Goal: Task Accomplishment & Management: Manage account settings

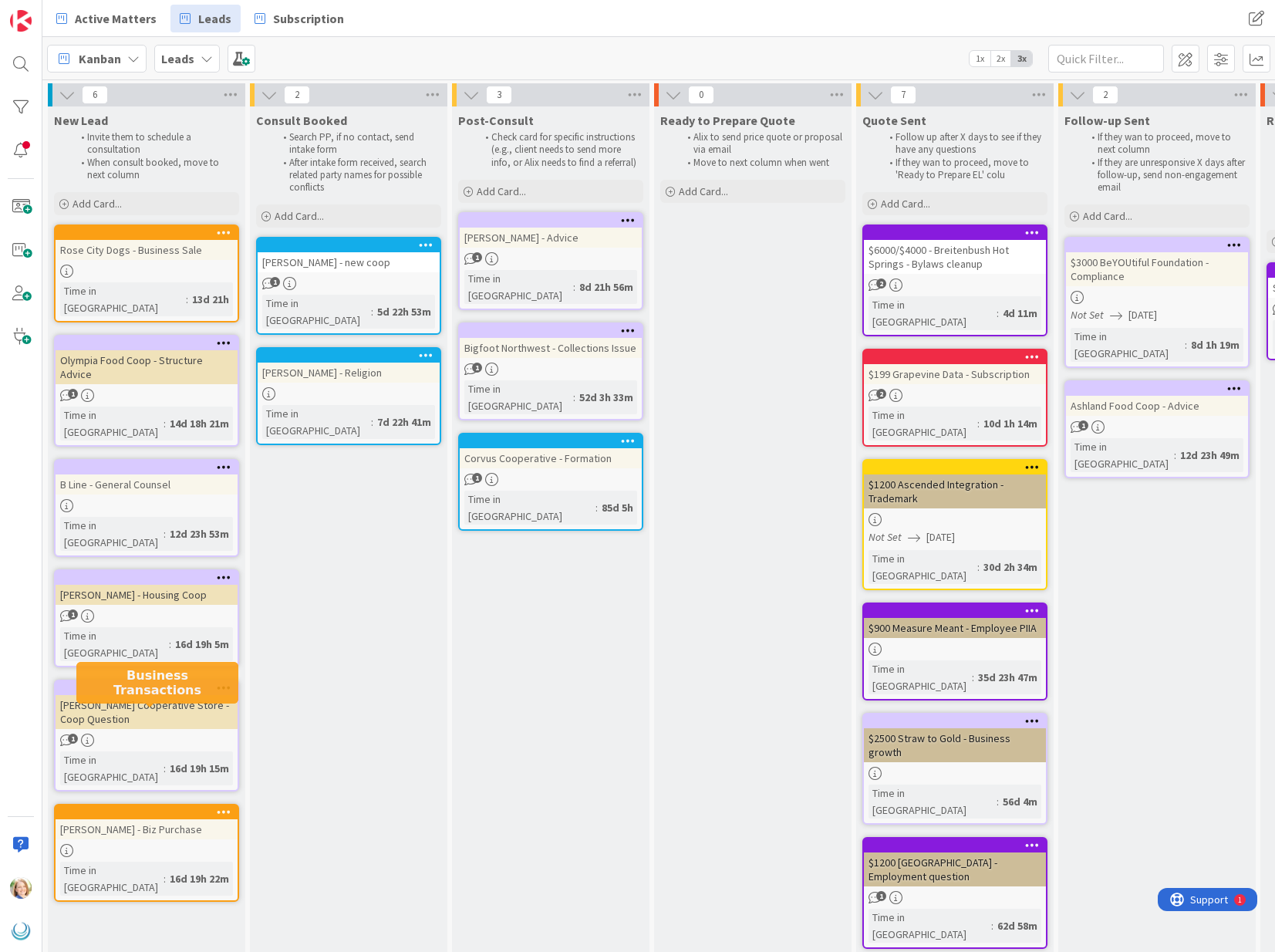
click at [164, 807] on div at bounding box center [150, 813] width 175 height 11
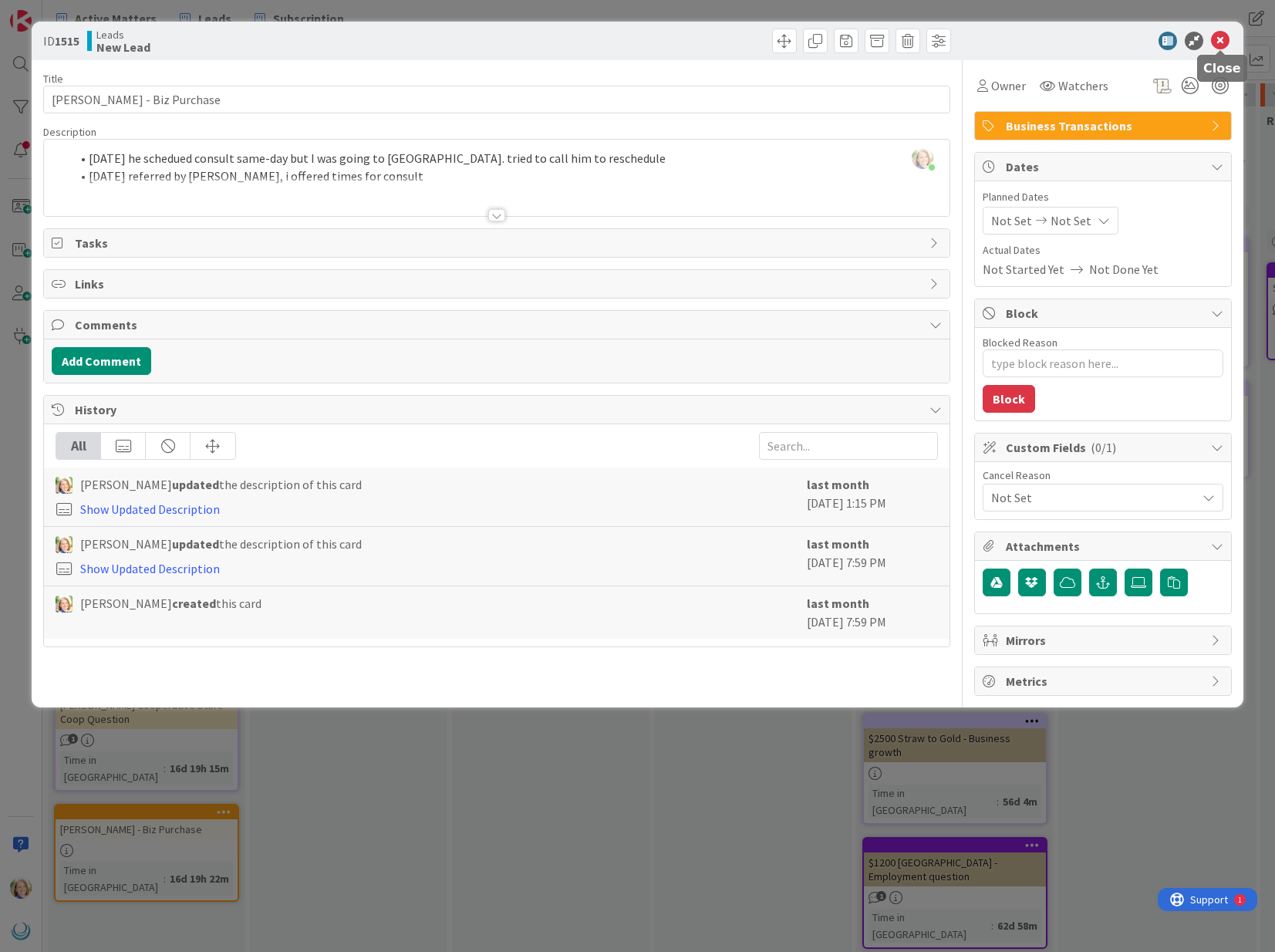
click at [1224, 40] on icon at bounding box center [1221, 41] width 18 height 18
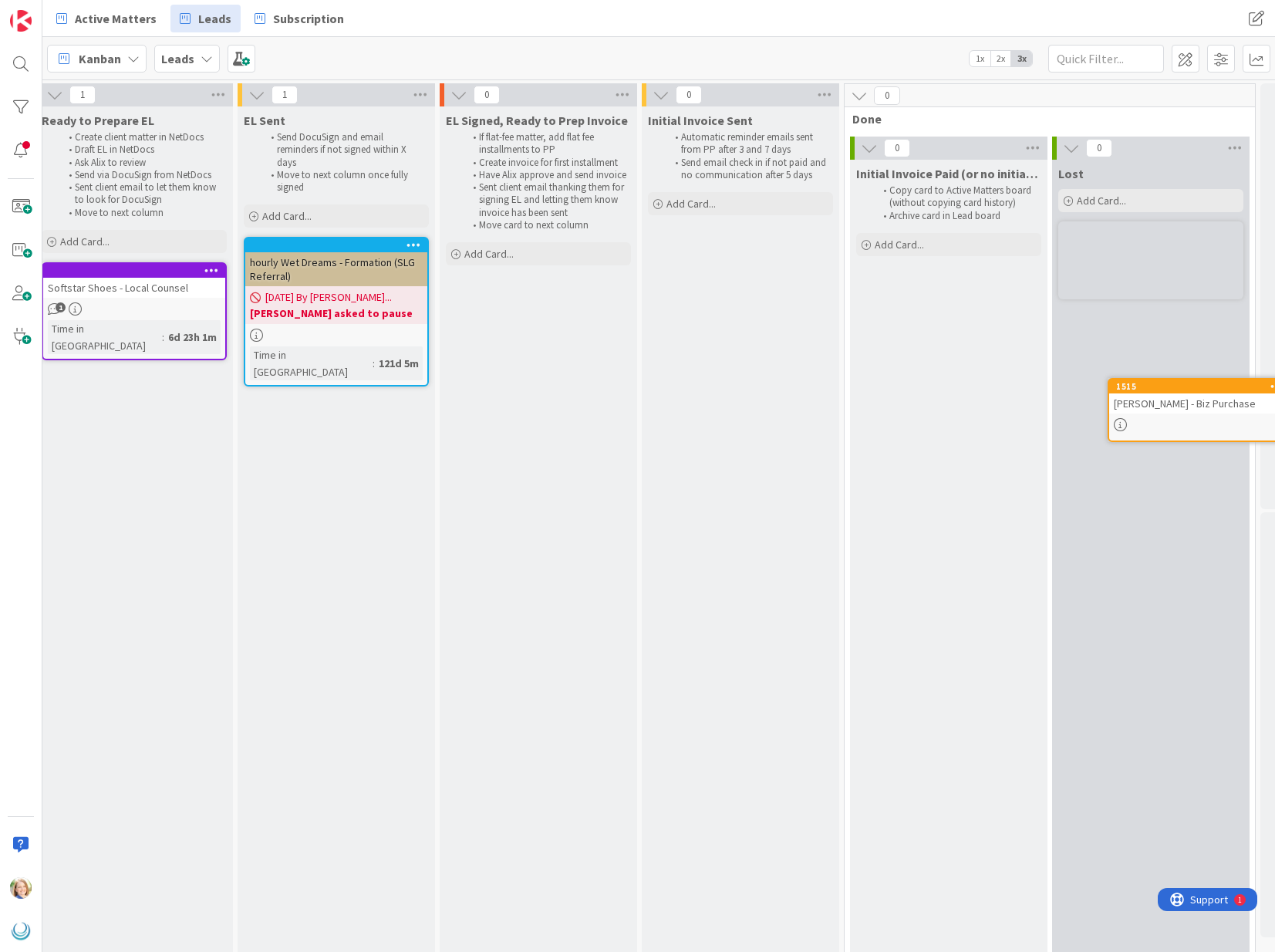
scroll to position [0, 1293]
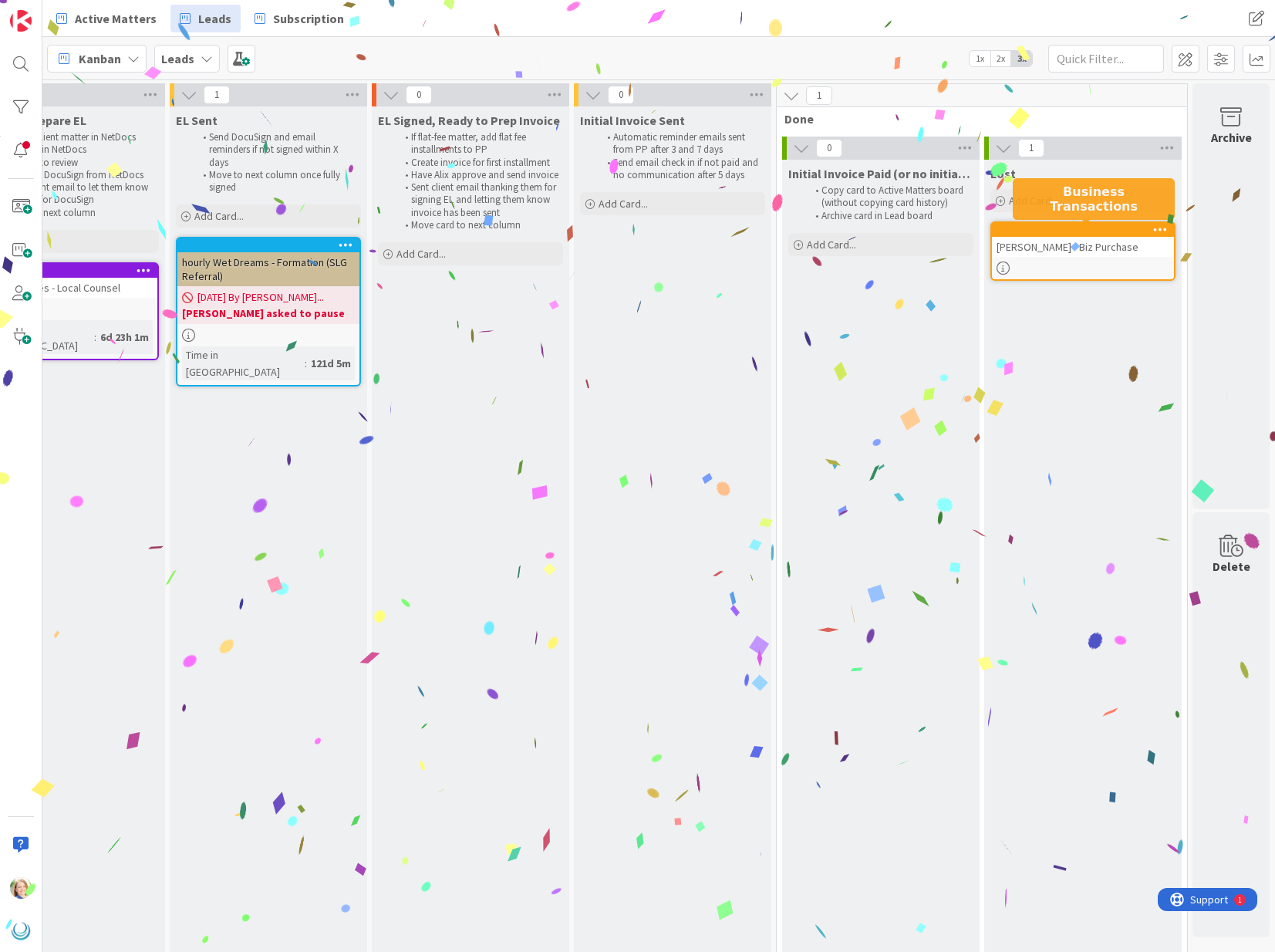
click at [1108, 230] on div at bounding box center [1087, 230] width 175 height 11
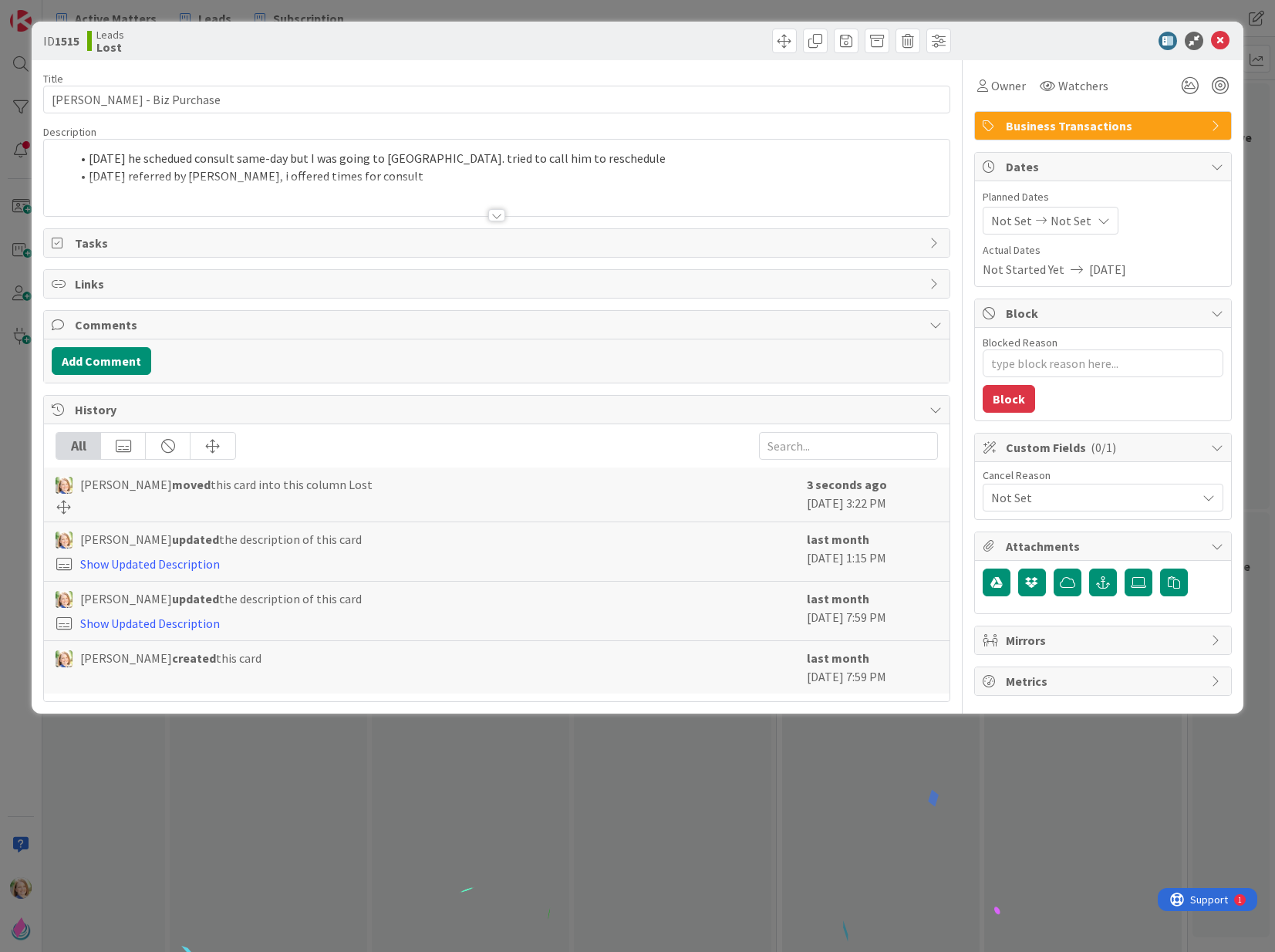
click at [1044, 507] on div "Not Set" at bounding box center [1103, 498] width 241 height 28
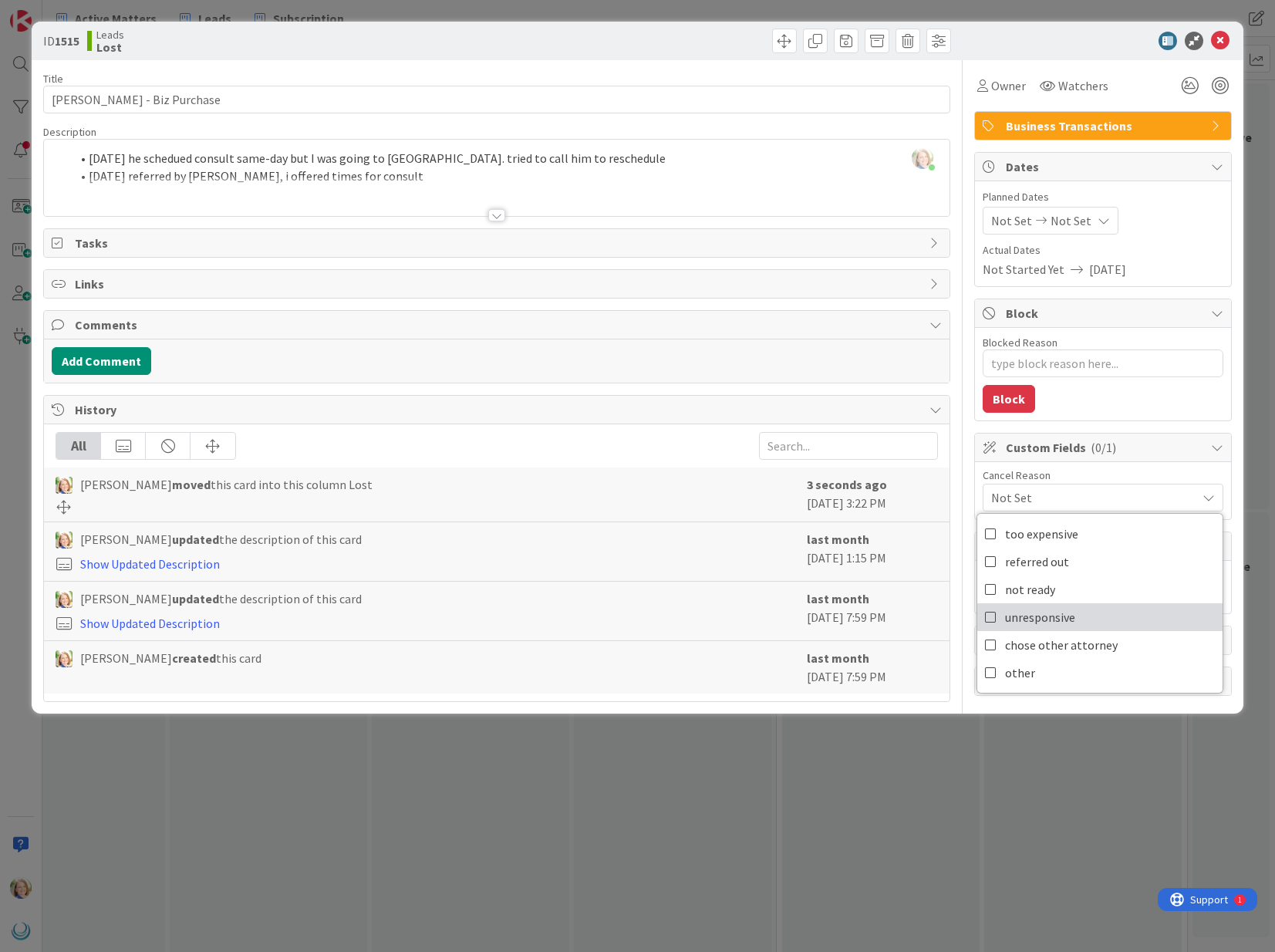
click at [1026, 615] on span "unresponsive" at bounding box center [1040, 617] width 70 height 23
click at [1221, 42] on icon at bounding box center [1221, 41] width 18 height 18
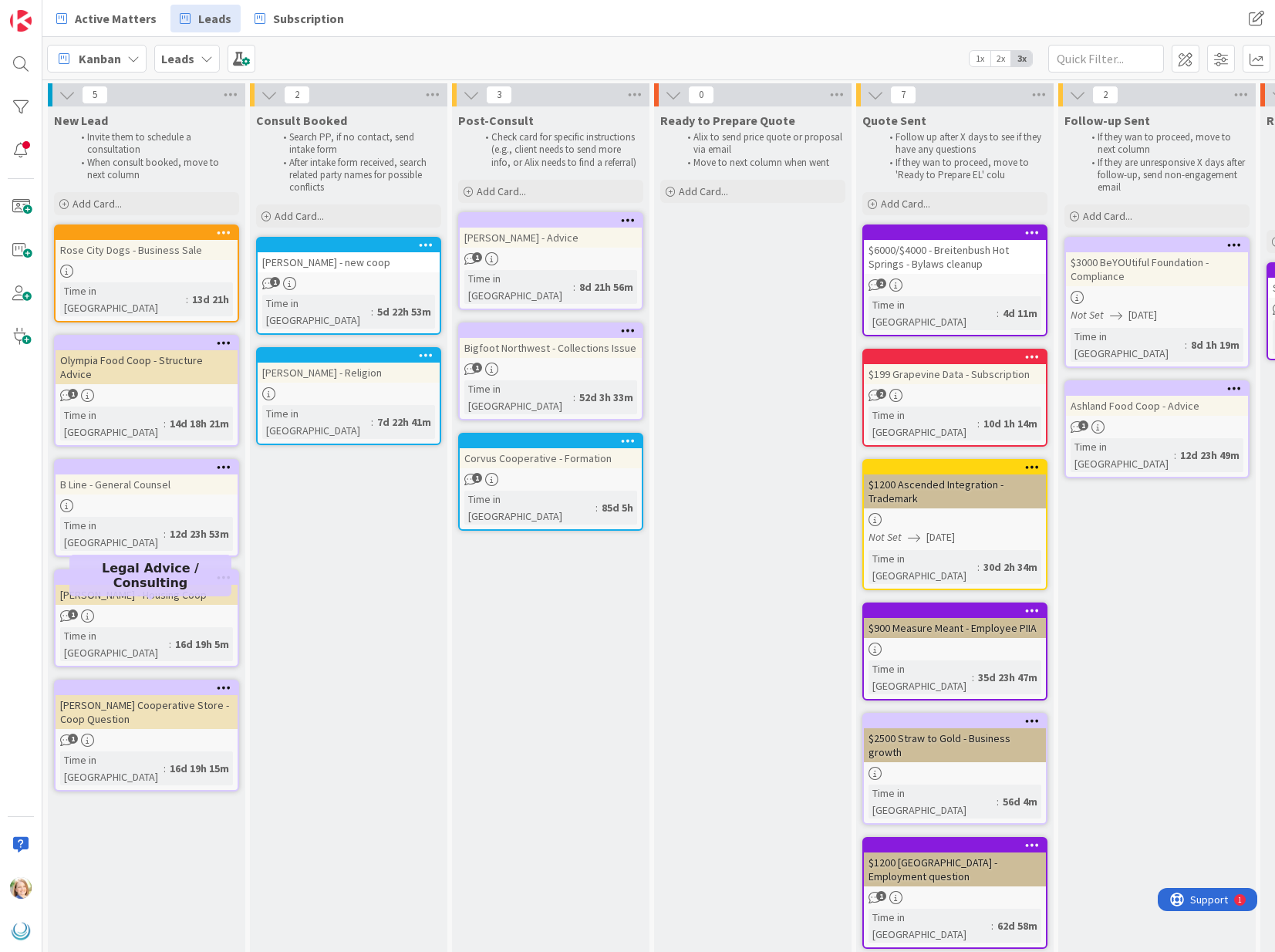
click at [105, 682] on div at bounding box center [150, 688] width 175 height 11
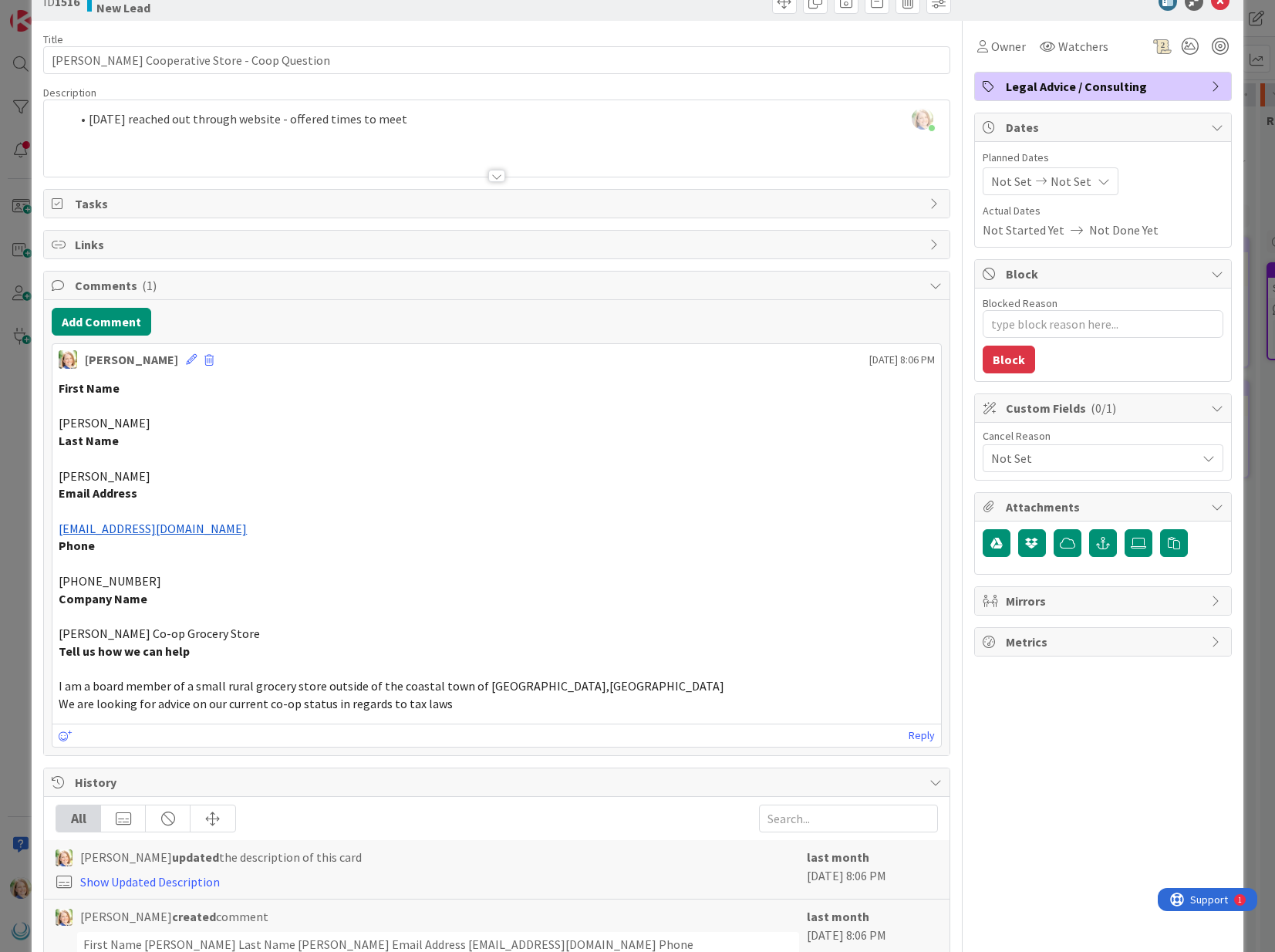
scroll to position [42, 0]
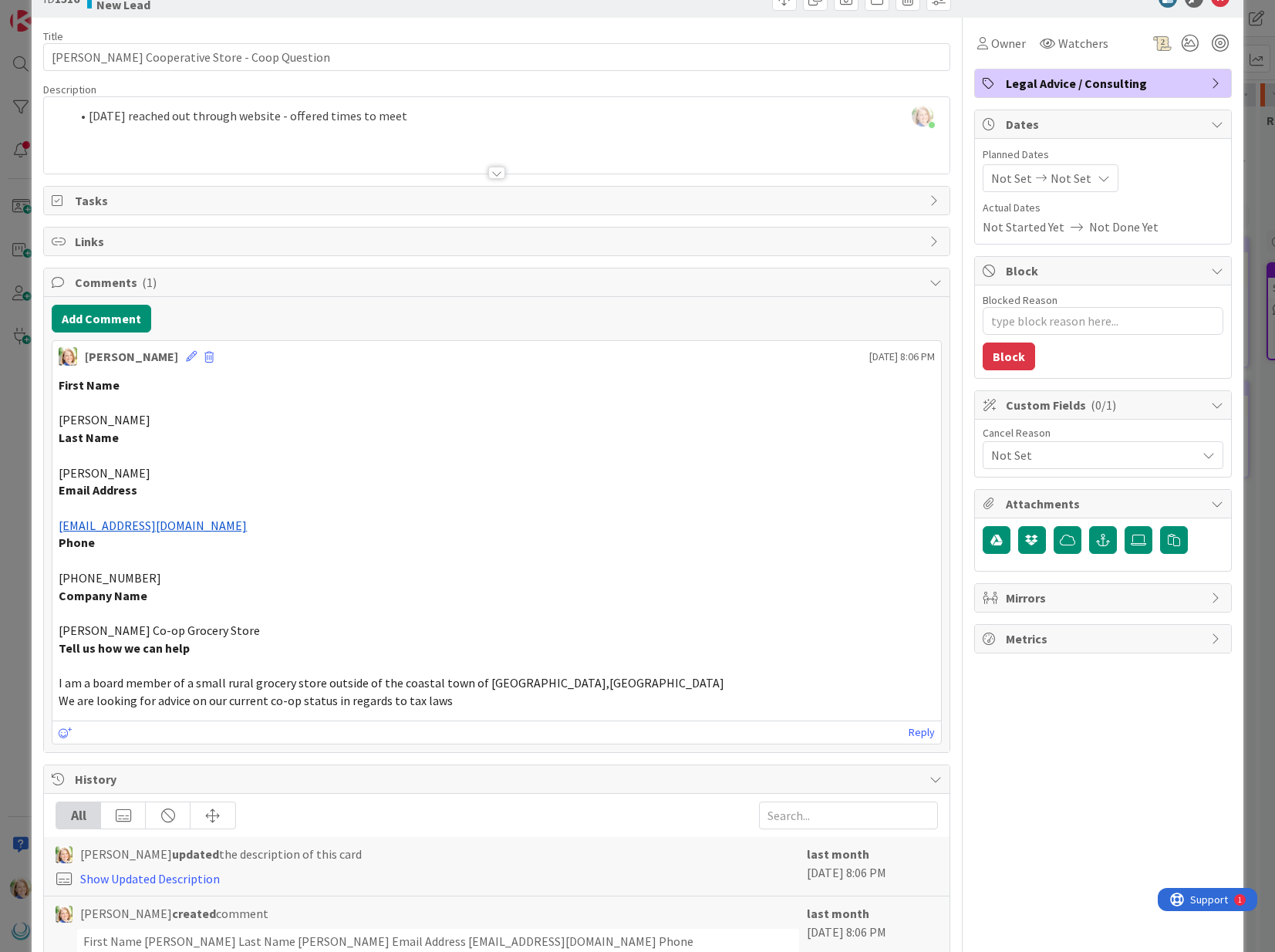
click at [1040, 458] on span "Not Set" at bounding box center [1094, 455] width 205 height 18
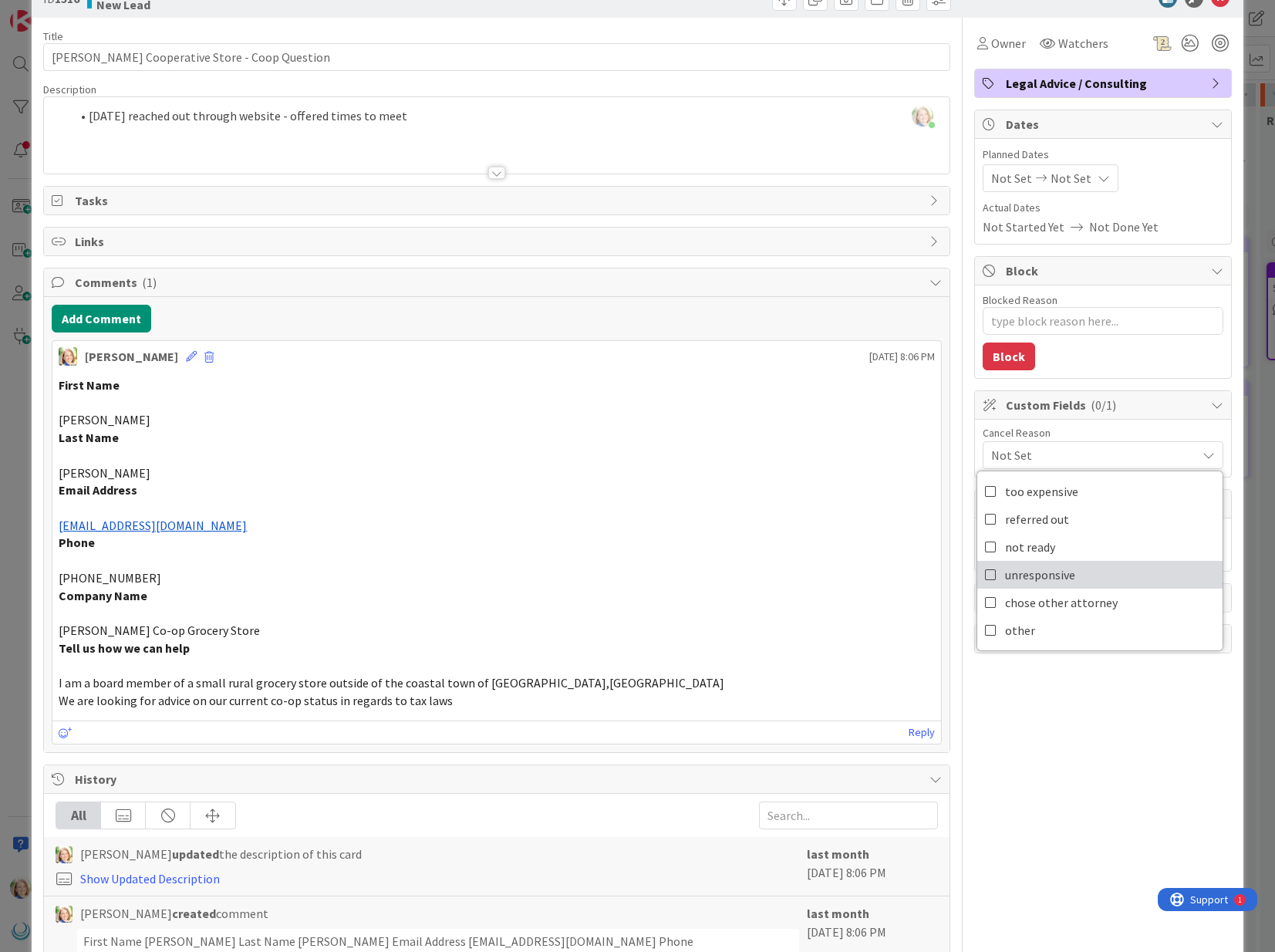
click at [1044, 580] on span "unresponsive" at bounding box center [1040, 574] width 70 height 23
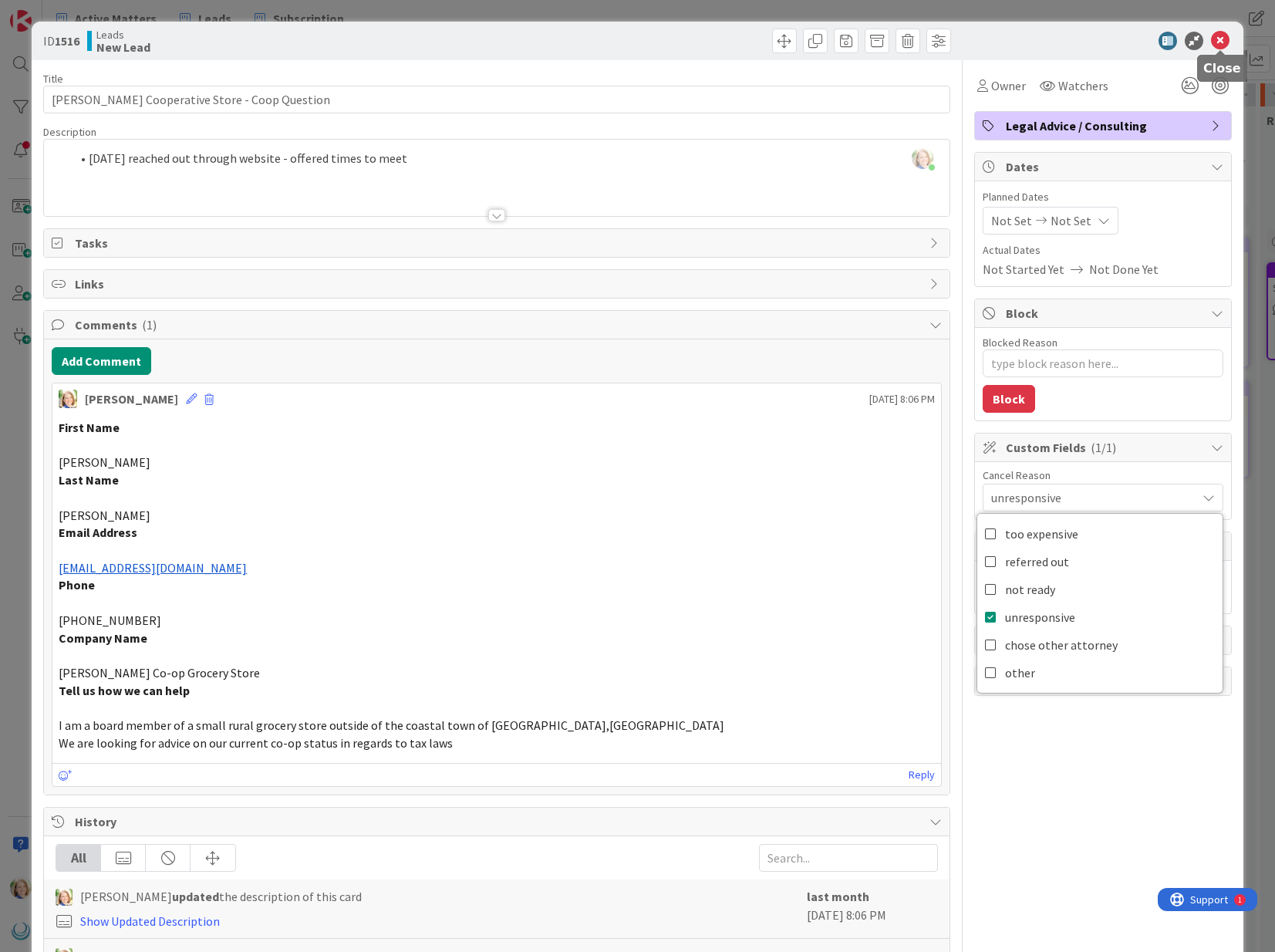
click at [1222, 44] on icon at bounding box center [1221, 41] width 18 height 18
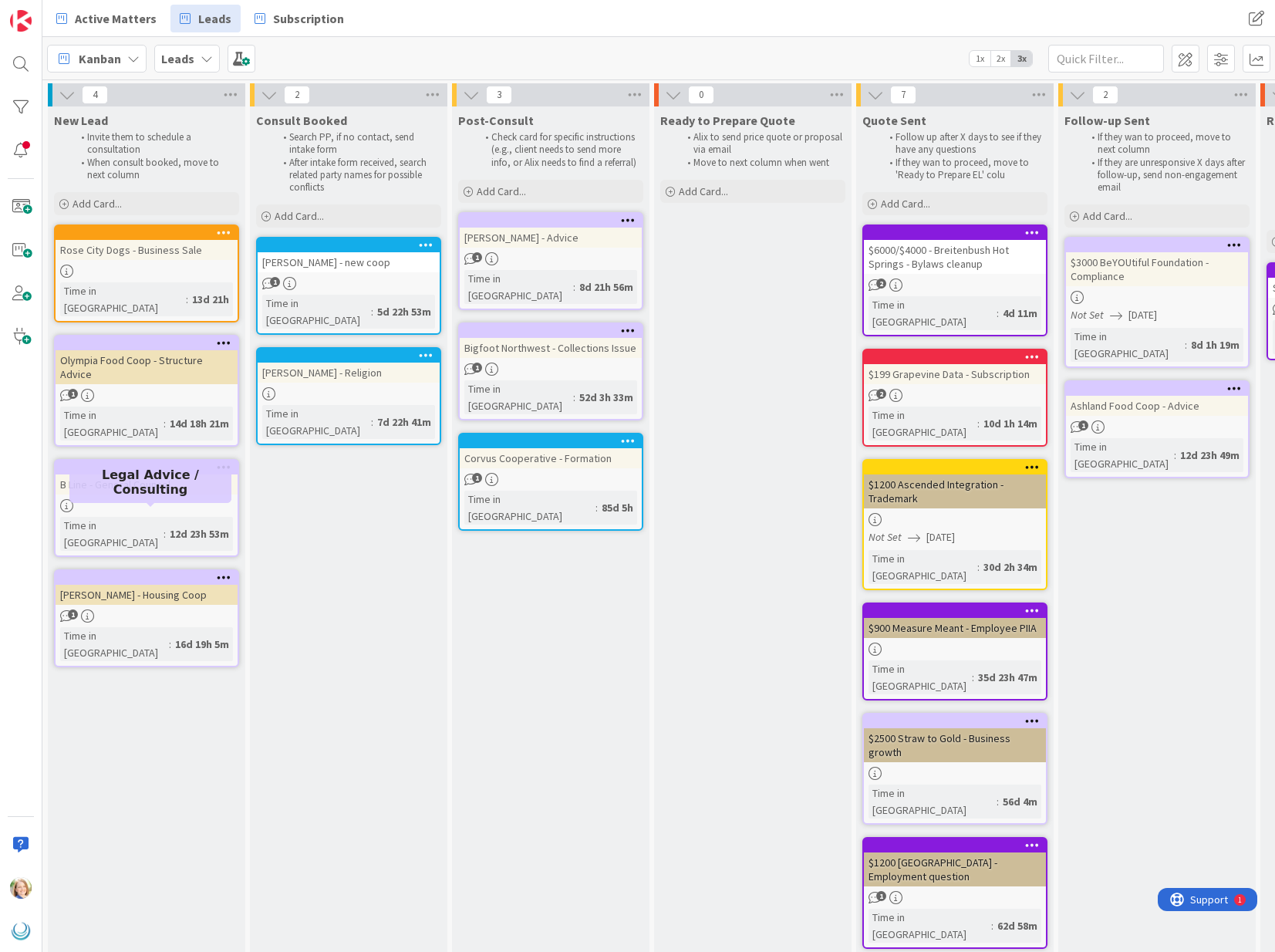
click at [93, 572] on div at bounding box center [150, 578] width 175 height 11
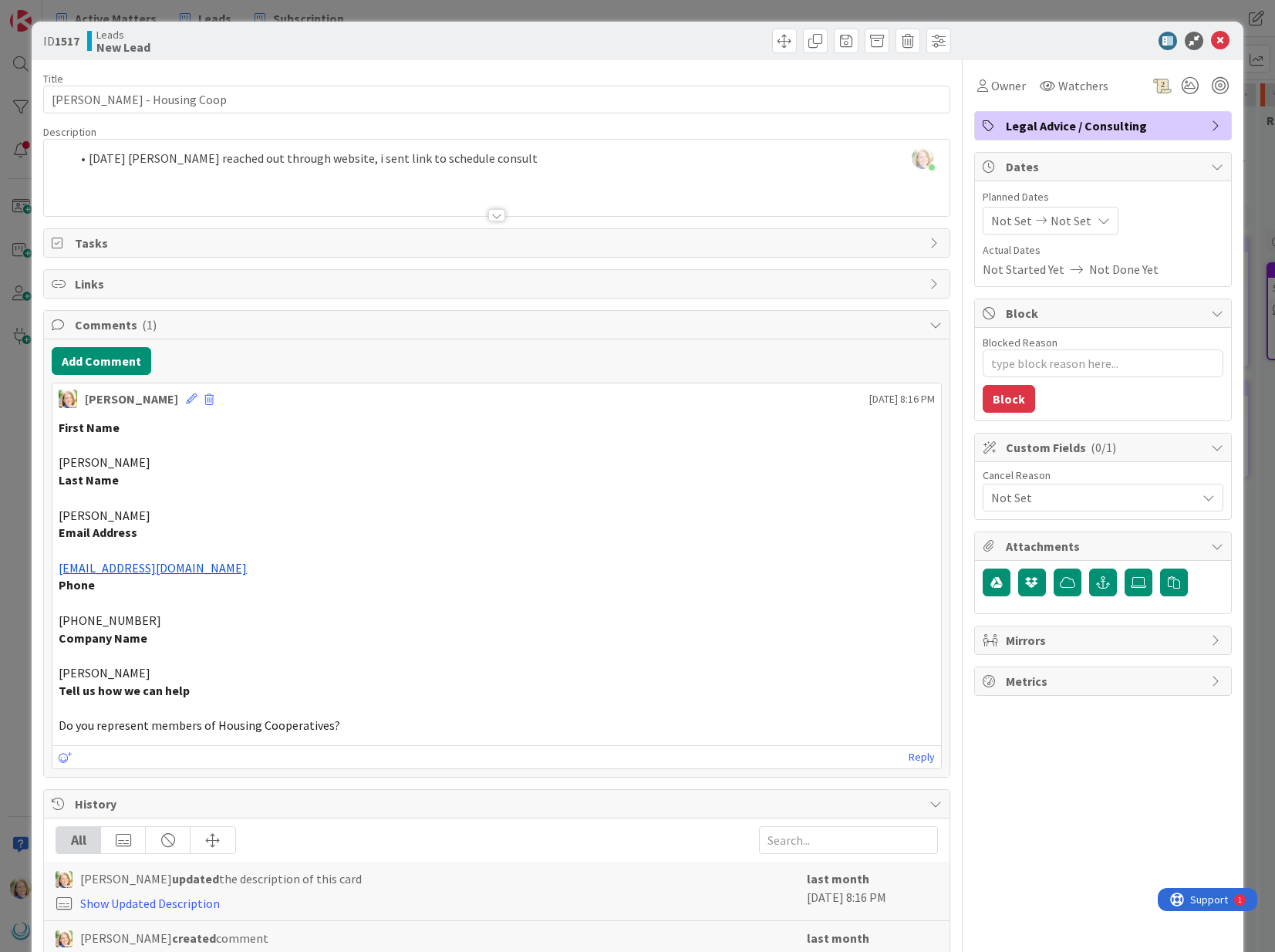
click at [1014, 493] on span "Not Set" at bounding box center [1094, 498] width 205 height 18
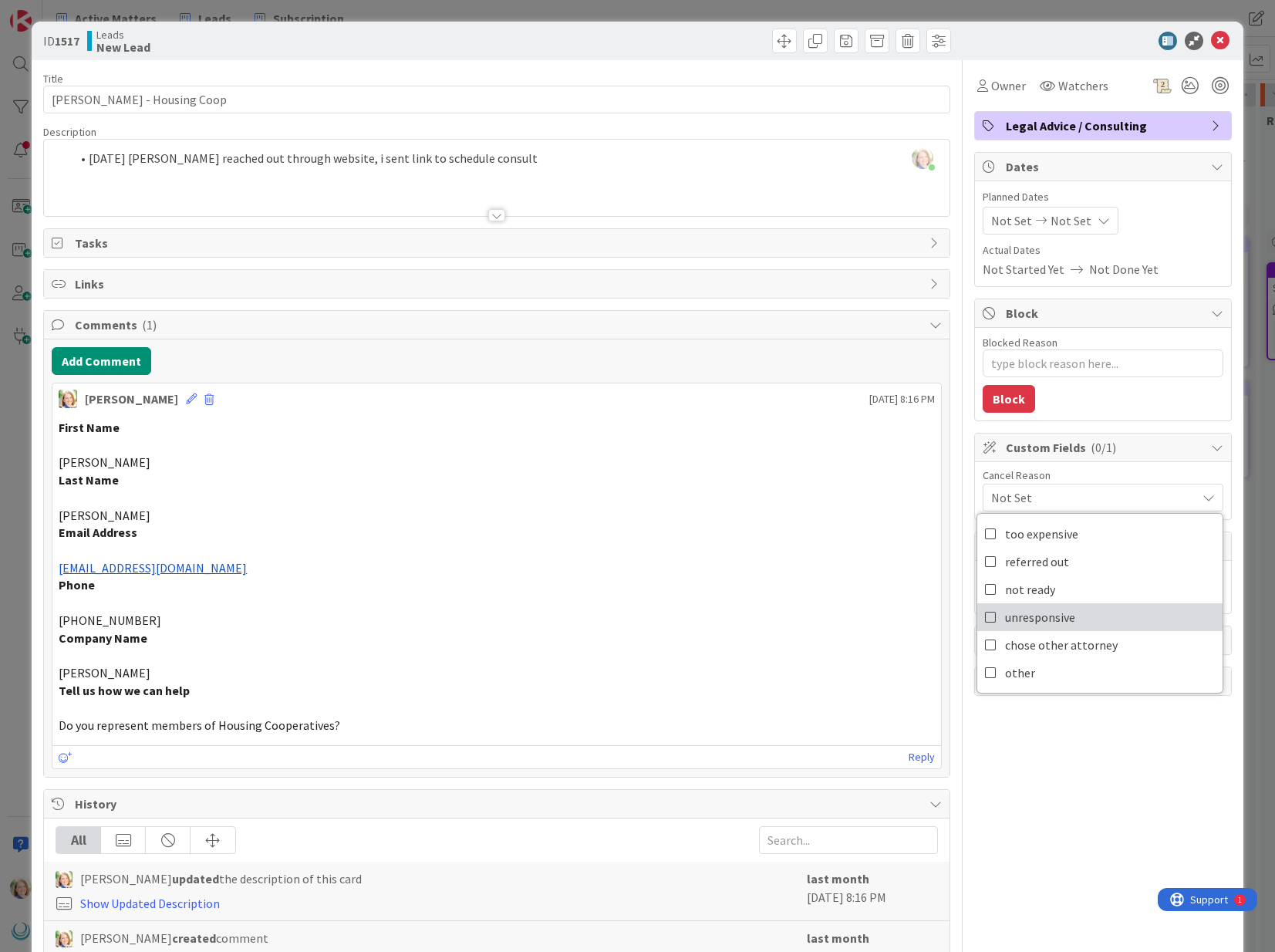
click at [1021, 617] on span "unresponsive" at bounding box center [1040, 617] width 70 height 23
click at [1217, 44] on icon at bounding box center [1221, 41] width 18 height 18
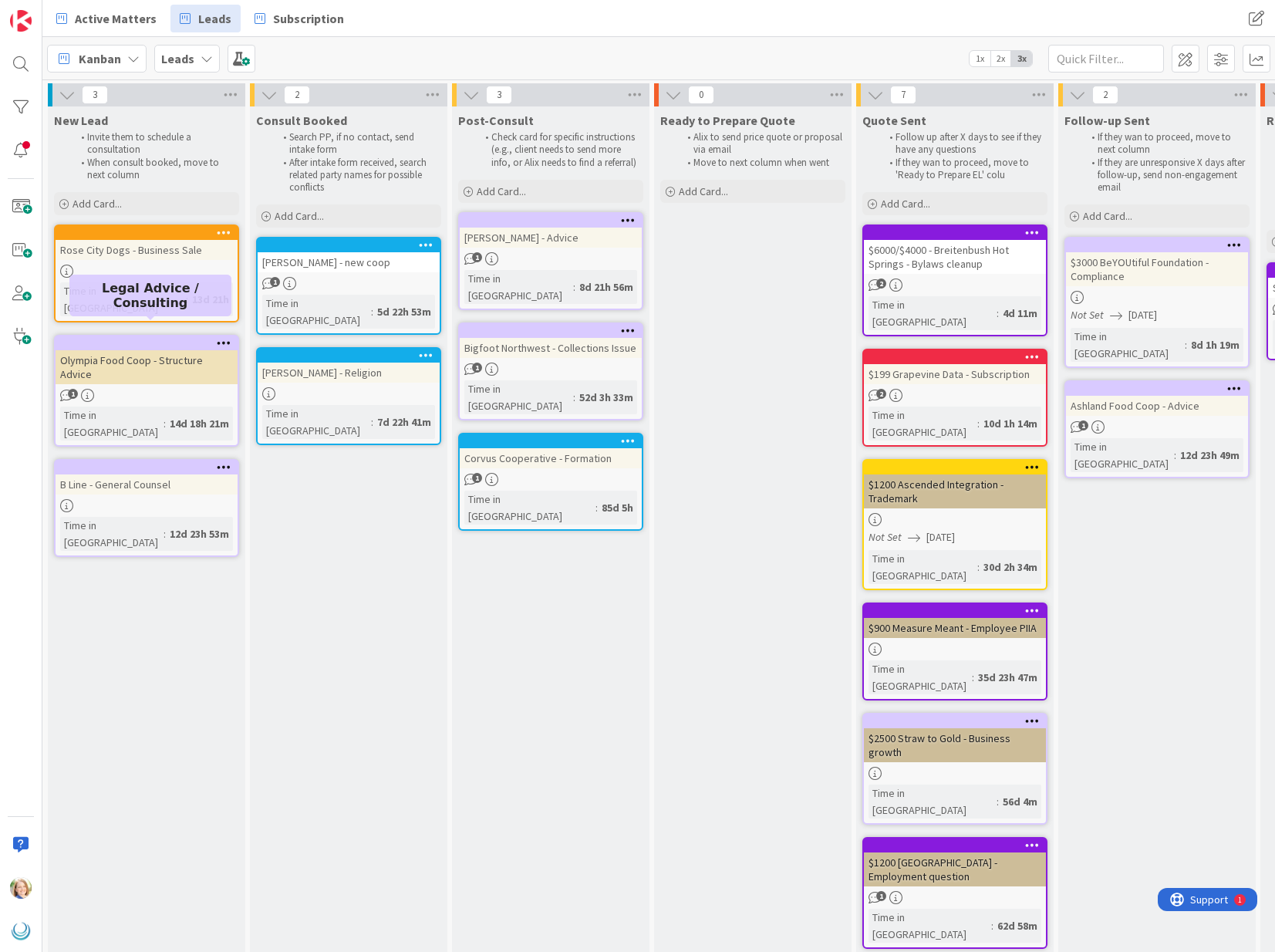
click at [138, 338] on div at bounding box center [150, 343] width 175 height 11
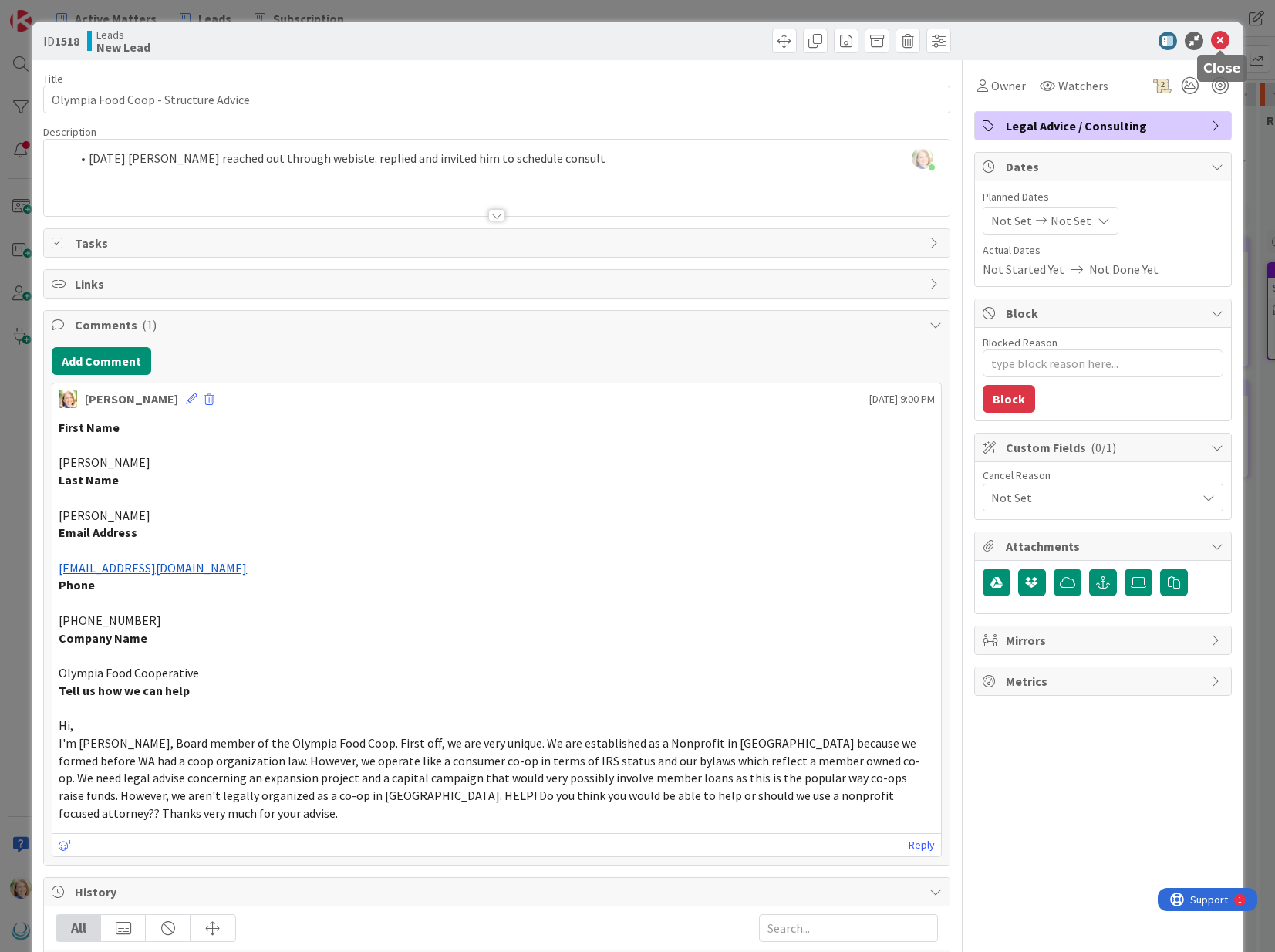
click at [1220, 44] on icon at bounding box center [1221, 41] width 18 height 18
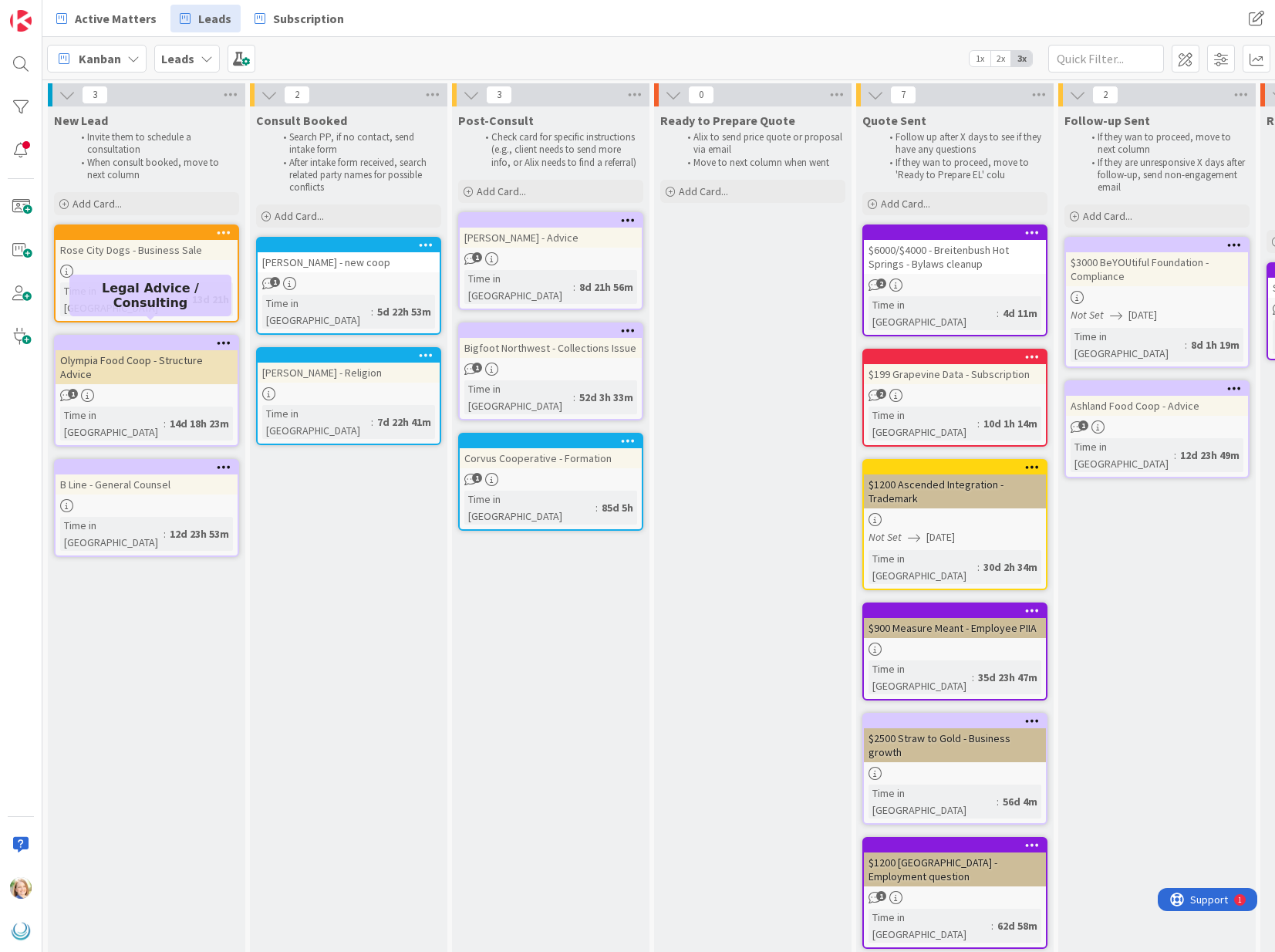
click at [162, 338] on div at bounding box center [150, 343] width 175 height 11
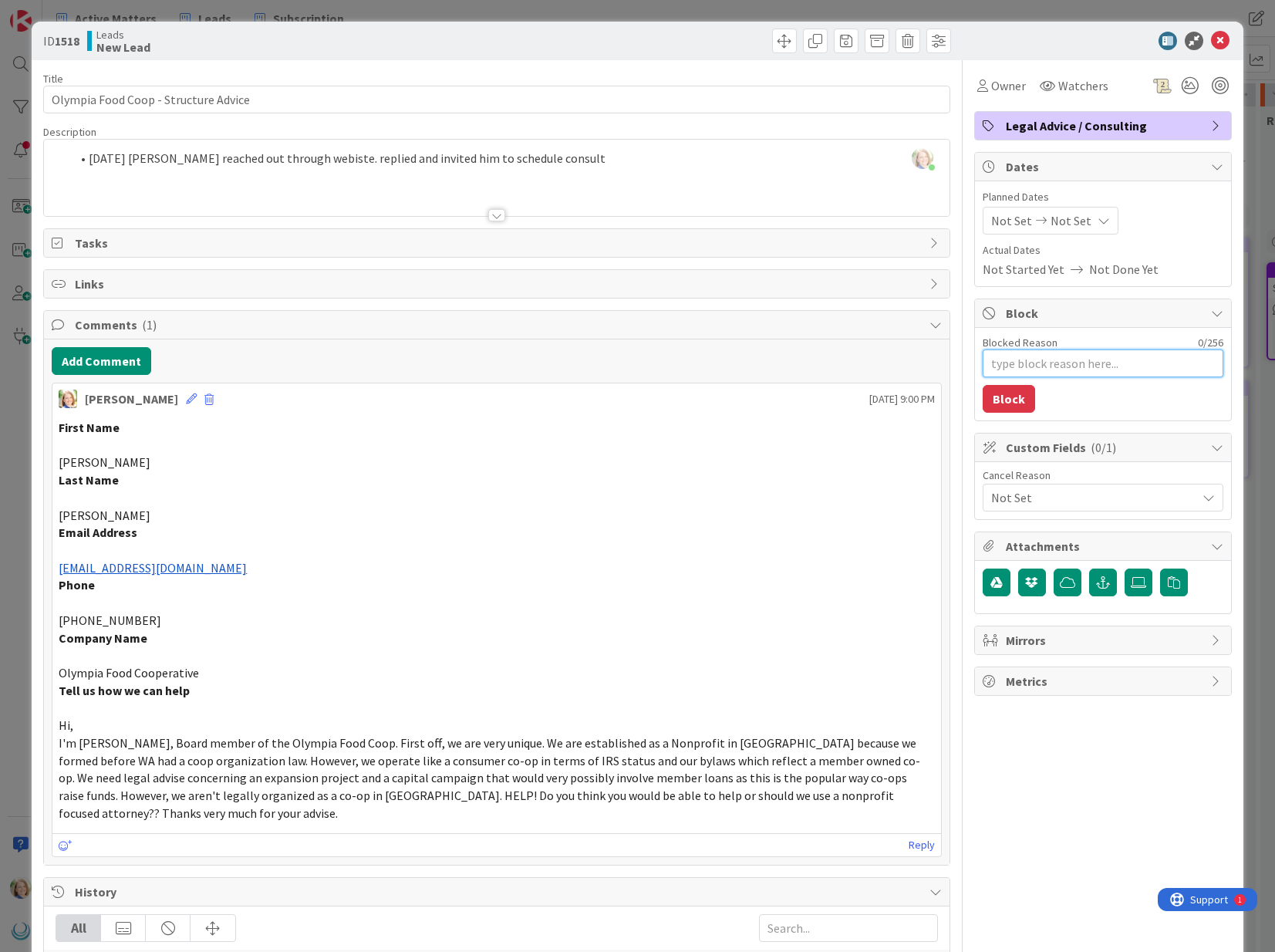
click at [1055, 357] on textarea "Blocked Reason" at bounding box center [1103, 364] width 241 height 28
click at [1070, 497] on span "Not Set" at bounding box center [1094, 498] width 205 height 18
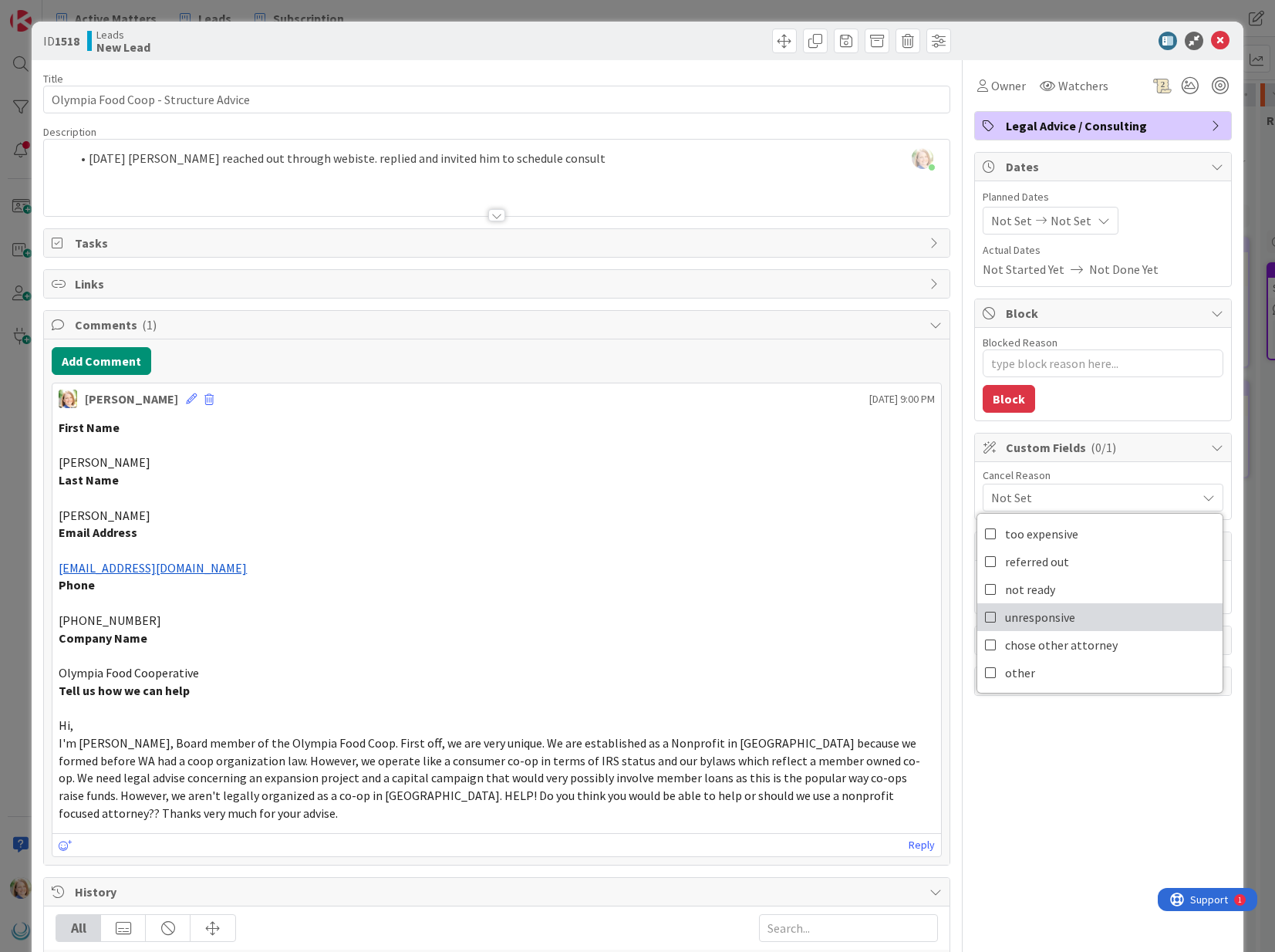
click at [1035, 621] on span "unresponsive" at bounding box center [1040, 617] width 70 height 23
click at [1221, 41] on icon at bounding box center [1221, 41] width 18 height 18
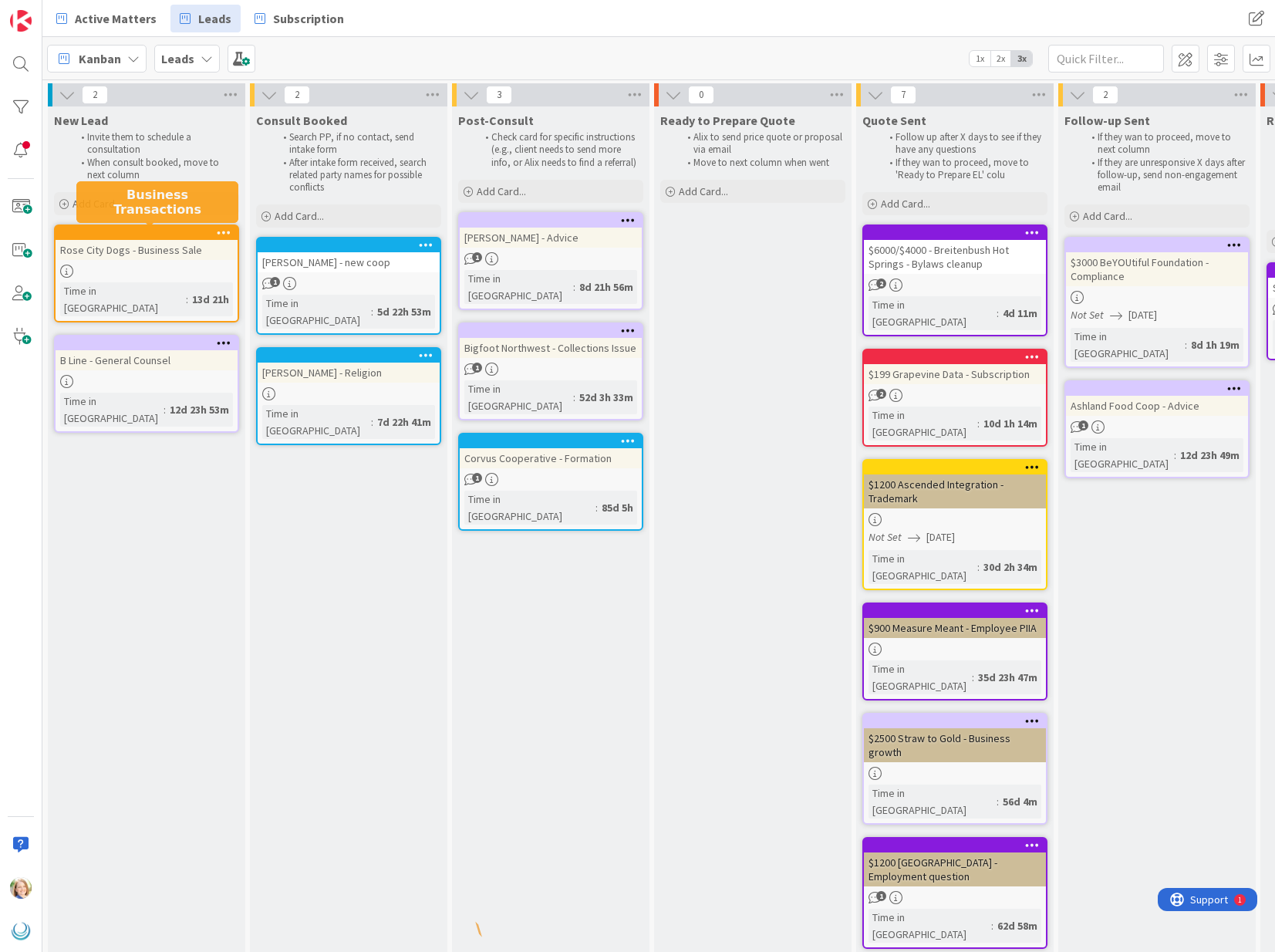
click at [173, 230] on div at bounding box center [150, 233] width 175 height 11
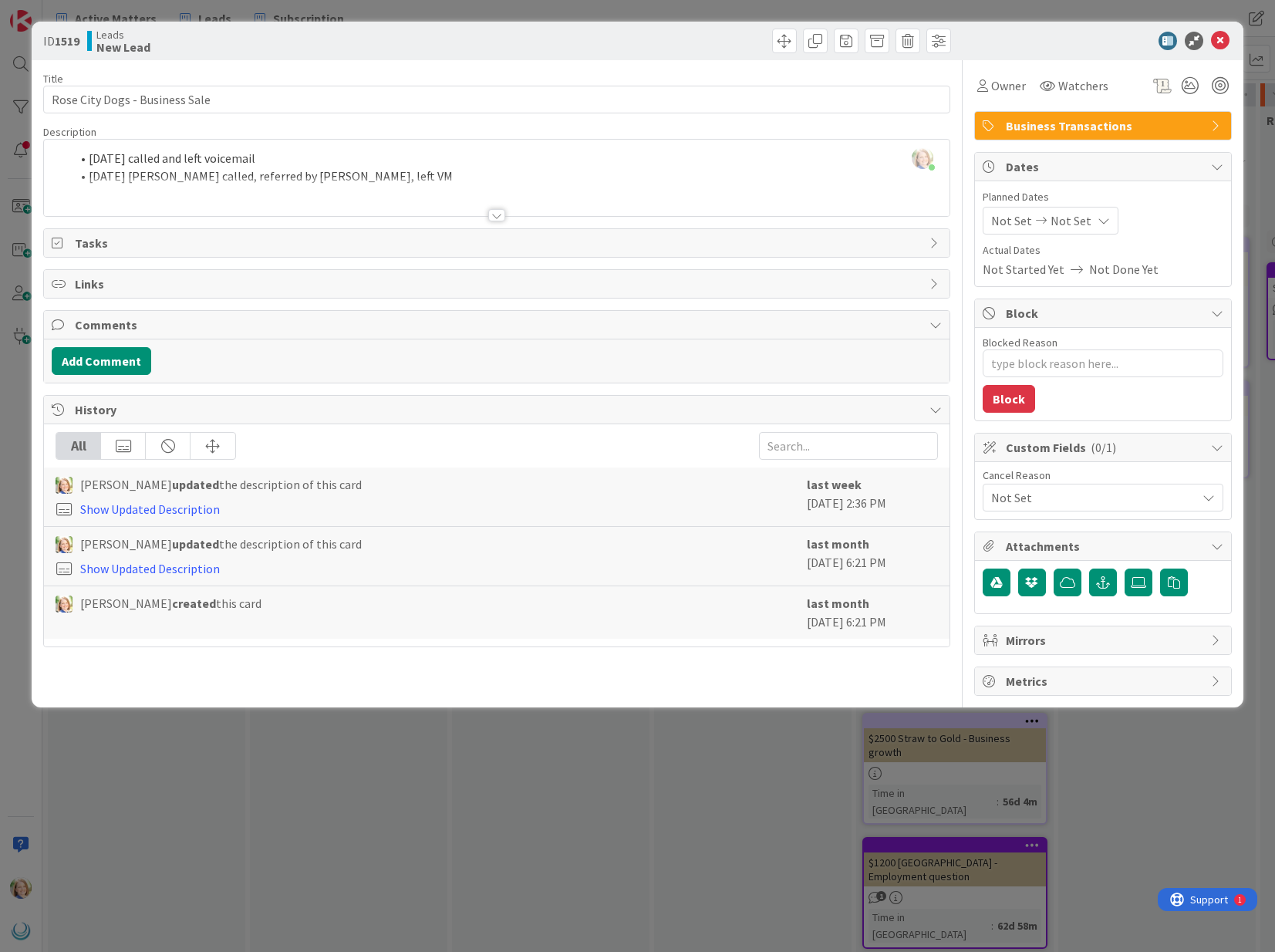
click at [1071, 500] on span "Not Set" at bounding box center [1094, 498] width 205 height 18
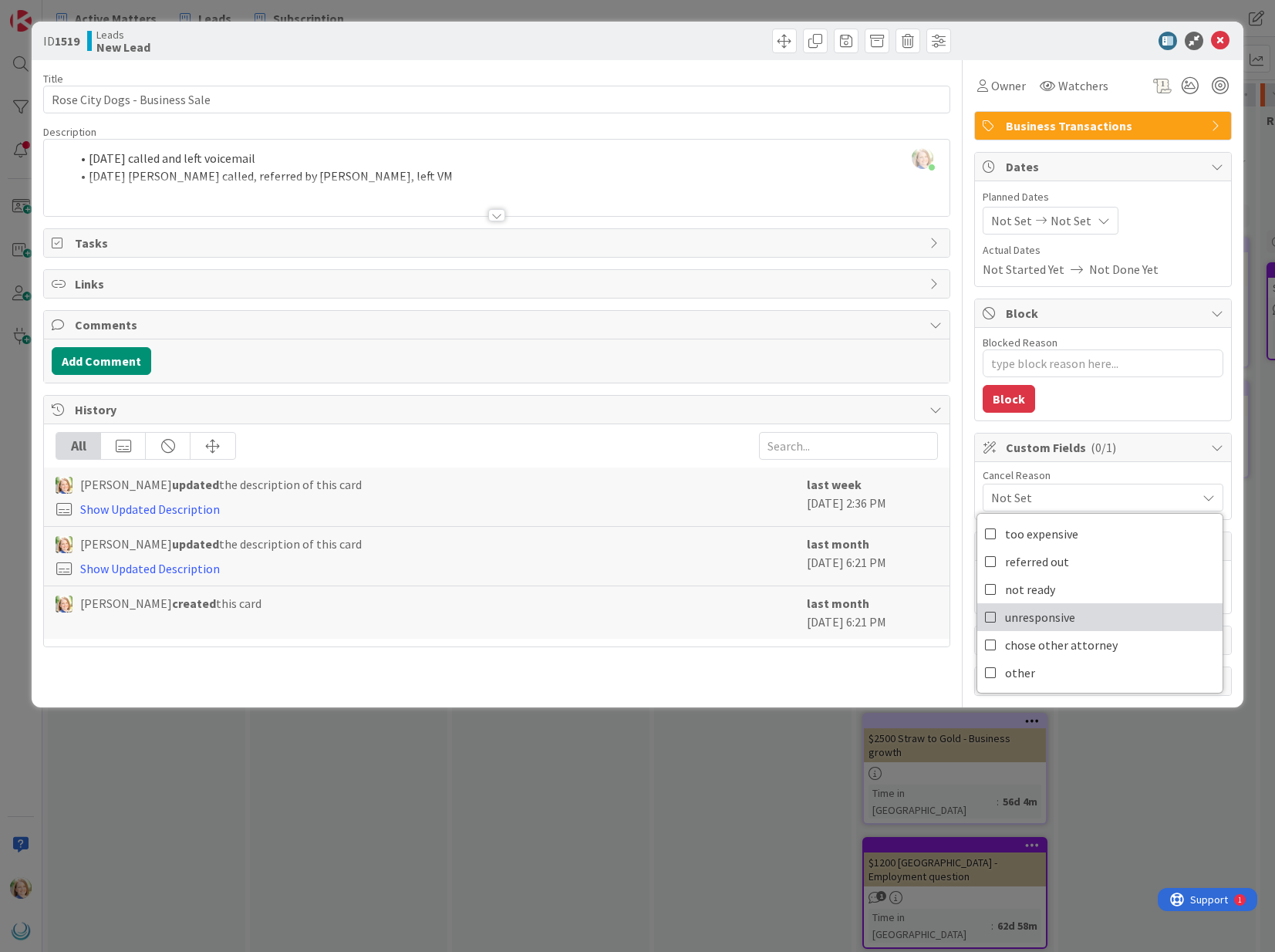
click at [1061, 616] on span "unresponsive" at bounding box center [1040, 617] width 70 height 23
click at [1220, 45] on icon at bounding box center [1221, 41] width 18 height 18
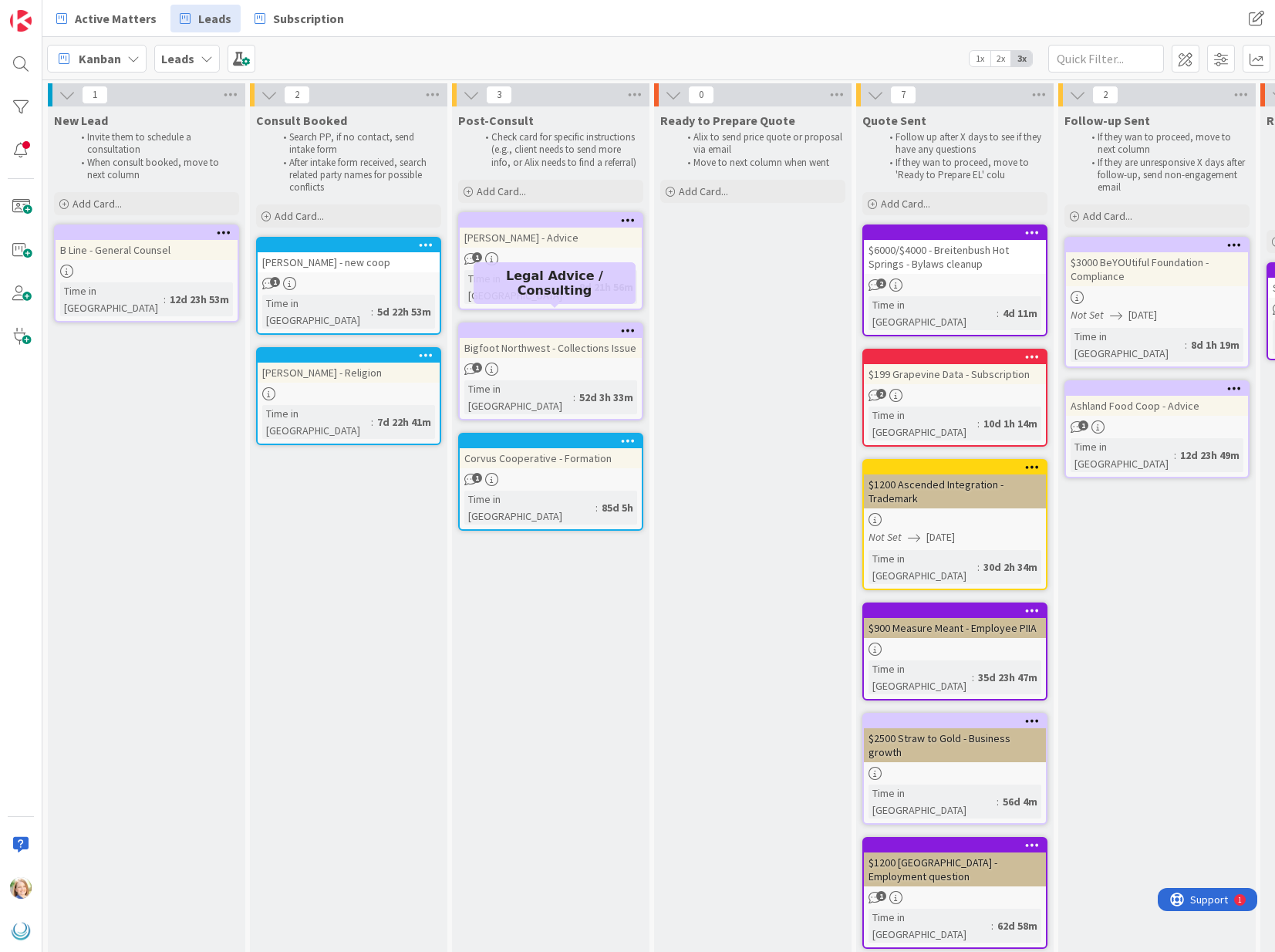
click at [541, 326] on div at bounding box center [555, 331] width 175 height 11
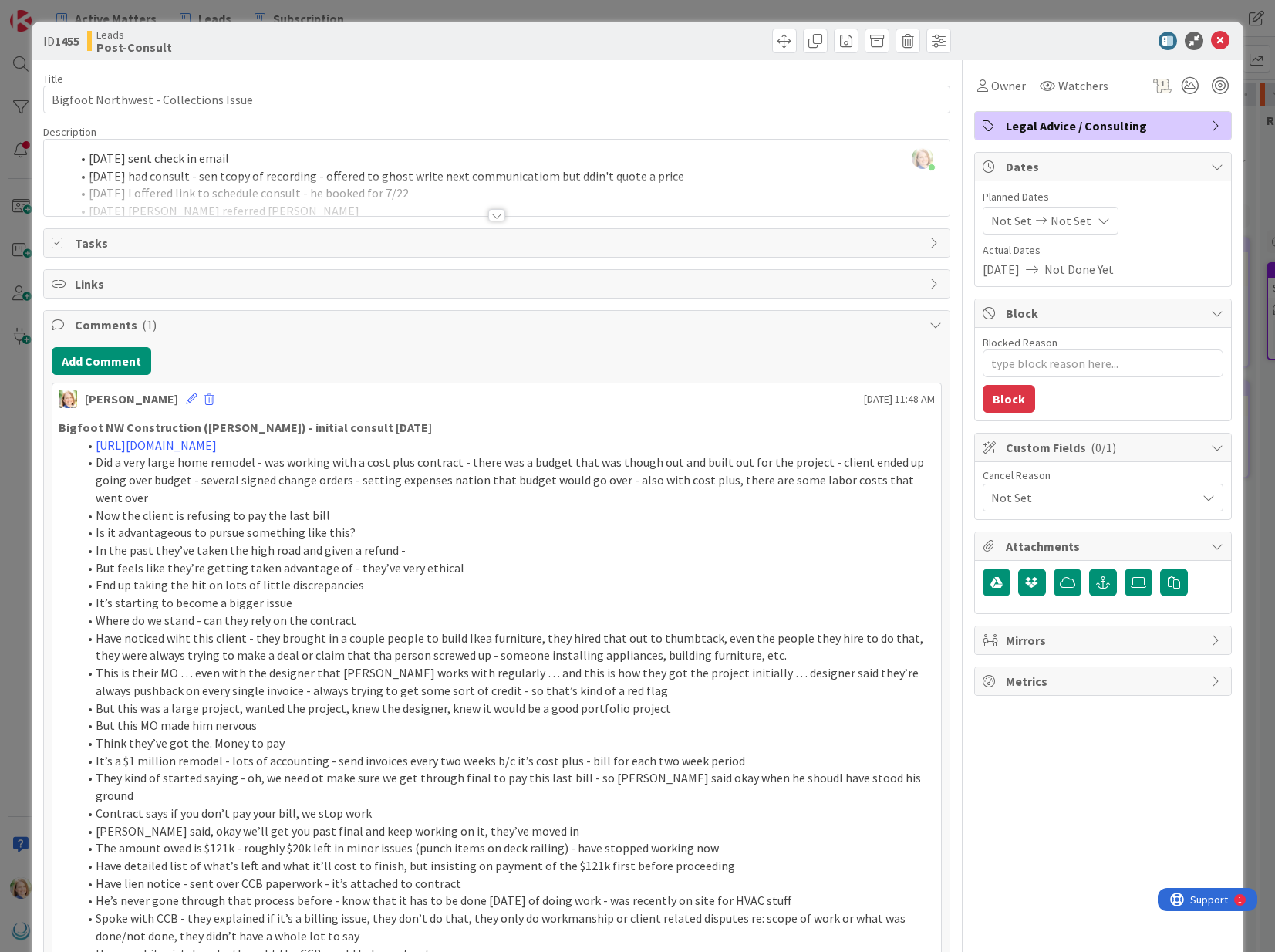
click at [1090, 503] on span "Not Set" at bounding box center [1094, 498] width 205 height 18
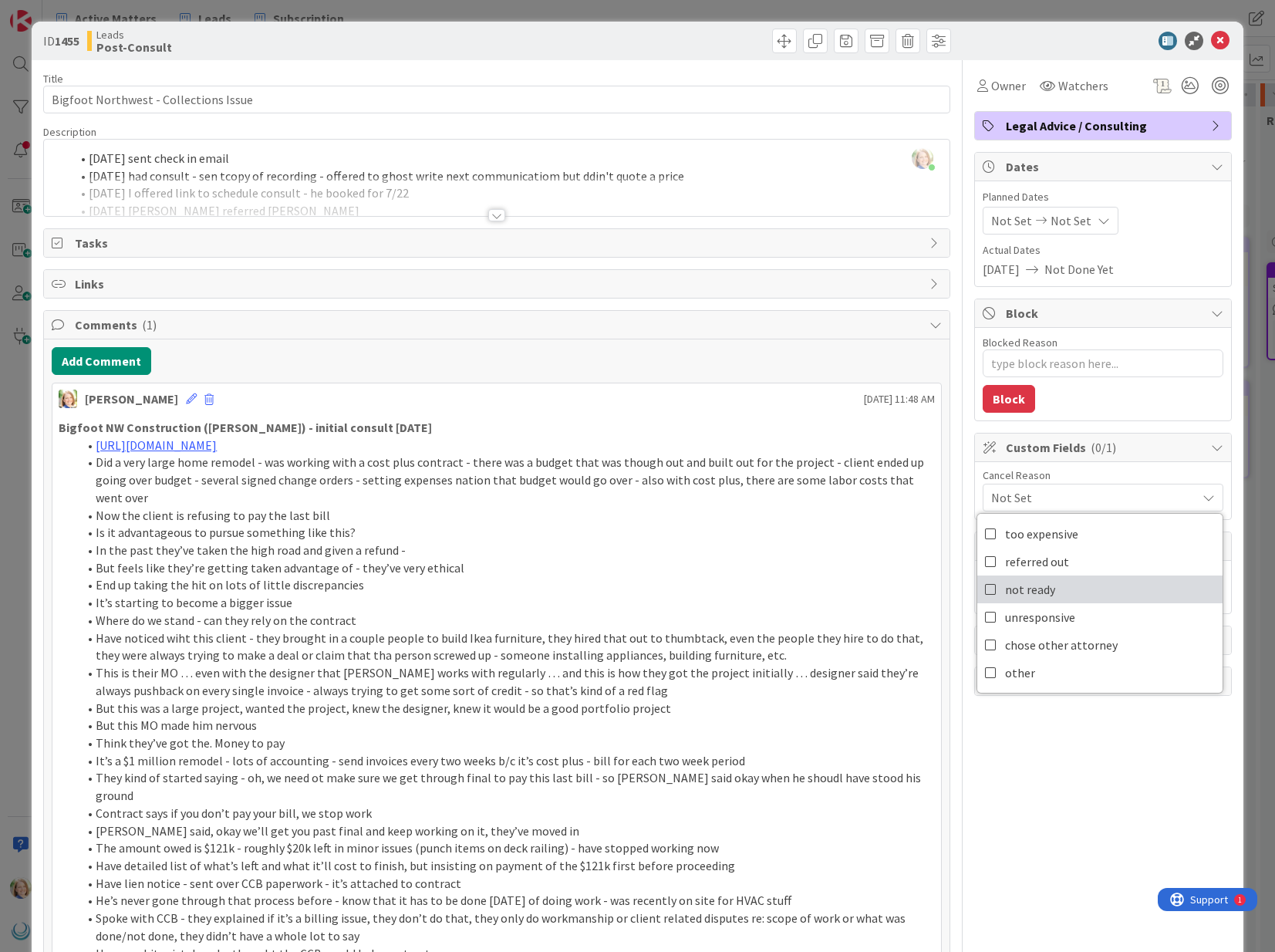
click at [1036, 589] on span "not ready" at bounding box center [1030, 589] width 50 height 23
click at [1033, 592] on span "not ready" at bounding box center [1030, 589] width 50 height 23
click at [1030, 612] on span "unresponsive" at bounding box center [1040, 617] width 70 height 23
click at [1222, 42] on icon at bounding box center [1221, 41] width 18 height 18
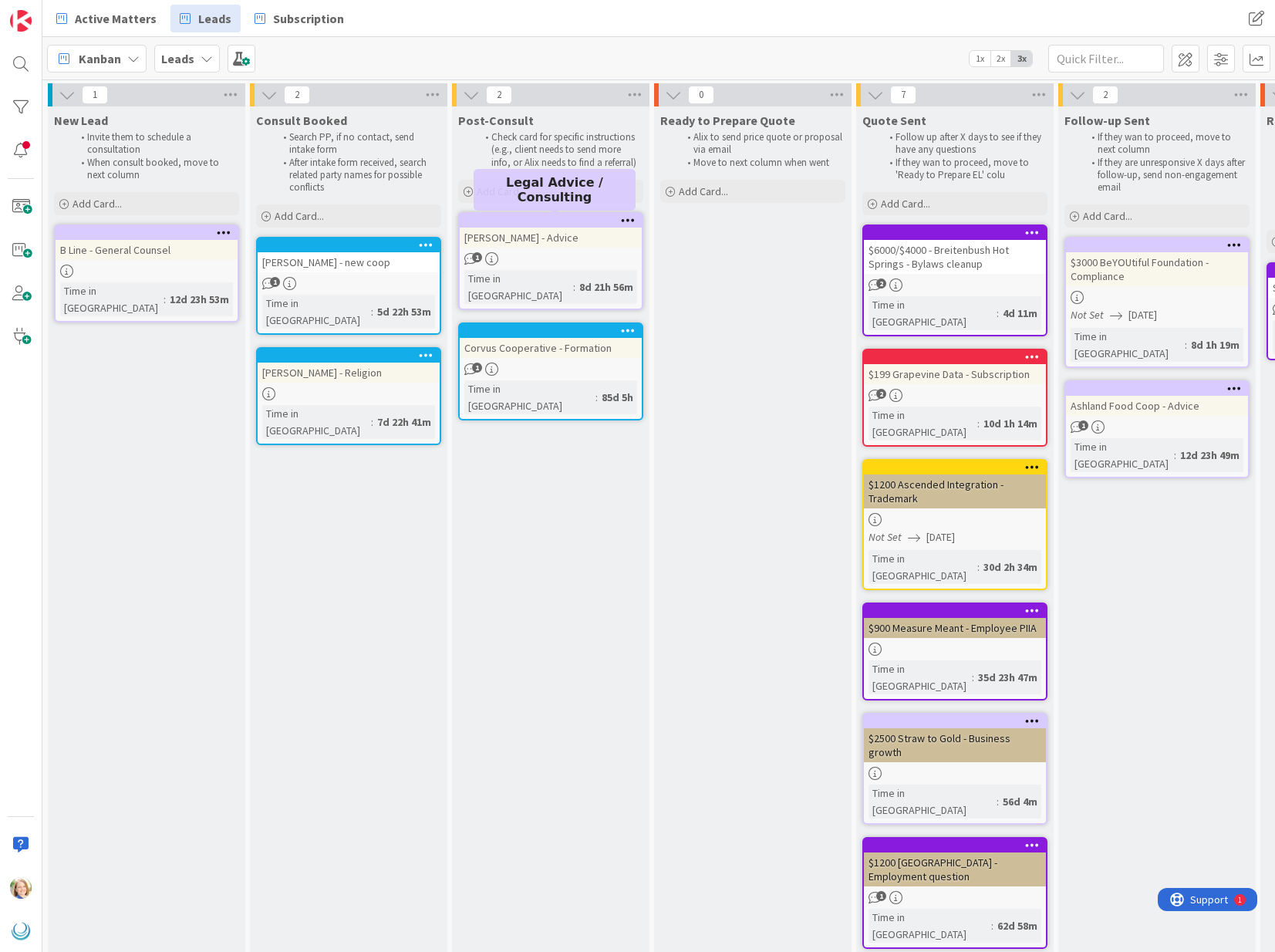
click at [557, 224] on div at bounding box center [555, 221] width 175 height 11
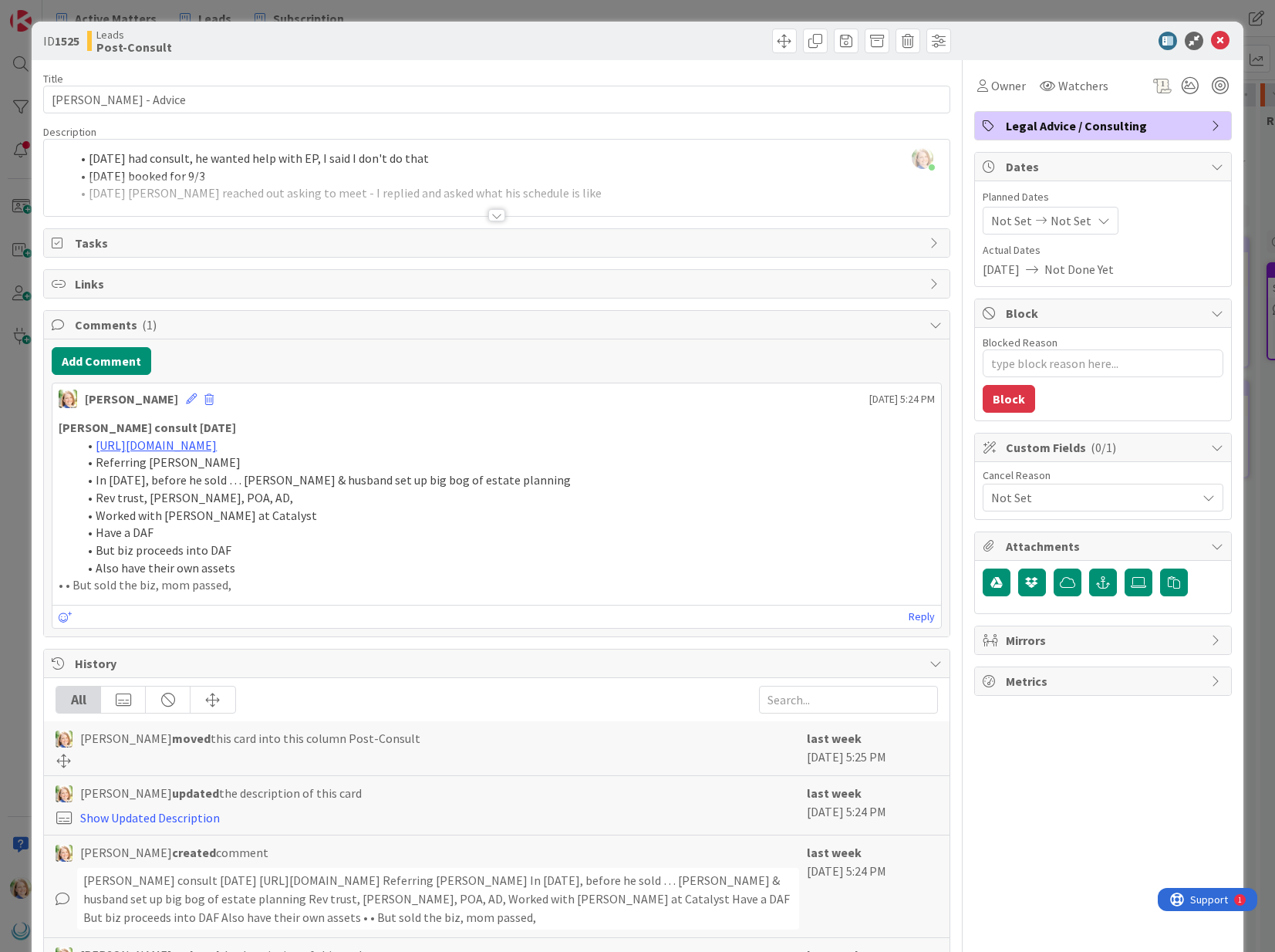
click at [1053, 495] on span "Not Set" at bounding box center [1094, 498] width 205 height 18
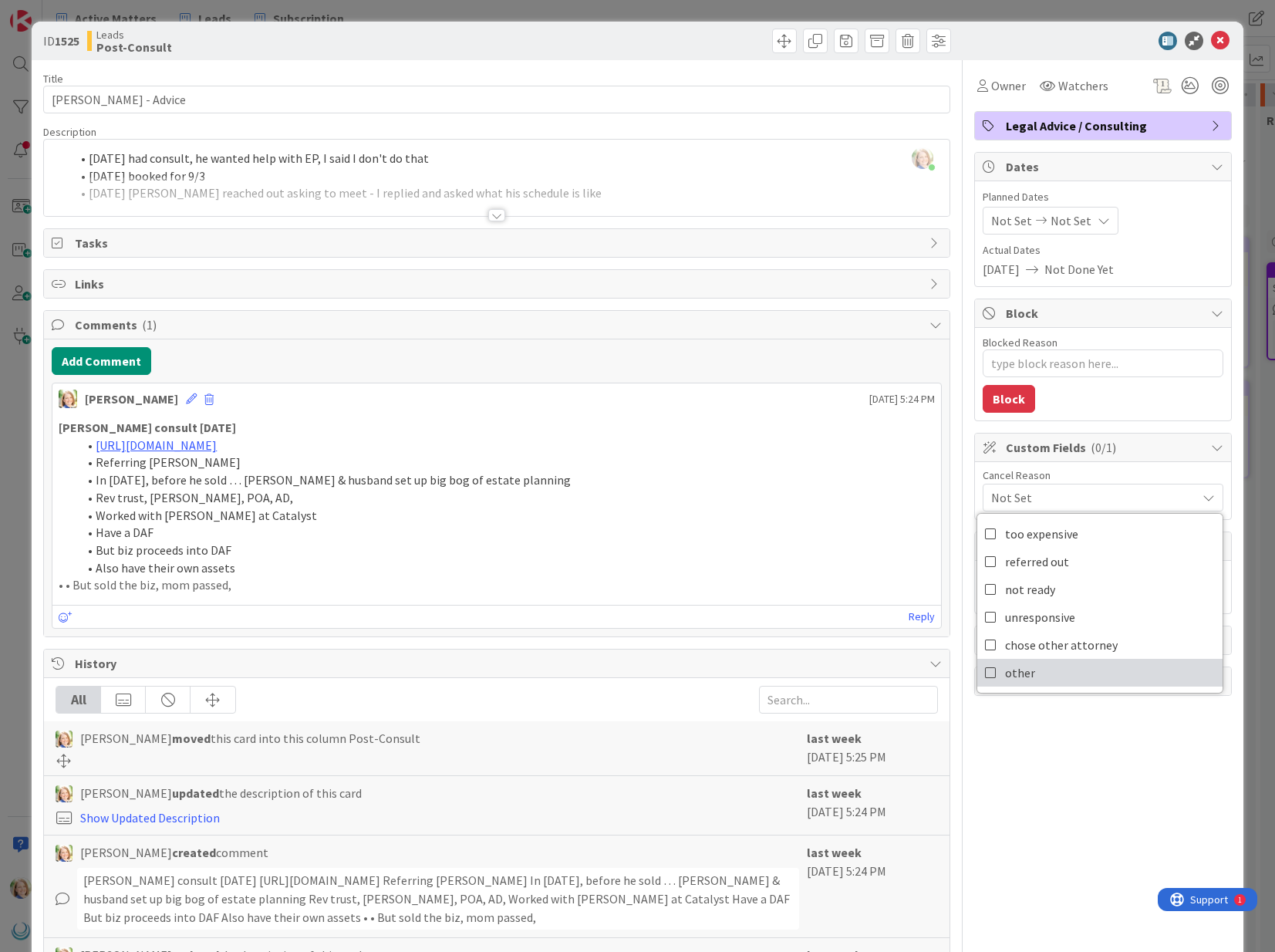
click at [1046, 674] on link "other" at bounding box center [1101, 673] width 246 height 28
click at [1222, 39] on icon at bounding box center [1221, 41] width 18 height 18
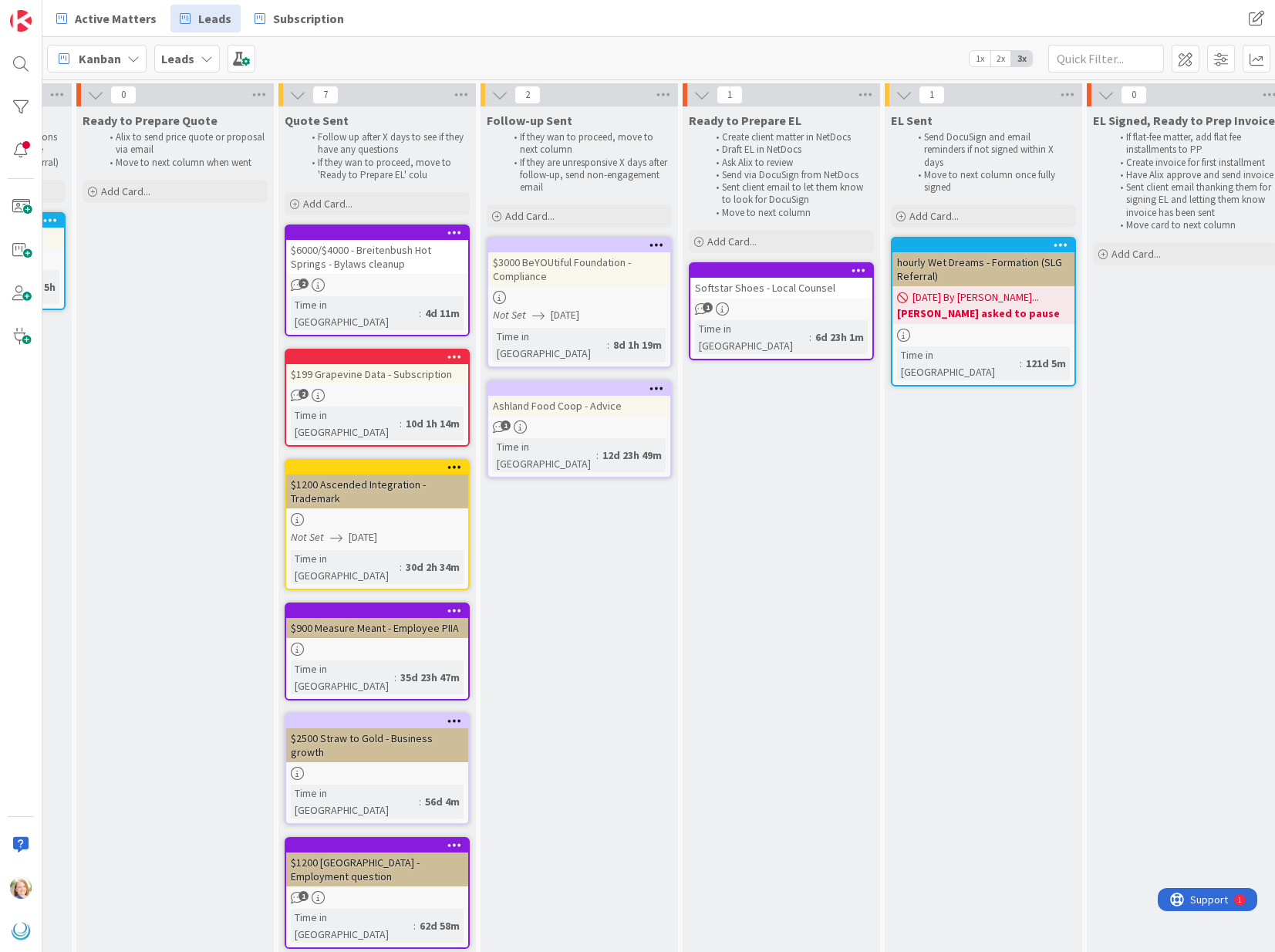
scroll to position [0, 535]
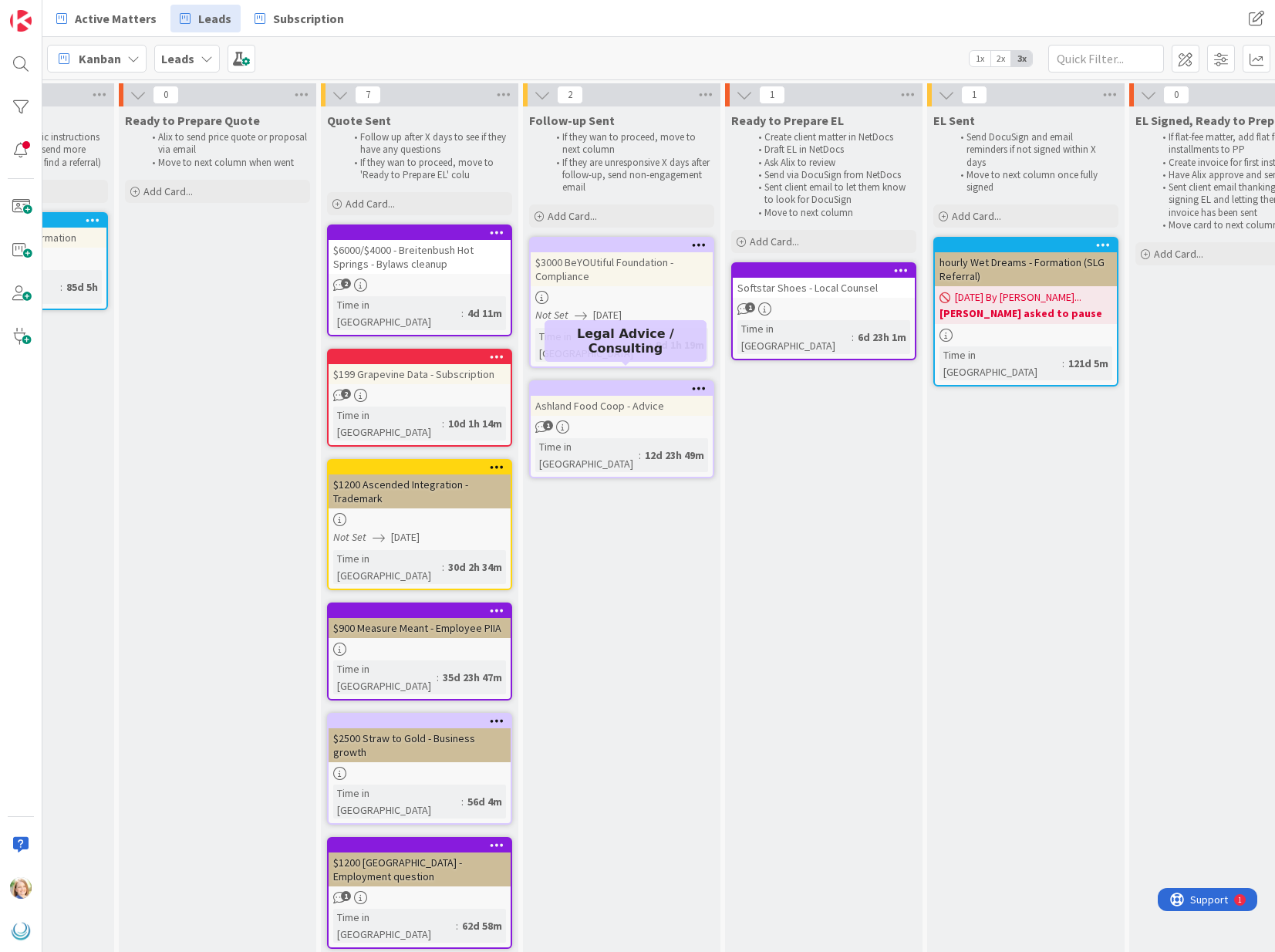
click at [613, 383] on div at bounding box center [625, 389] width 175 height 11
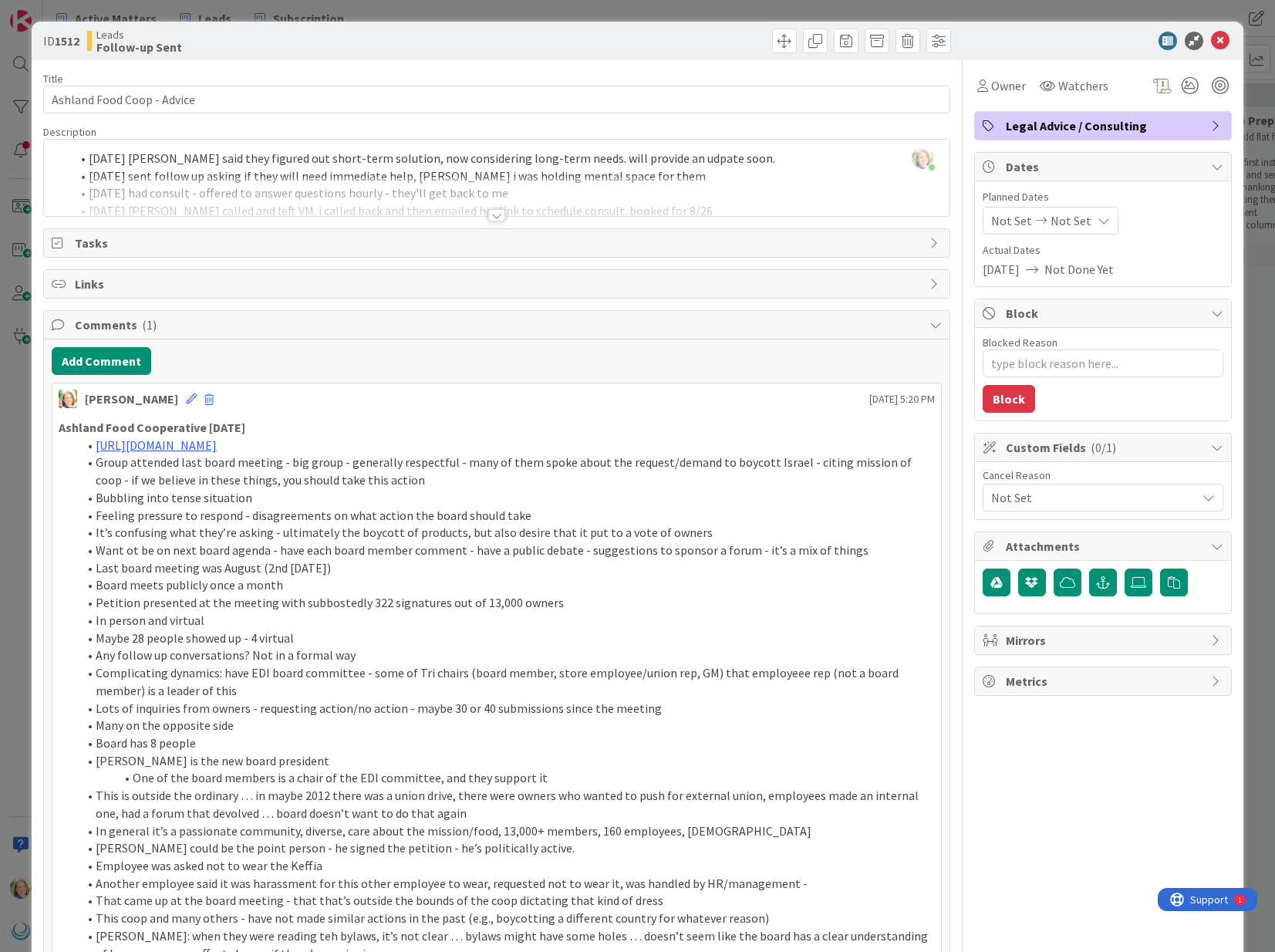
click at [1049, 504] on span "Not Set" at bounding box center [1094, 498] width 205 height 18
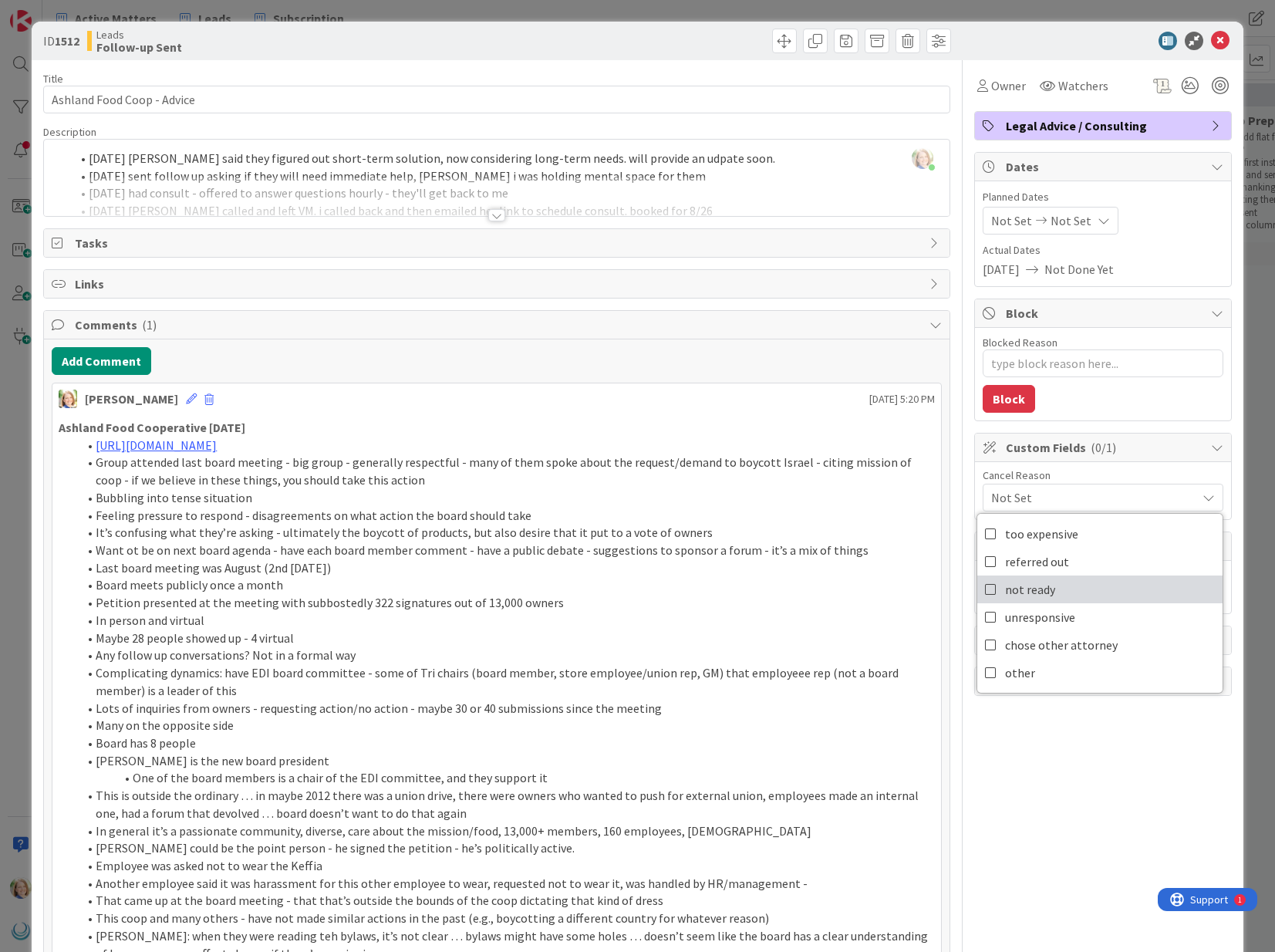
click at [1048, 594] on span "not ready" at bounding box center [1030, 589] width 50 height 23
click at [1220, 45] on icon at bounding box center [1221, 41] width 18 height 18
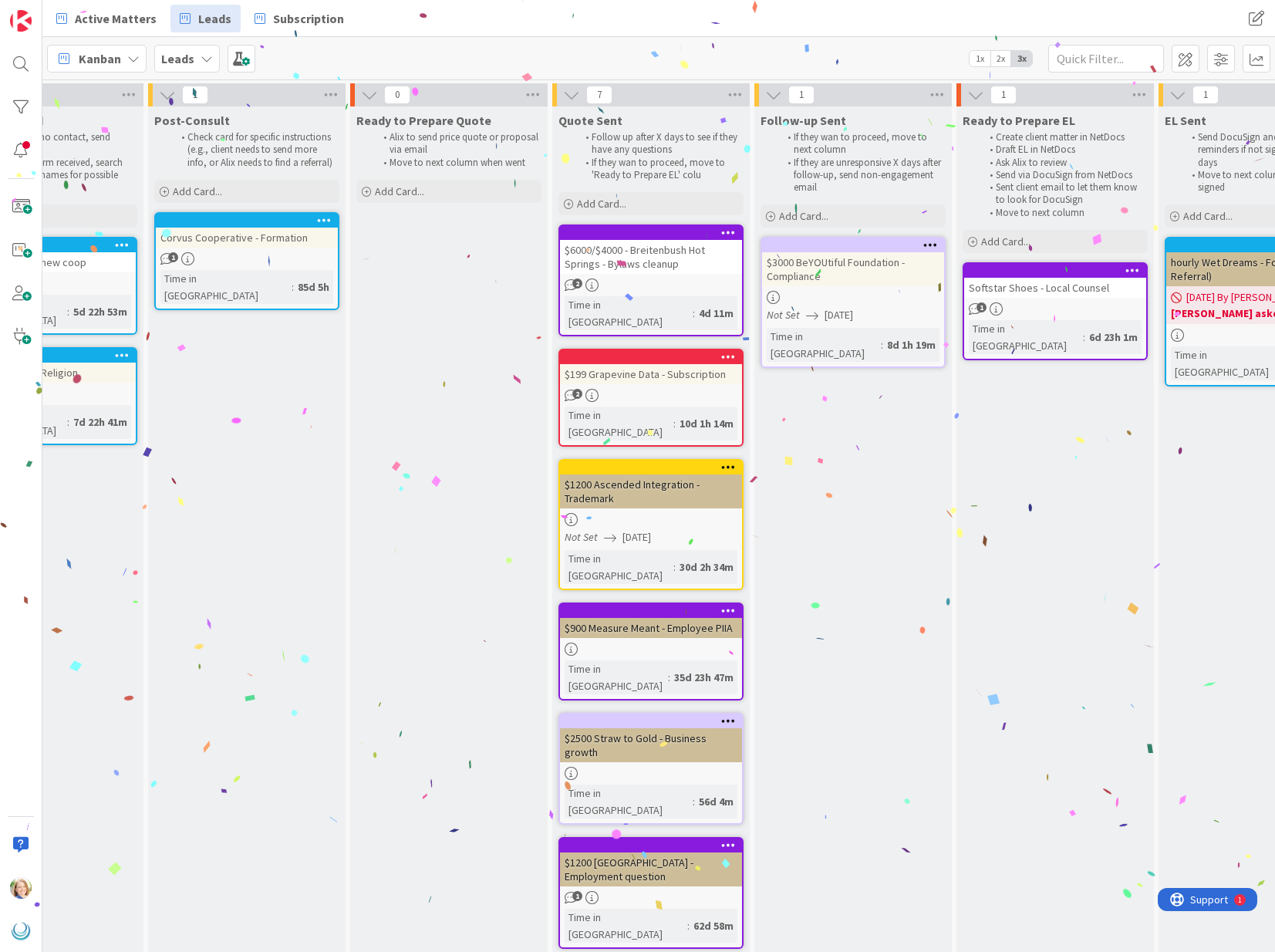
scroll to position [0, 83]
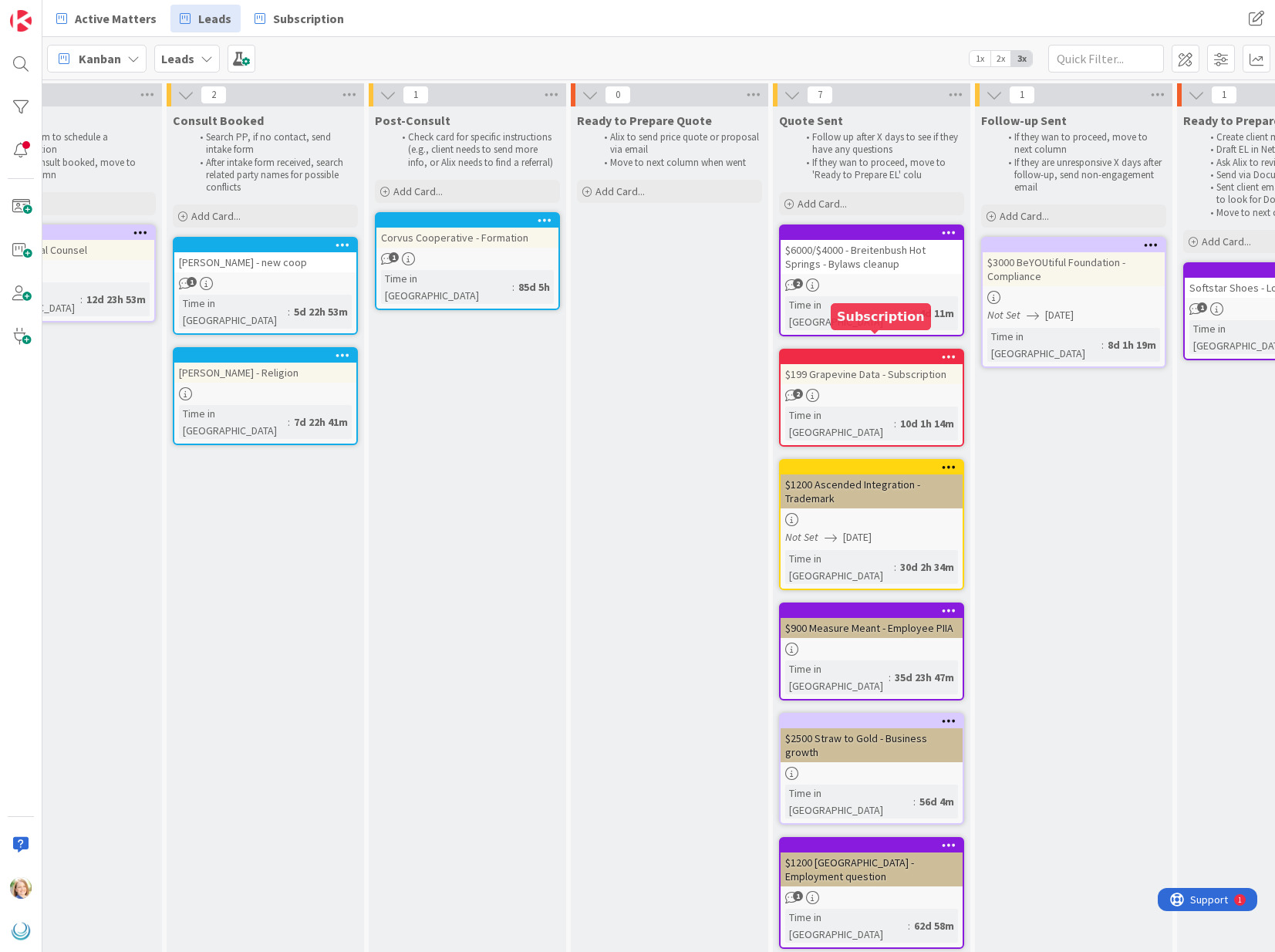
click at [802, 352] on div at bounding box center [875, 357] width 175 height 11
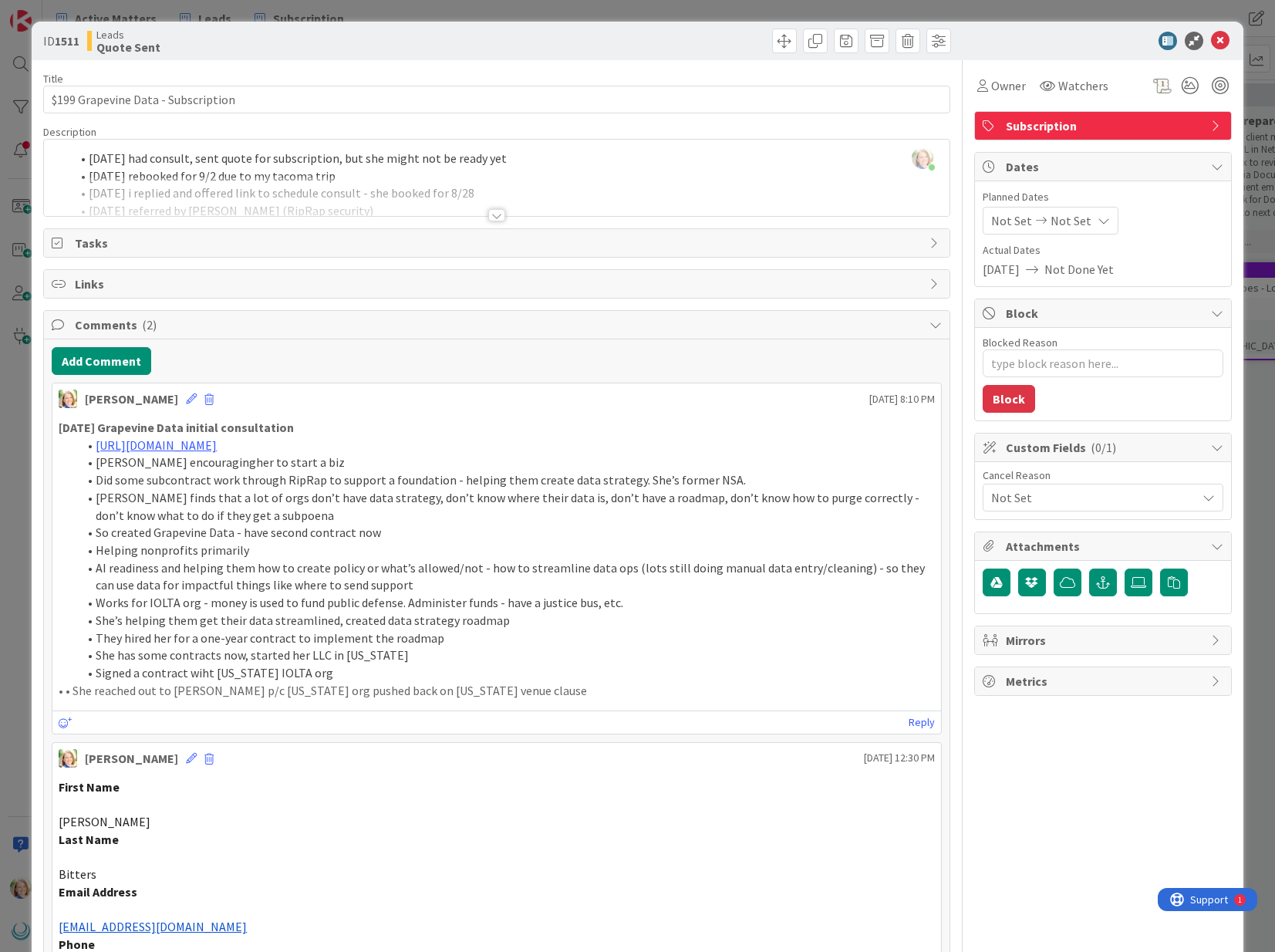
click at [1081, 495] on span "Not Set" at bounding box center [1094, 498] width 205 height 18
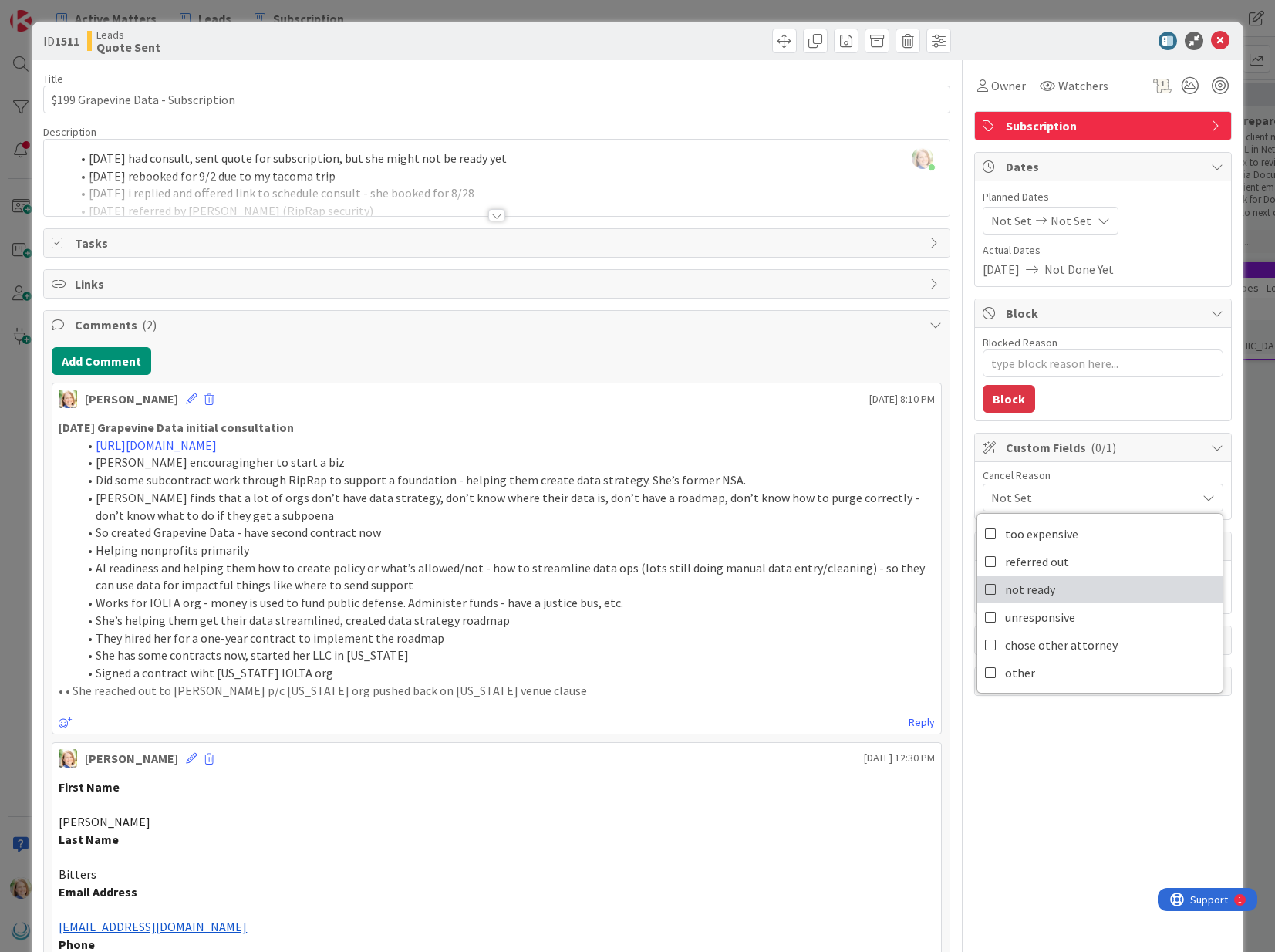
click at [1038, 589] on span "not ready" at bounding box center [1030, 589] width 50 height 23
click at [1218, 40] on icon at bounding box center [1221, 41] width 18 height 18
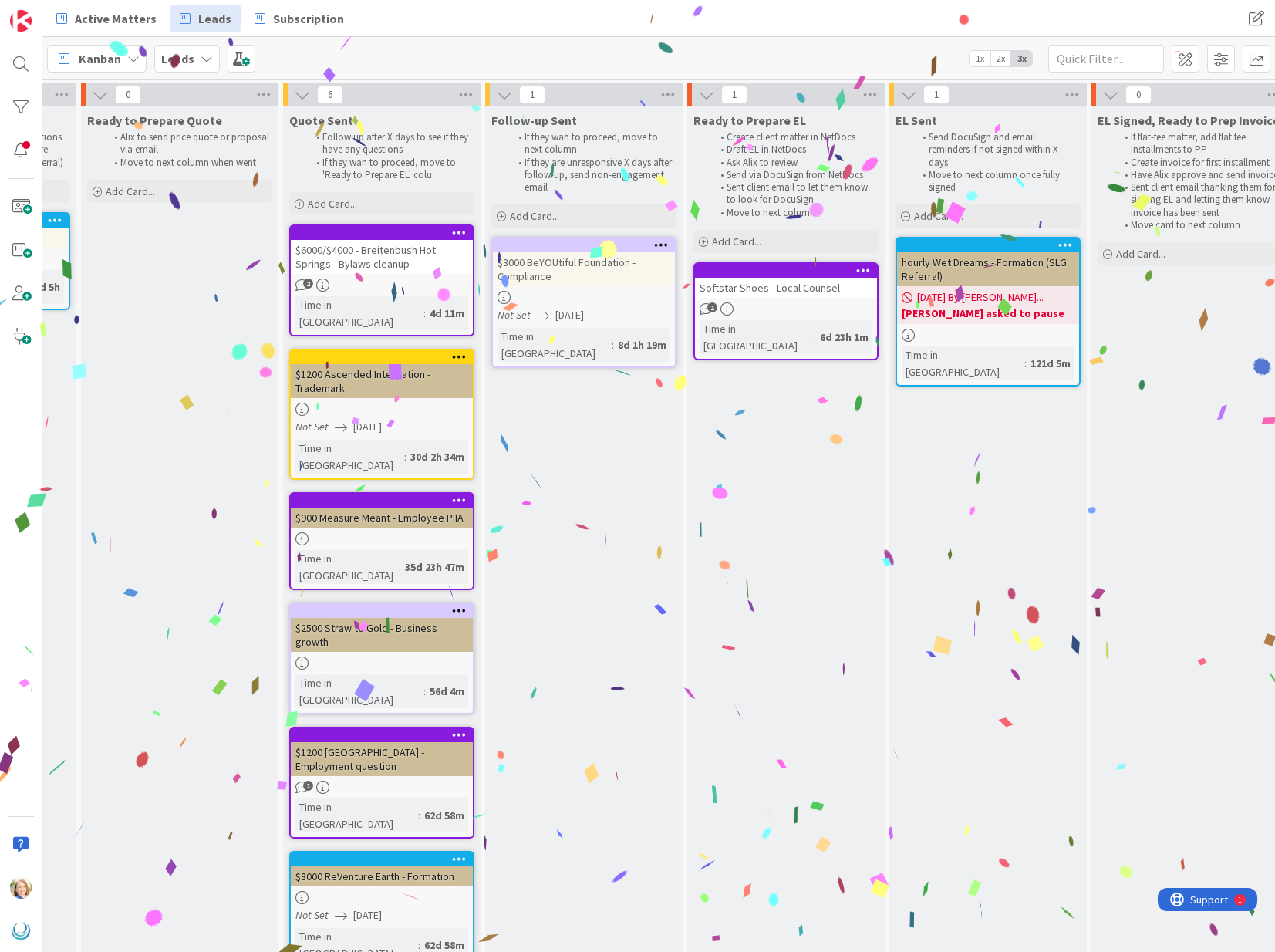
scroll to position [0, 571]
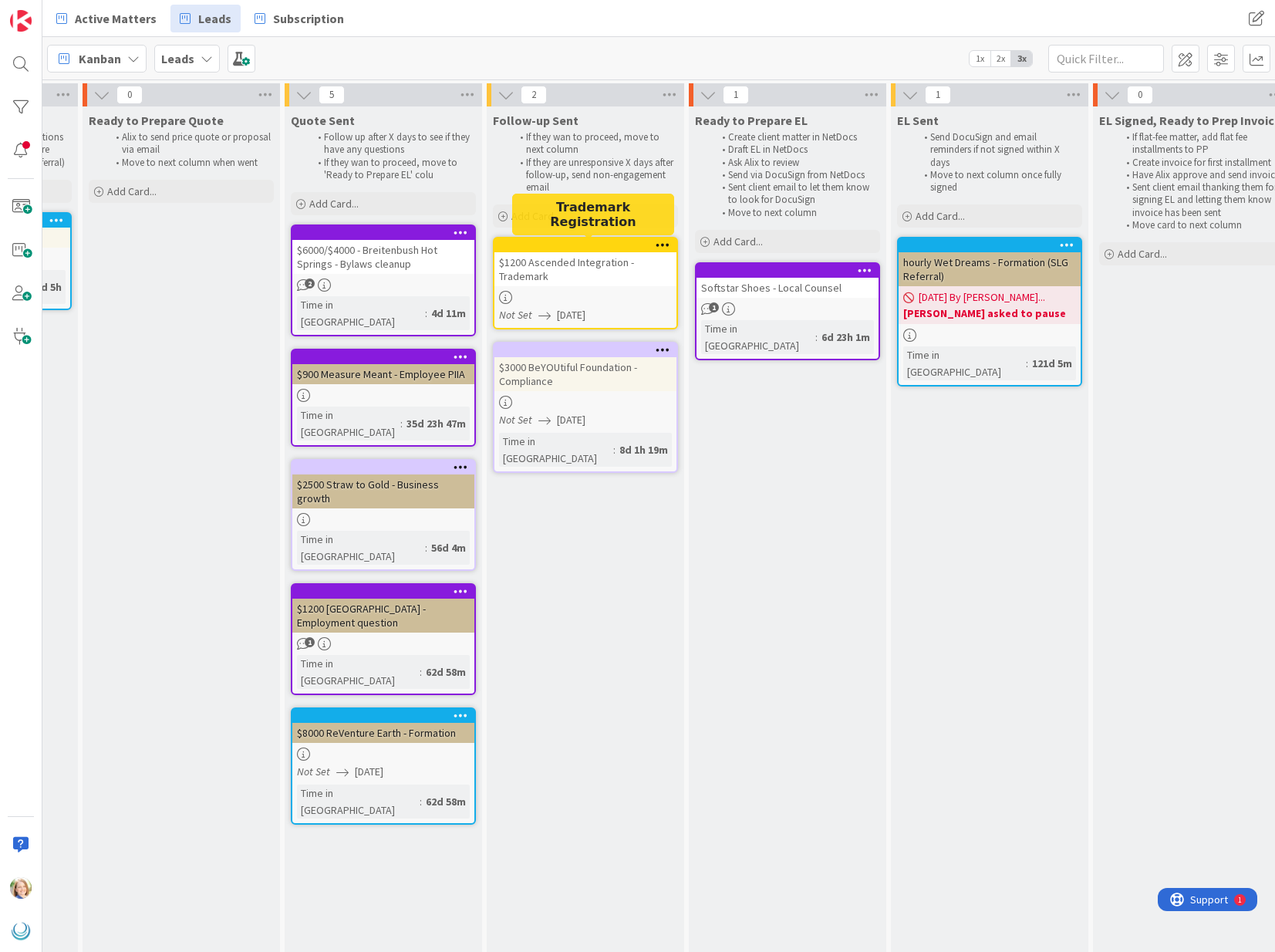
click at [560, 247] on div at bounding box center [589, 246] width 175 height 11
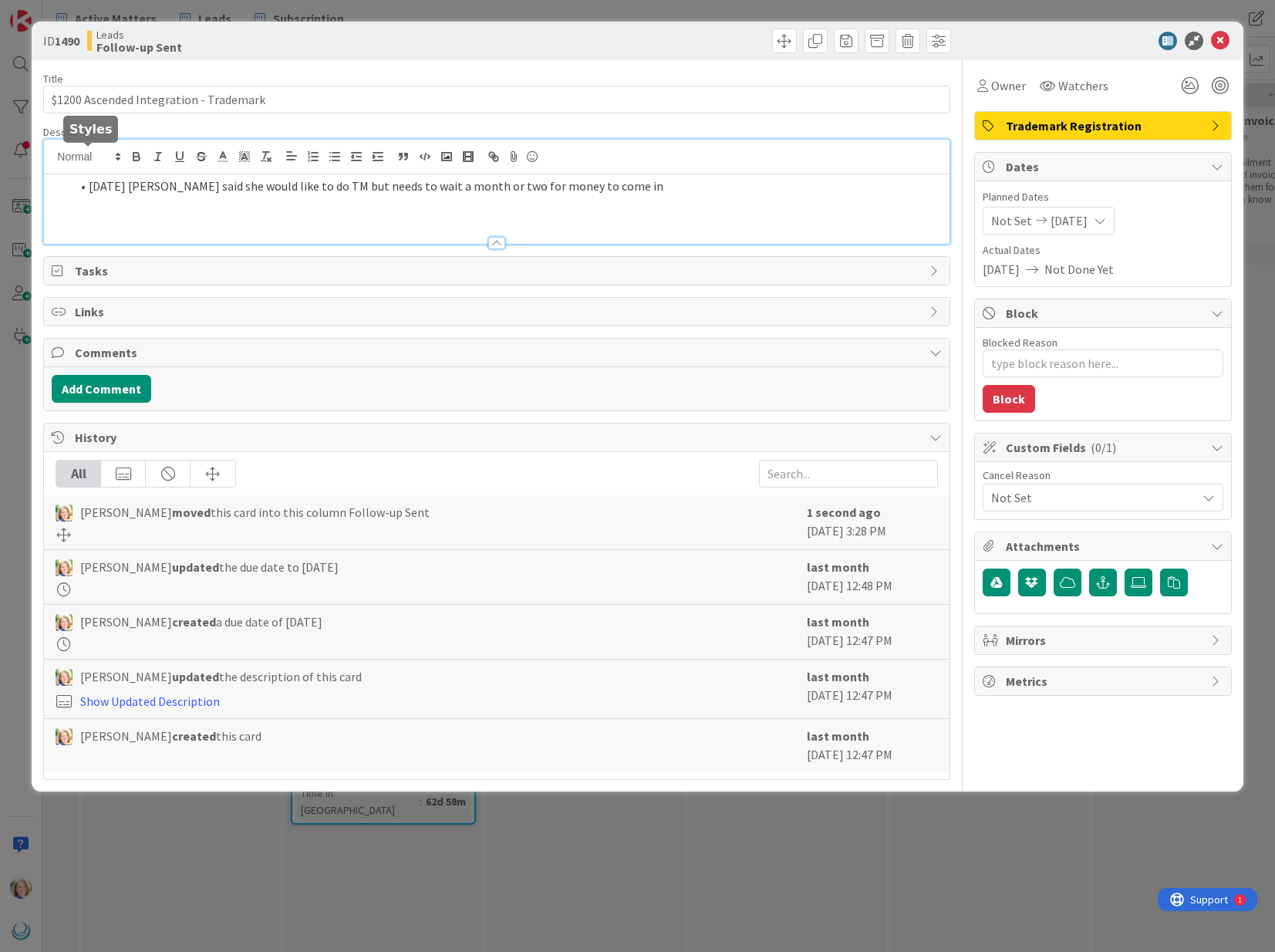
click at [89, 158] on div "[DATE] [PERSON_NAME] said she would like to do TM but needs to wait a month or …" at bounding box center [497, 191] width 905 height 104
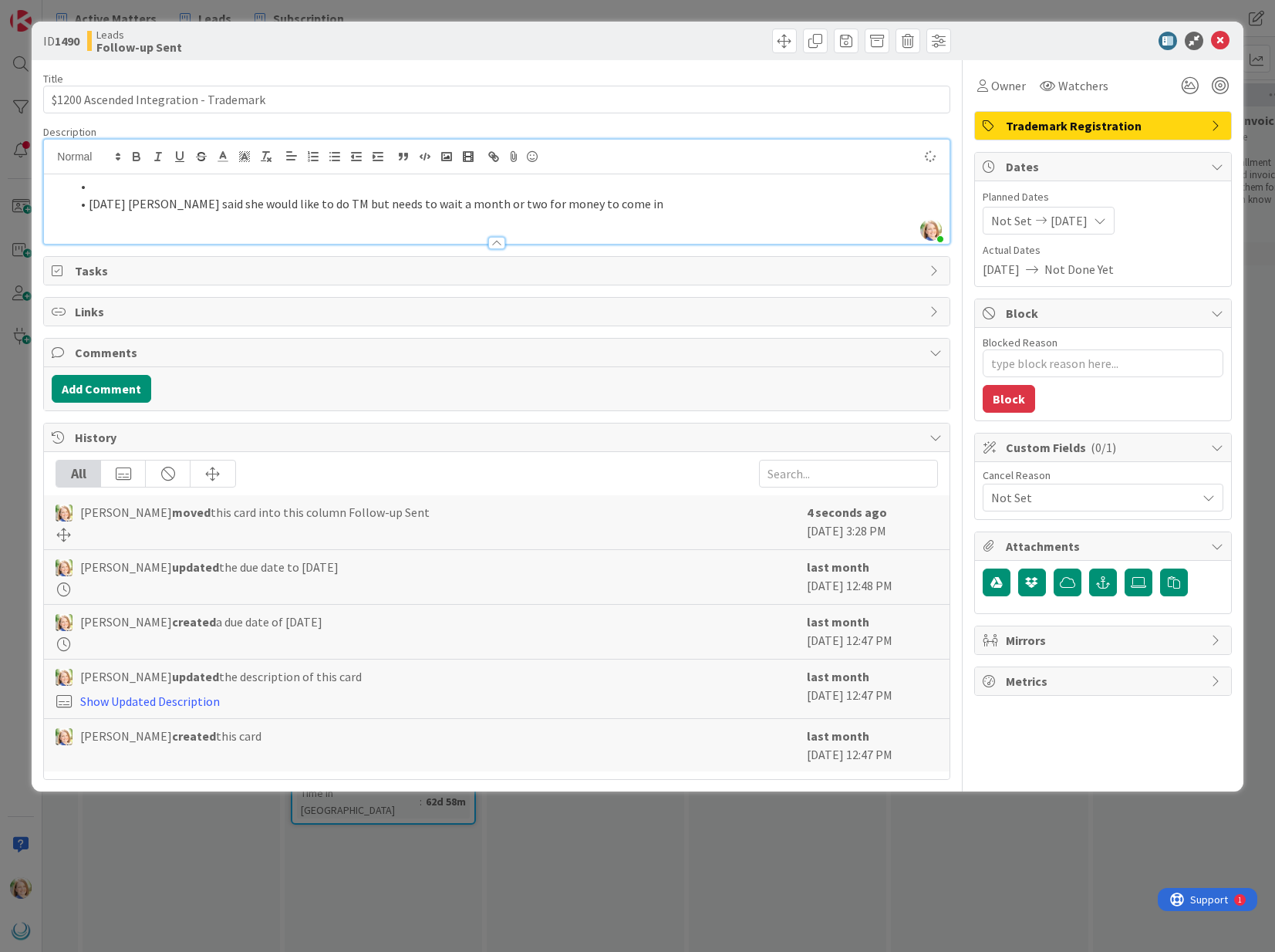
type textarea "x"
click at [1088, 214] on span "[DATE]" at bounding box center [1069, 221] width 37 height 18
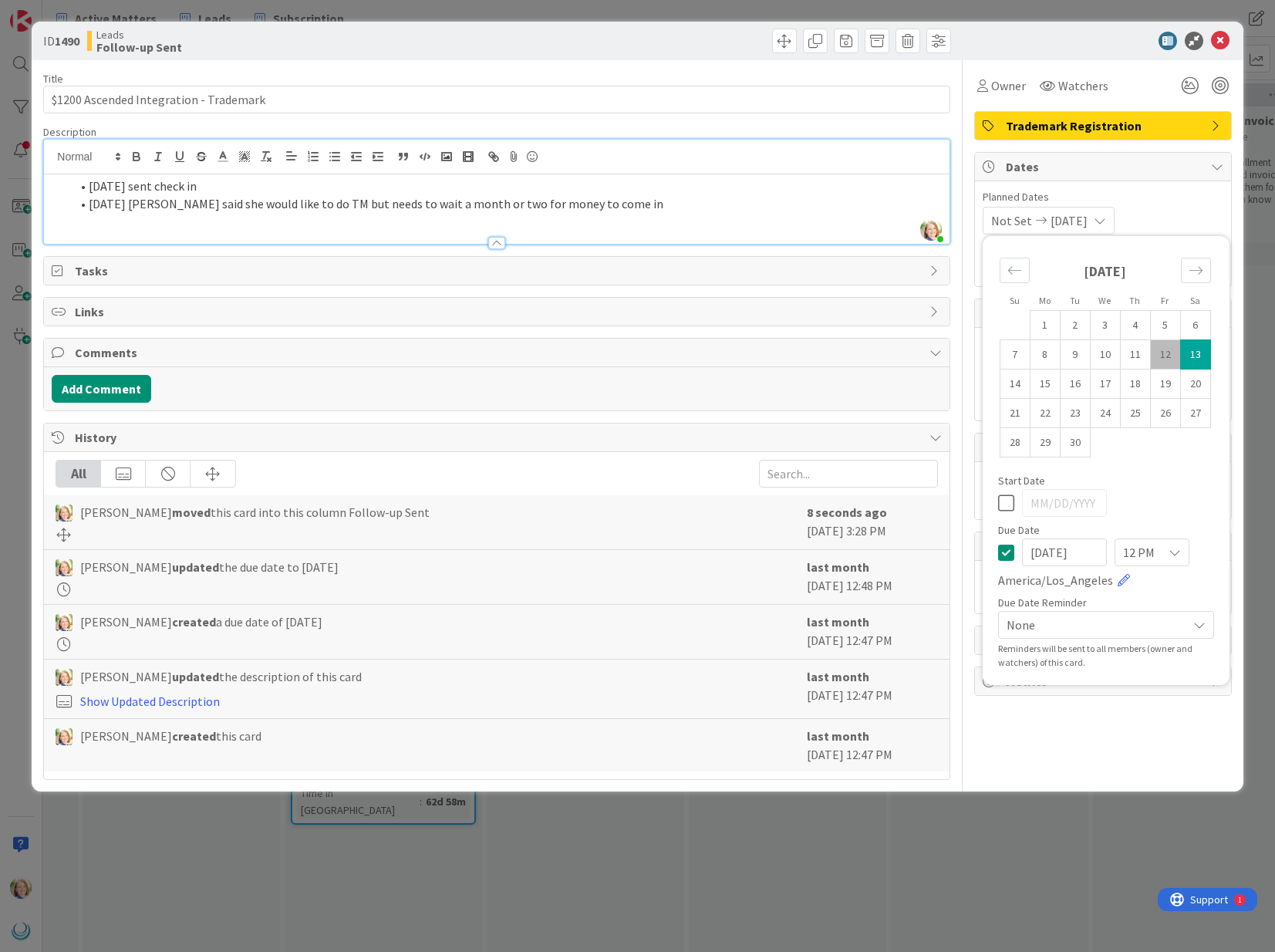
click at [1005, 551] on icon at bounding box center [1006, 552] width 17 height 18
click at [1222, 39] on icon at bounding box center [1221, 41] width 18 height 18
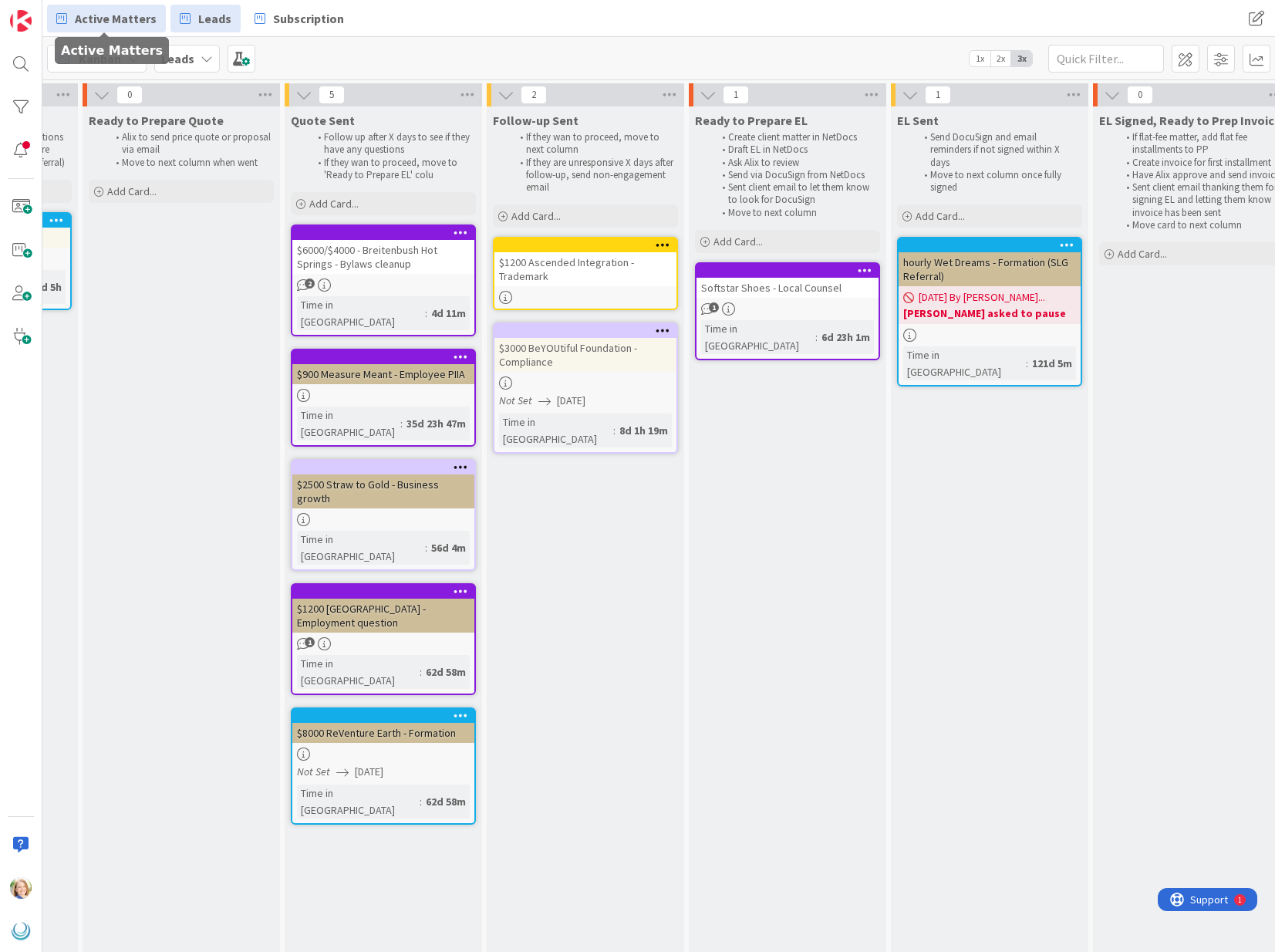
click at [129, 18] on span "Active Matters" at bounding box center [115, 18] width 82 height 18
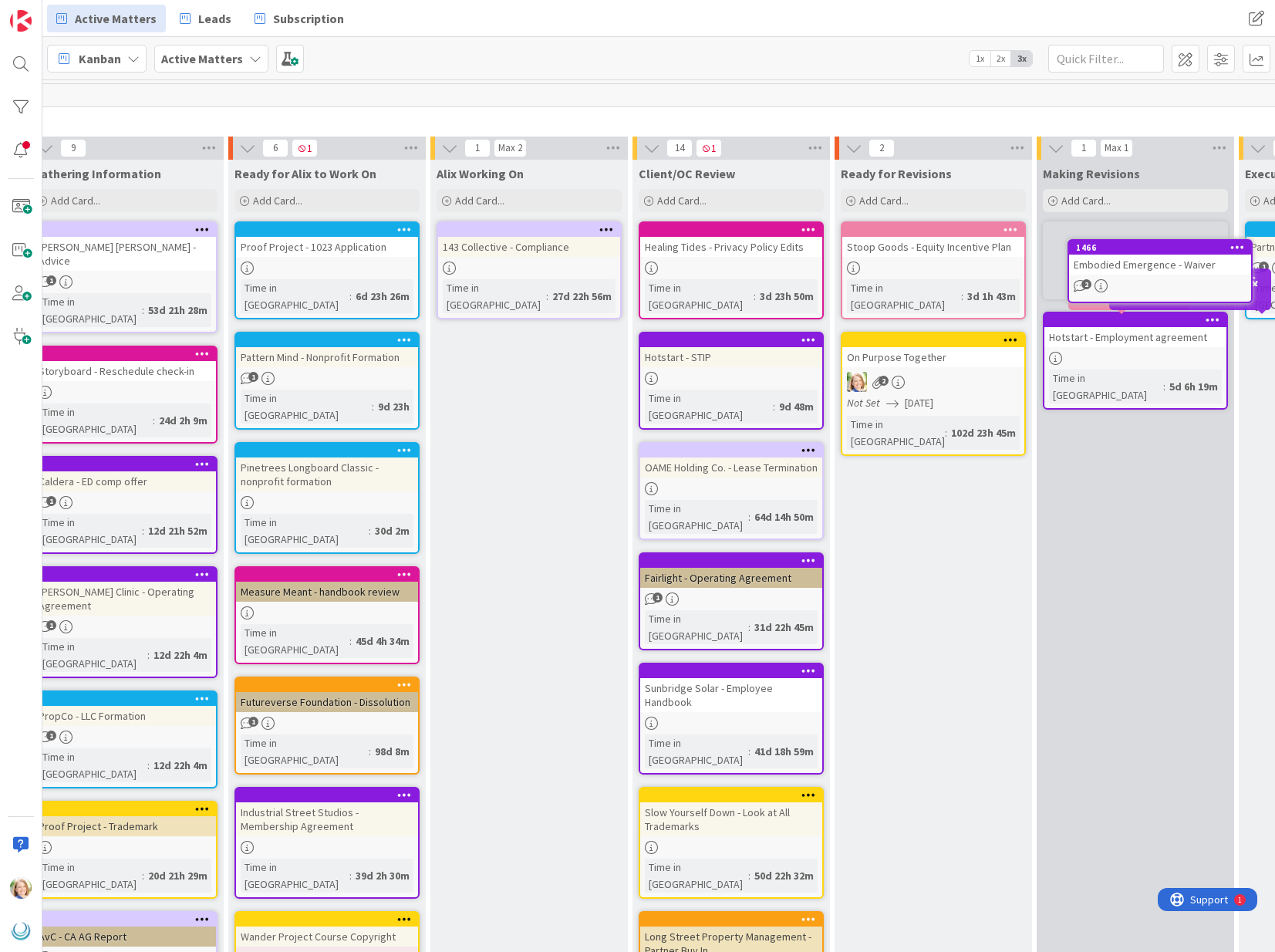
scroll to position [0, 432]
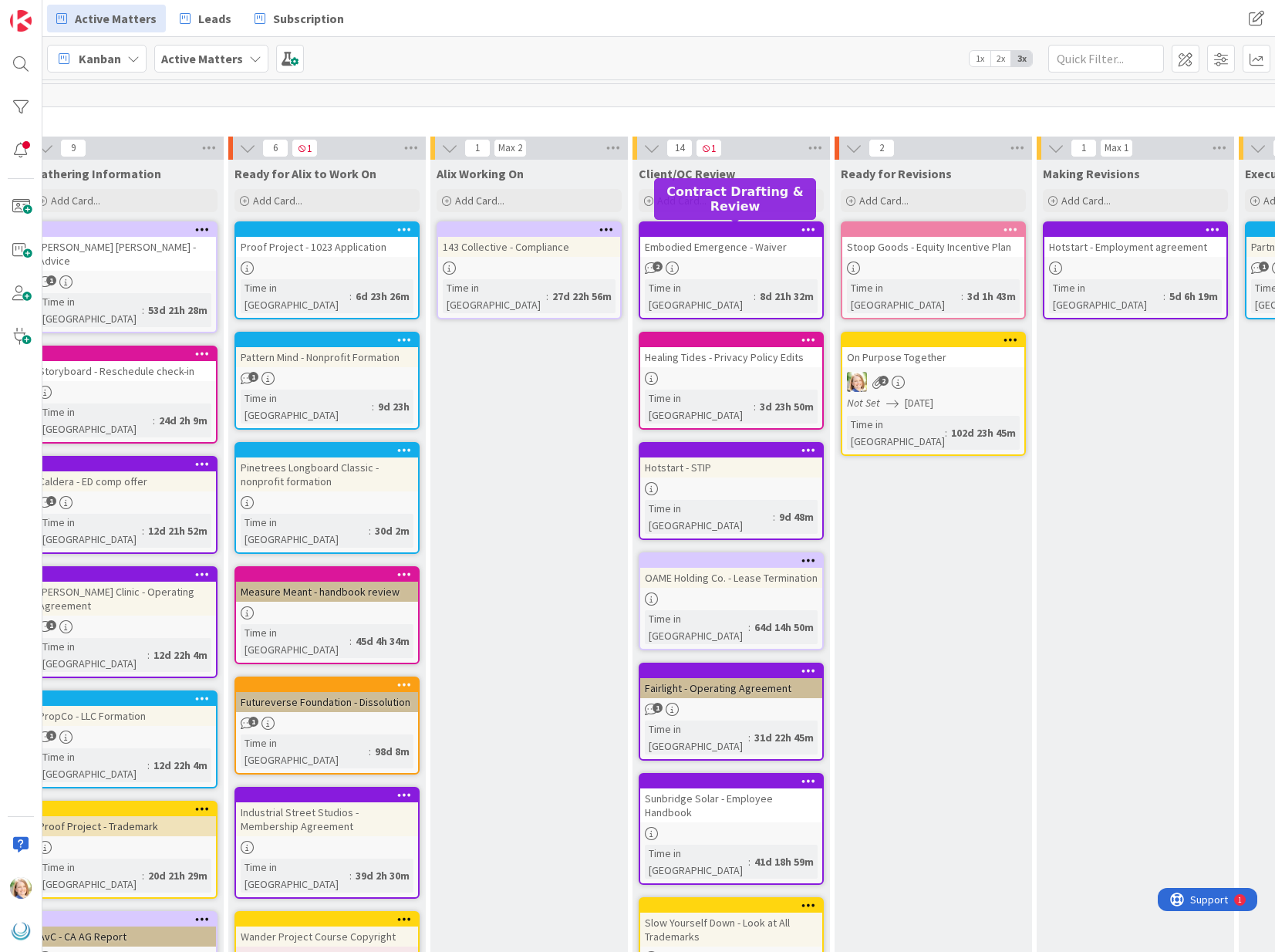
click at [745, 233] on div at bounding box center [735, 230] width 175 height 11
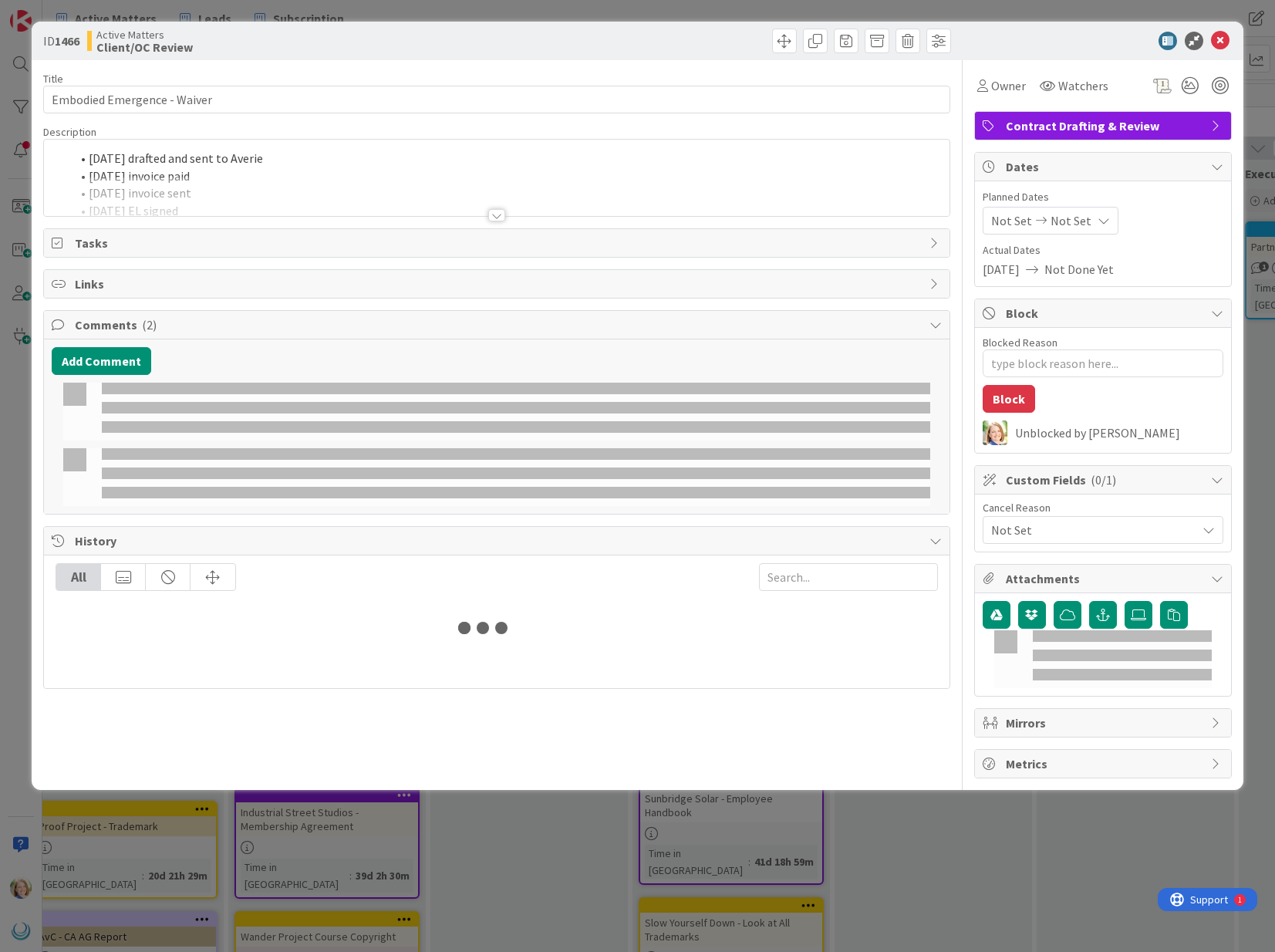
type textarea "x"
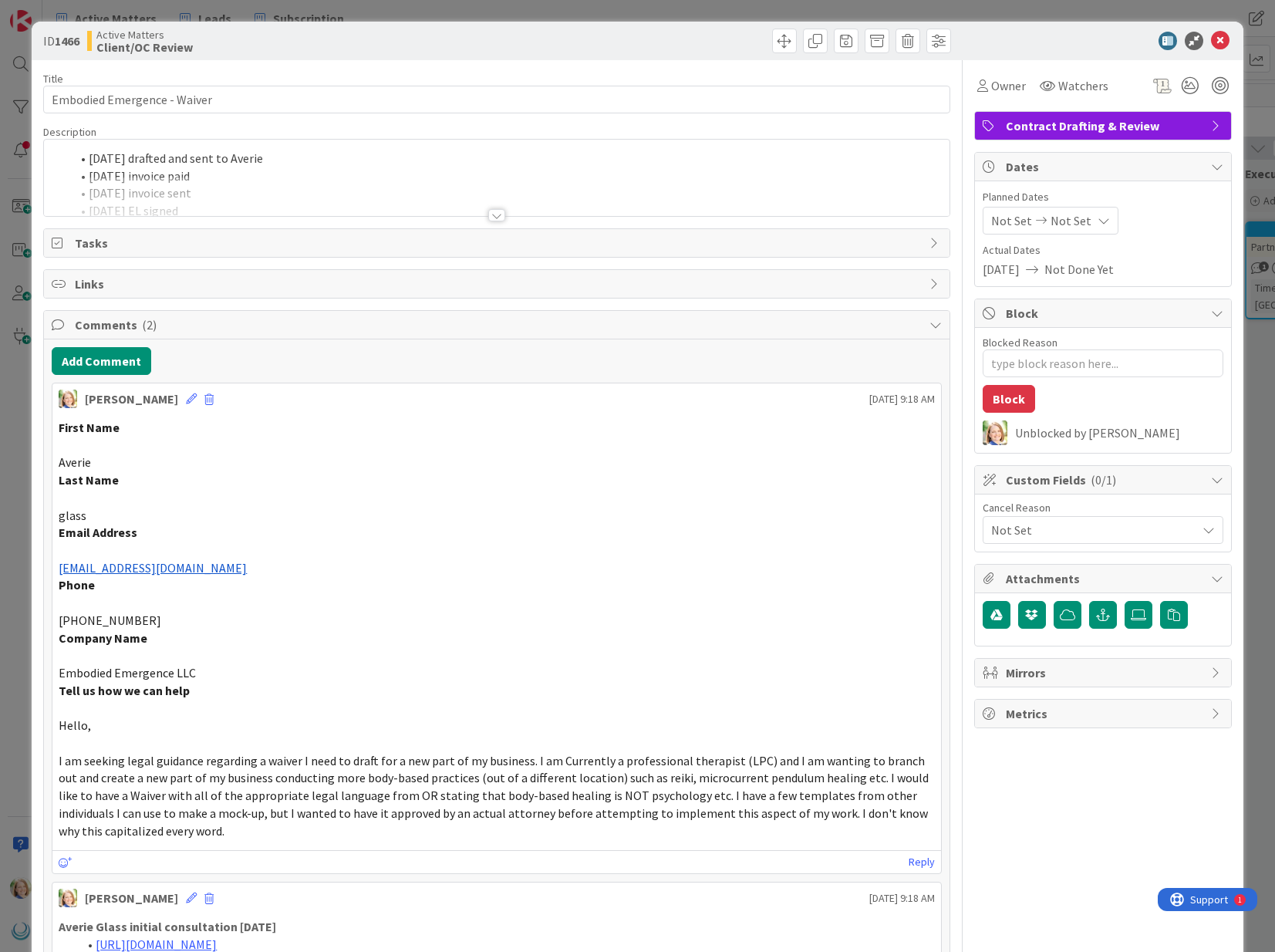
click at [85, 161] on div "[DATE] drafted and sent to Averie [DATE] invoice paid [DATE] invoice sent [DATE…" at bounding box center [497, 177] width 905 height 77
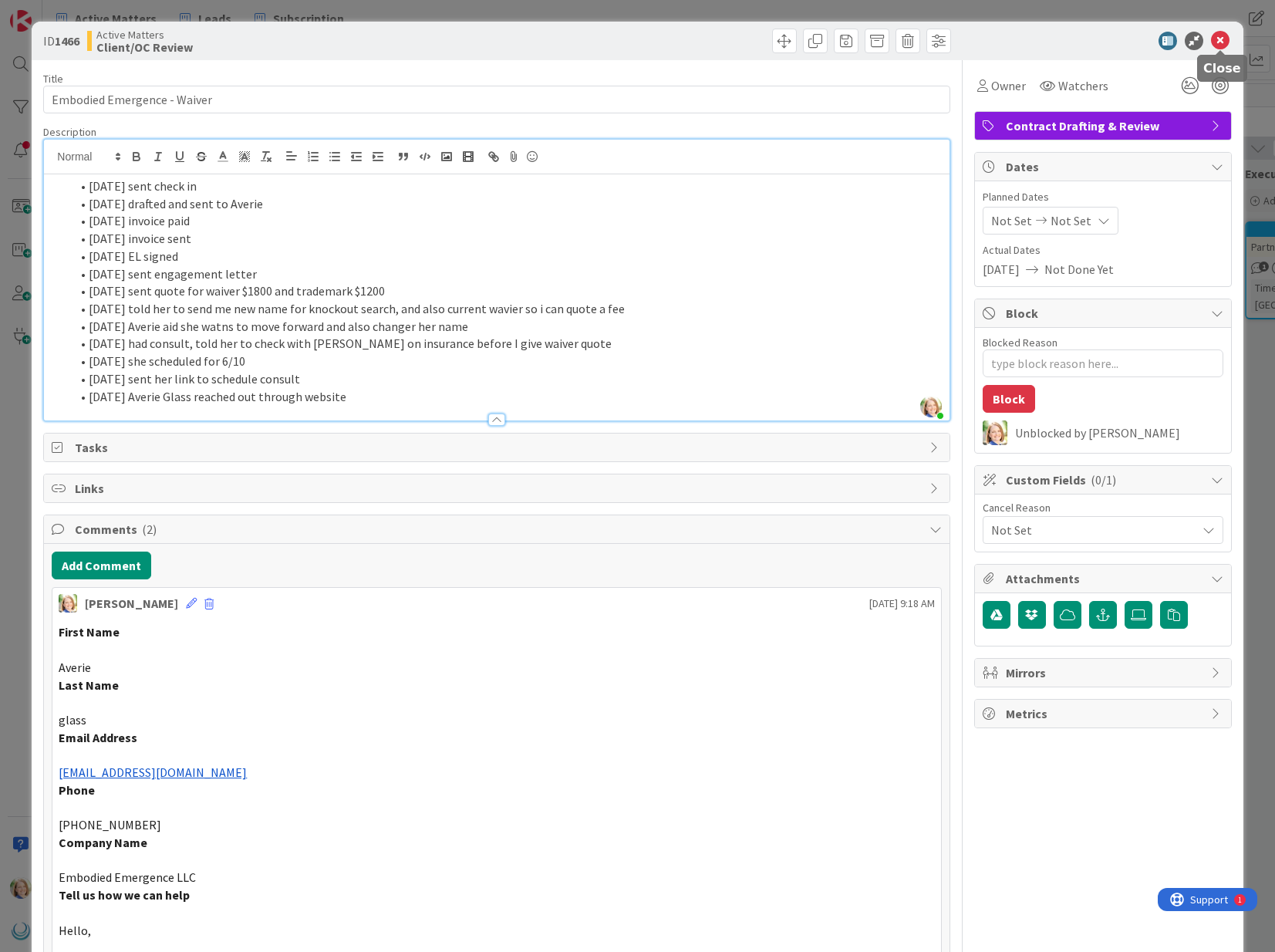
click at [1221, 42] on icon at bounding box center [1221, 41] width 18 height 18
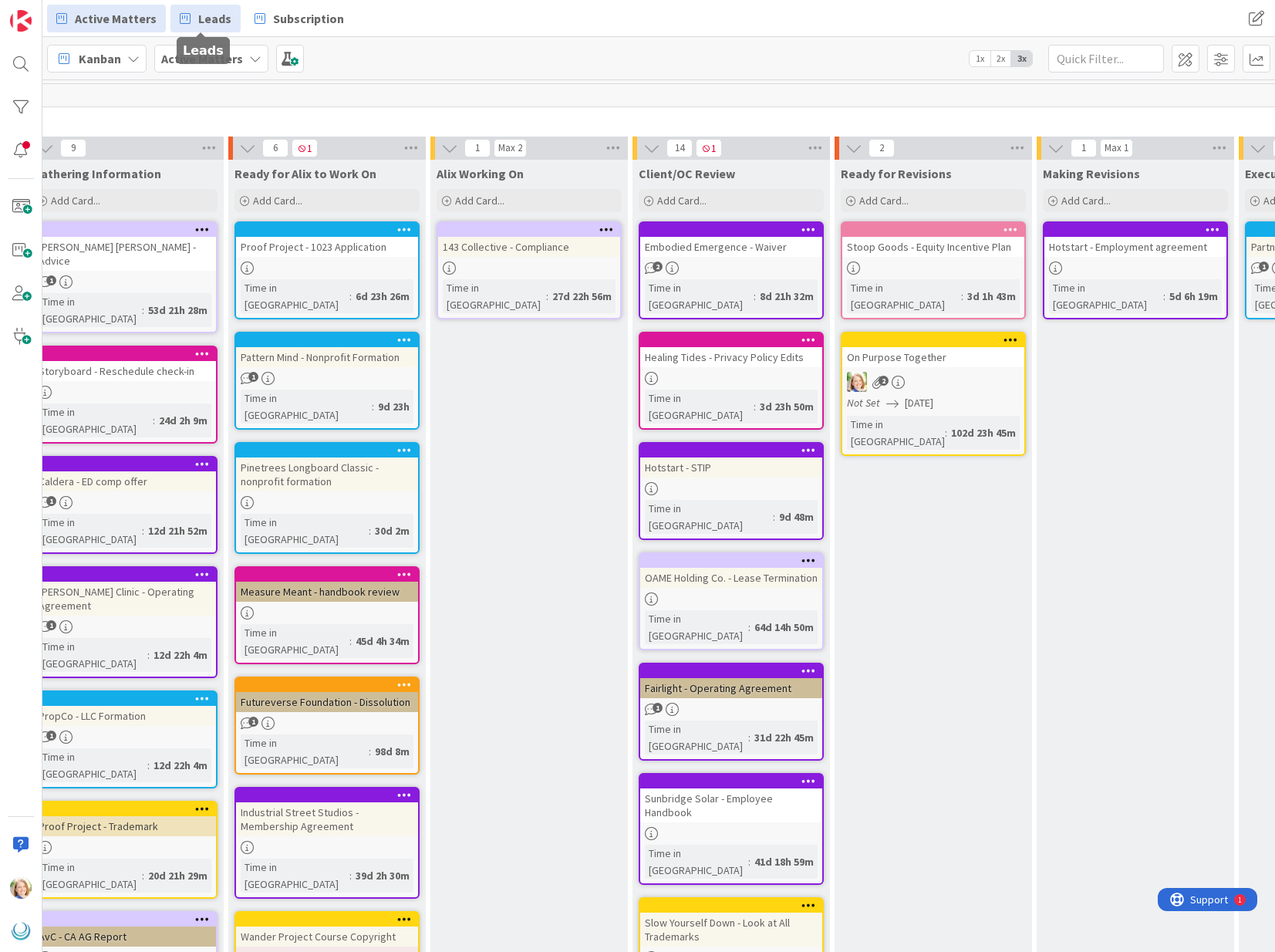
click at [199, 17] on span "Leads" at bounding box center [215, 18] width 33 height 18
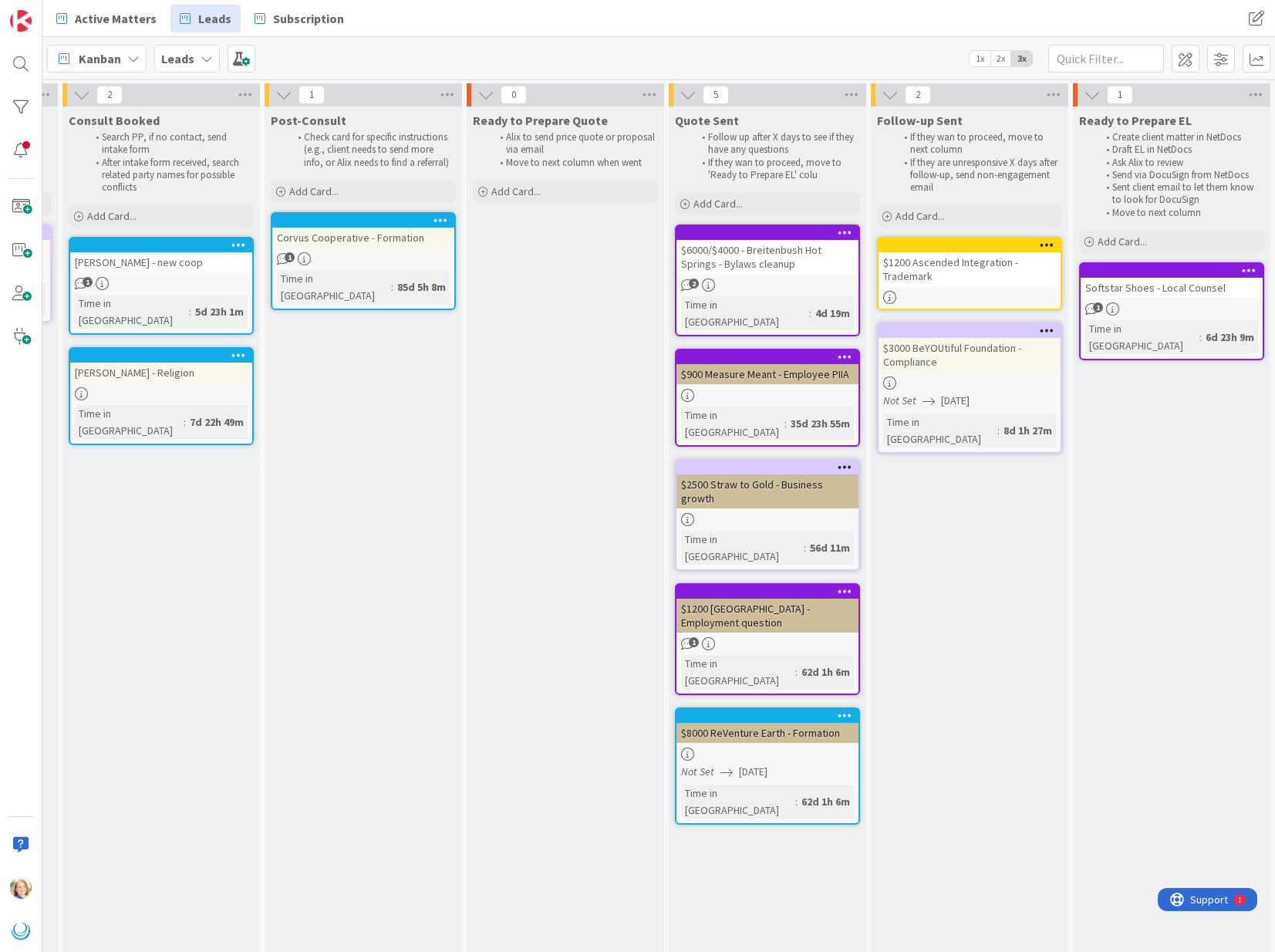
scroll to position [0, 194]
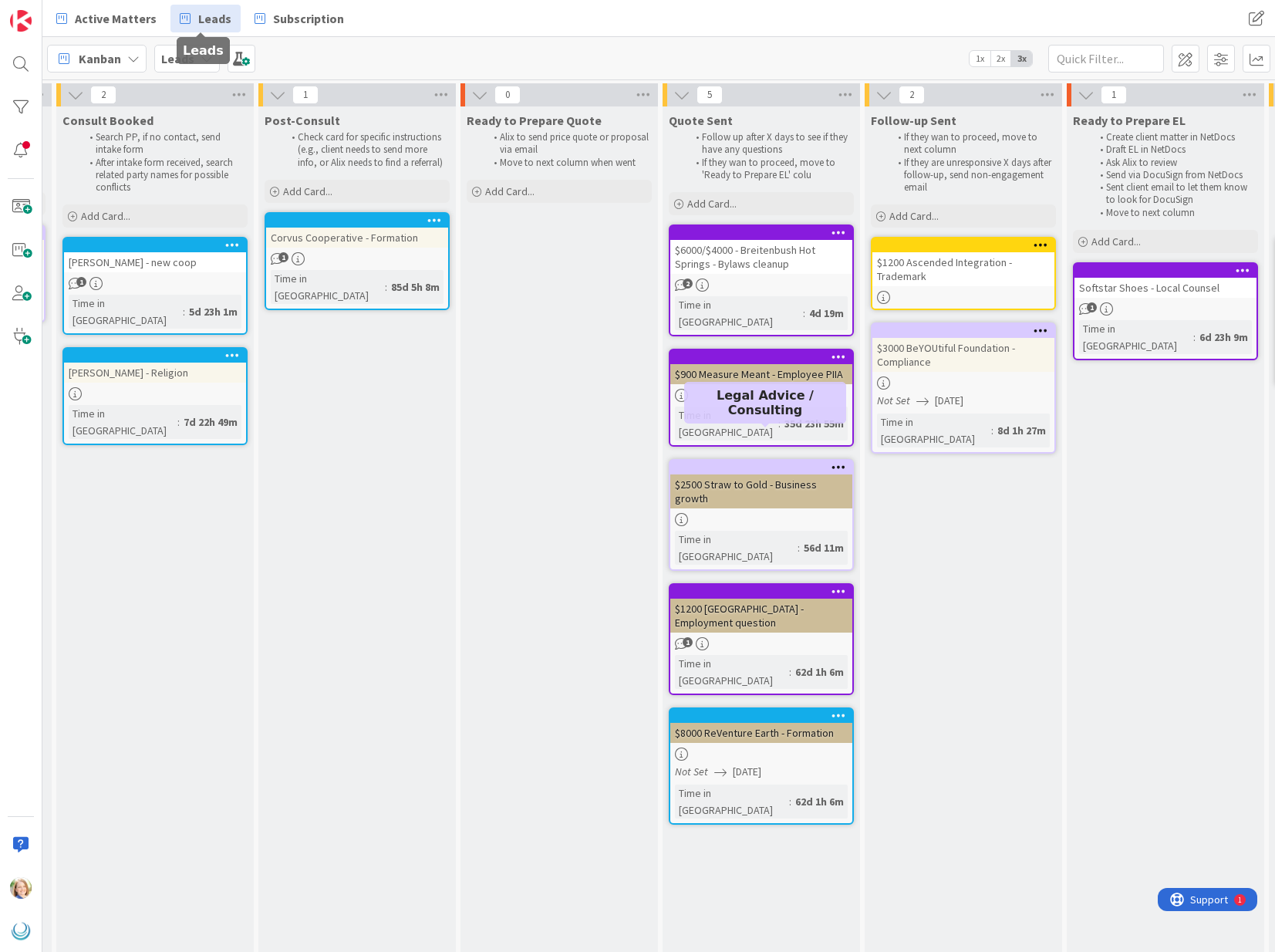
click at [738, 463] on div at bounding box center [765, 468] width 175 height 11
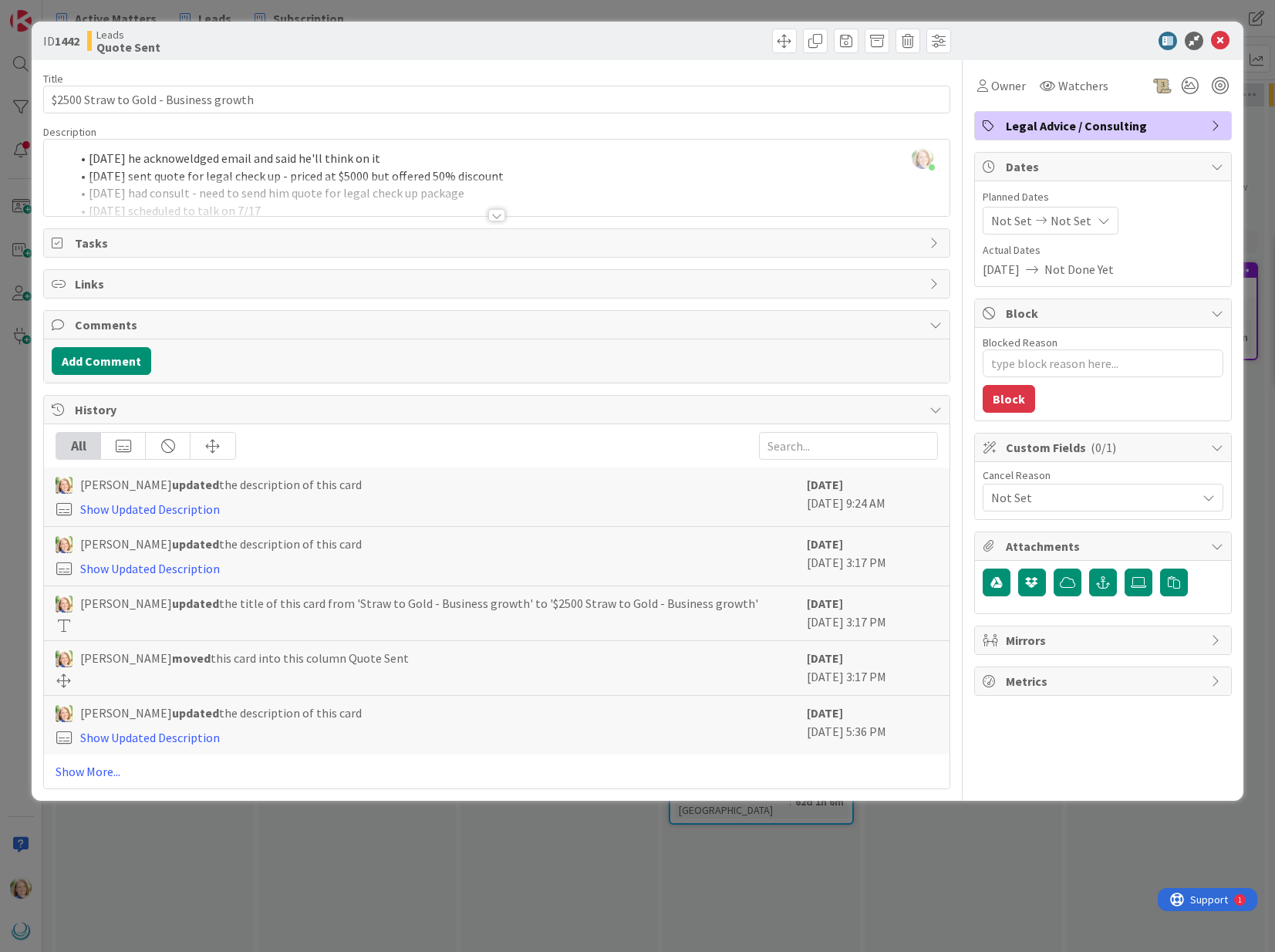
click at [1041, 492] on span "Not Set" at bounding box center [1094, 498] width 205 height 18
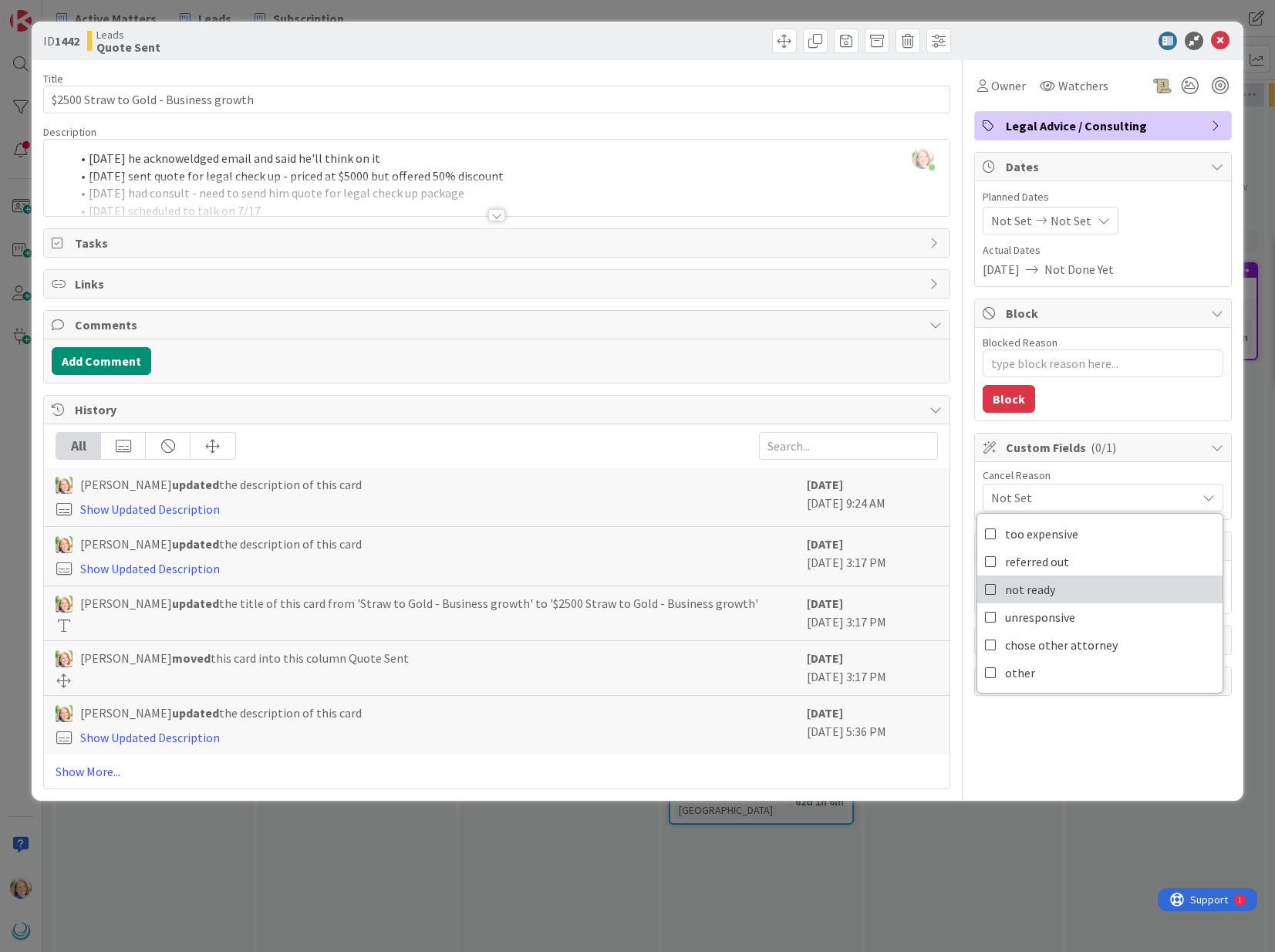
click at [1030, 592] on span "not ready" at bounding box center [1030, 589] width 50 height 23
click at [1220, 38] on icon at bounding box center [1221, 41] width 18 height 18
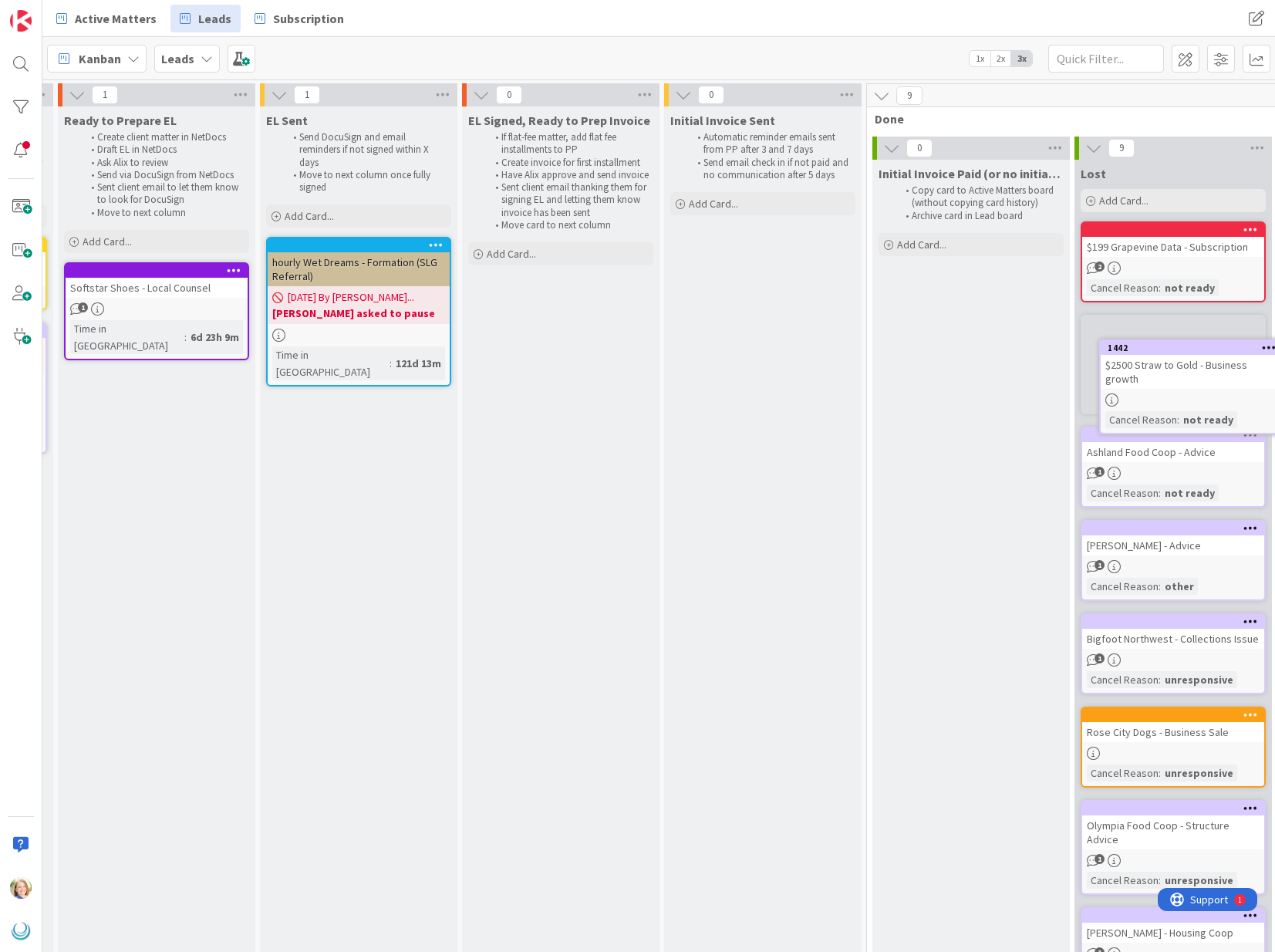
scroll to position [0, 1293]
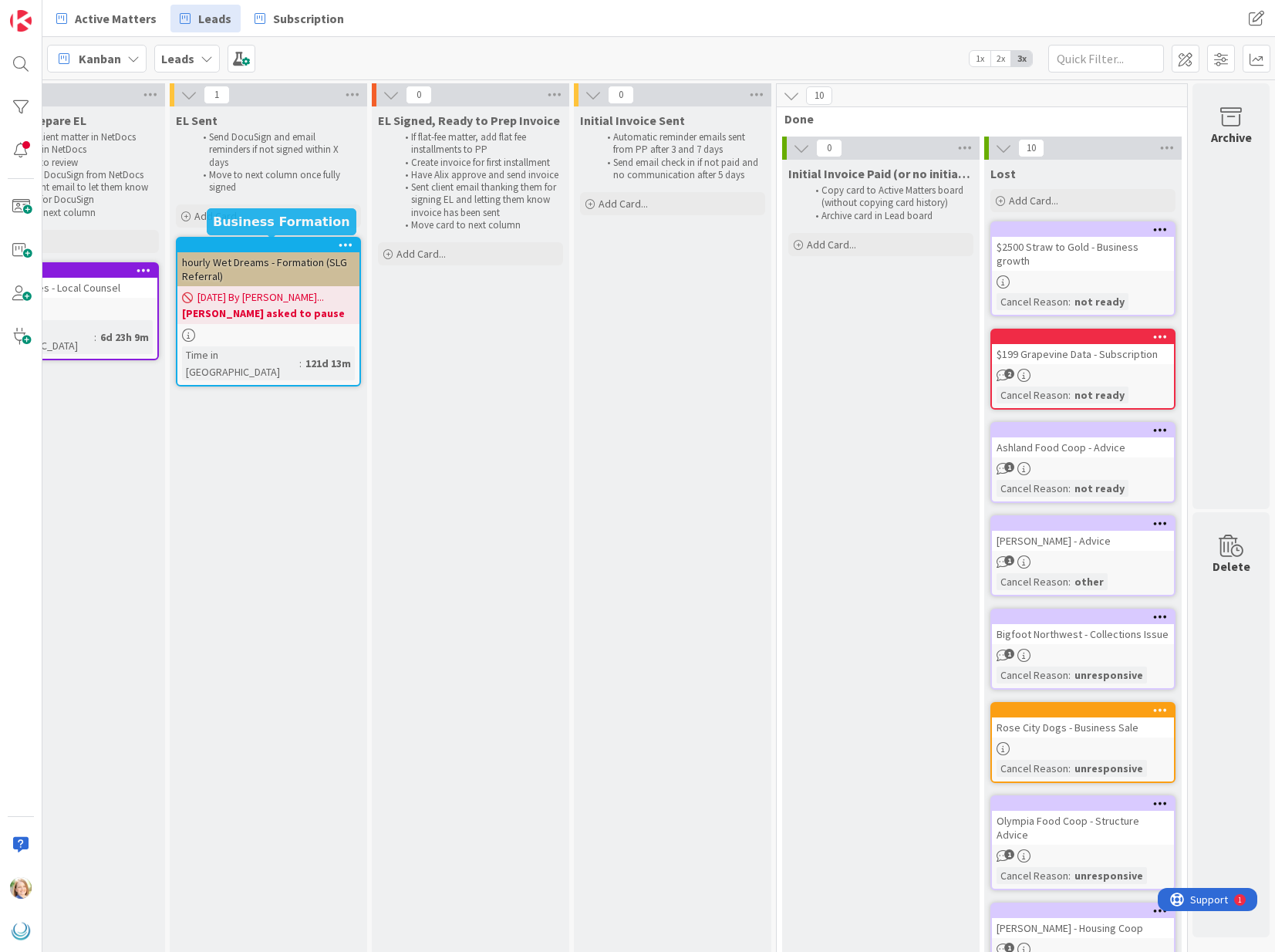
click at [259, 245] on div at bounding box center [272, 246] width 175 height 11
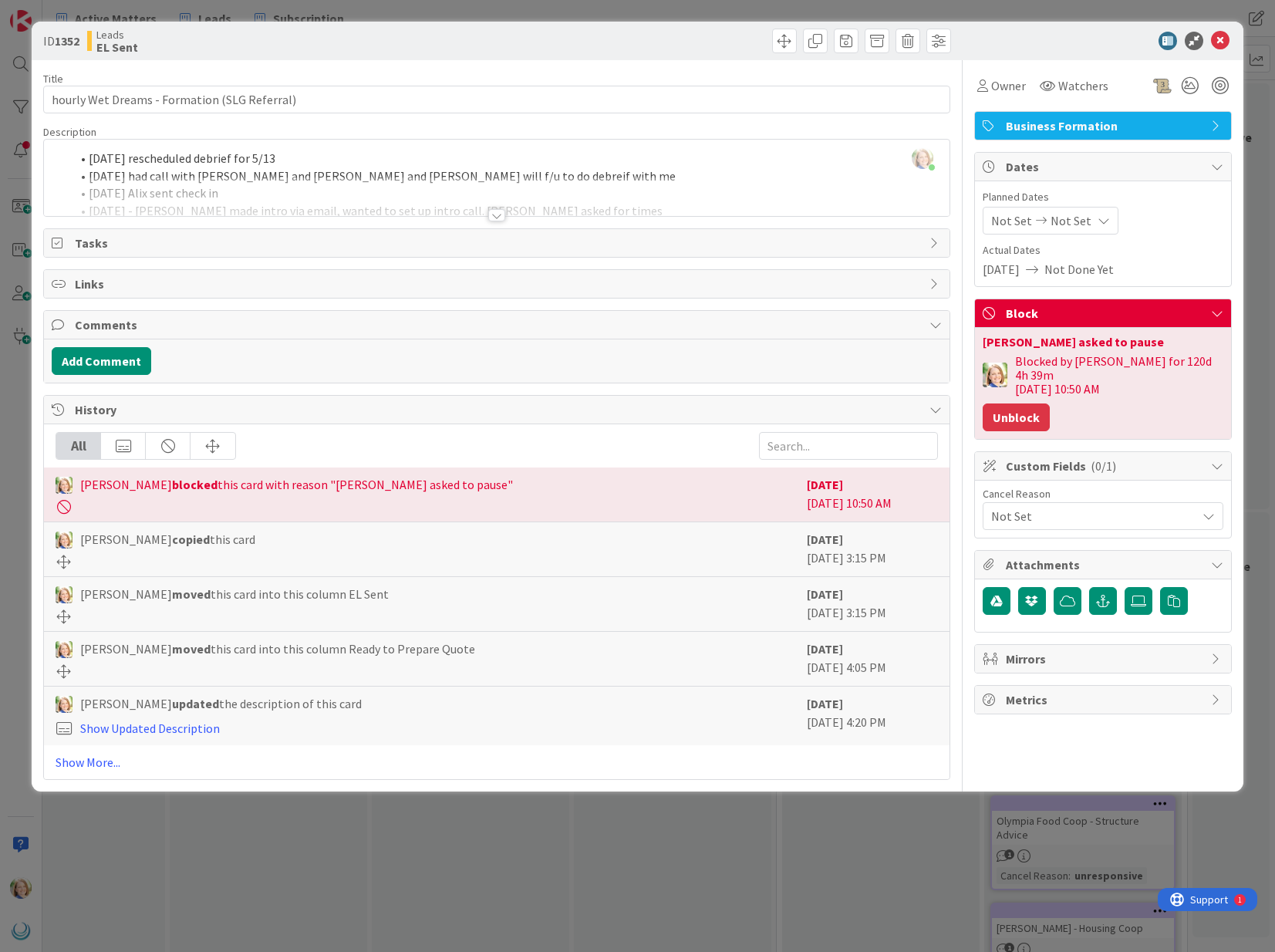
click at [1014, 406] on button "Unblock" at bounding box center [1016, 417] width 67 height 28
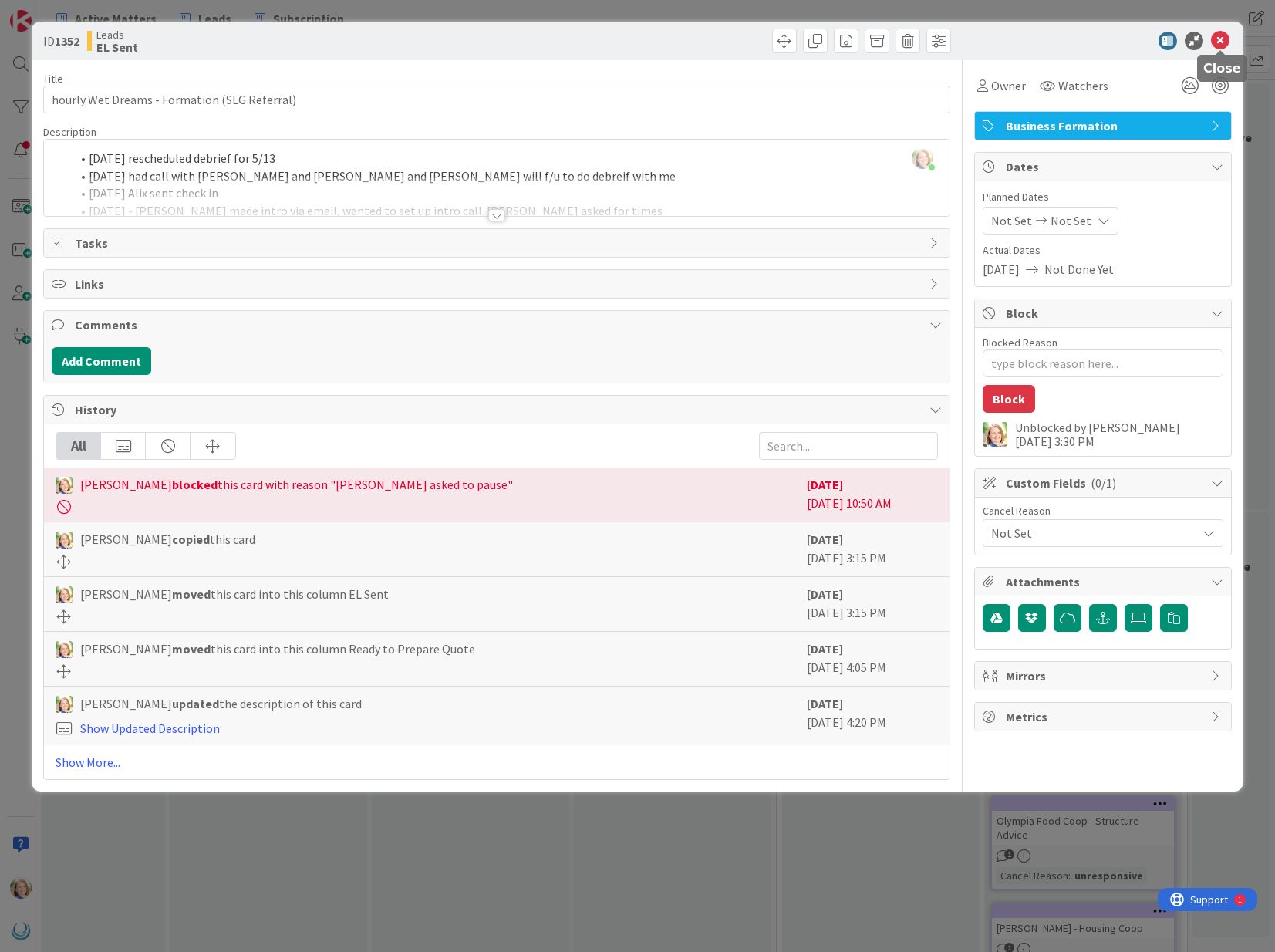
click at [1221, 42] on icon at bounding box center [1221, 41] width 18 height 18
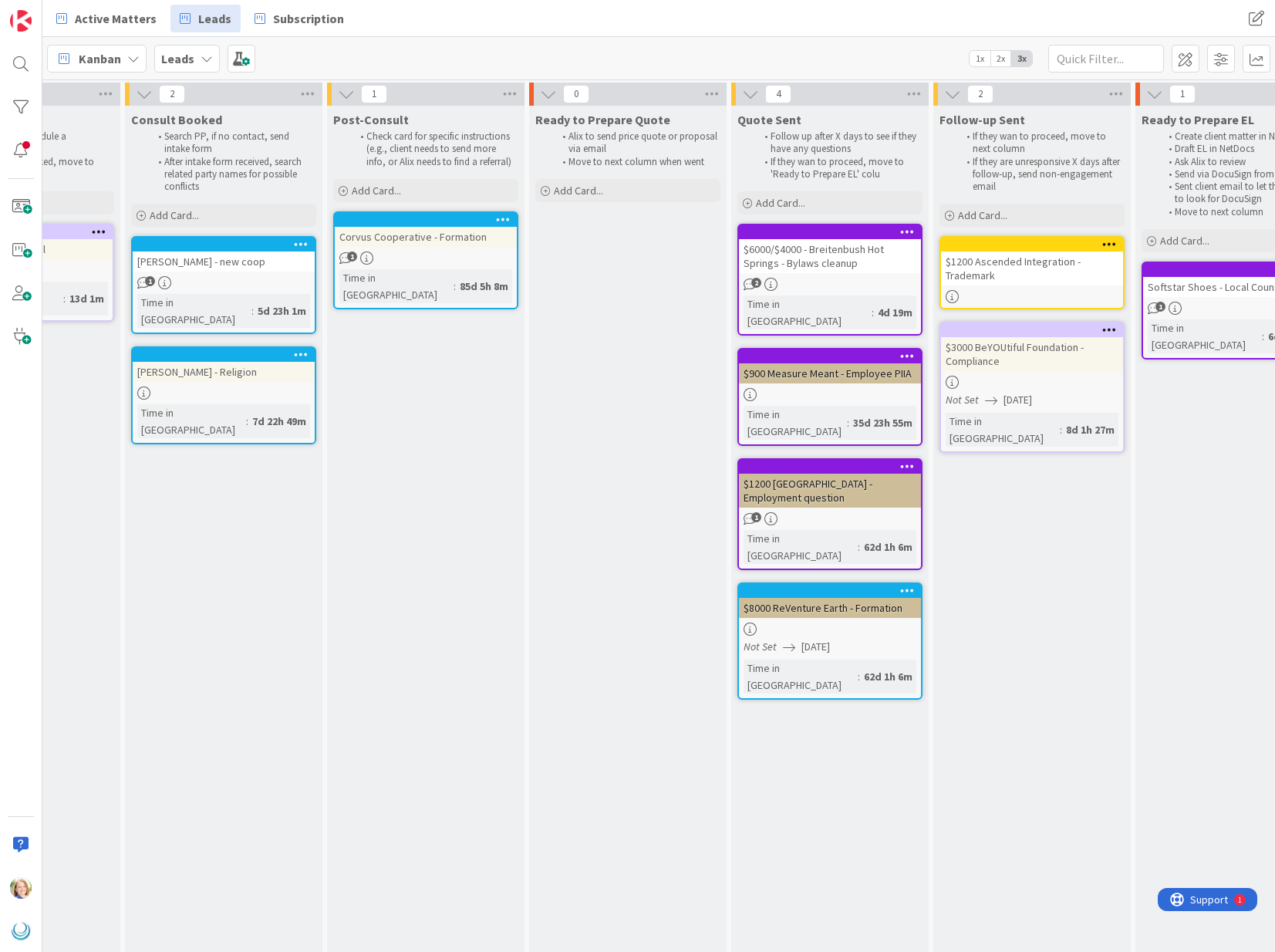
scroll to position [1, 0]
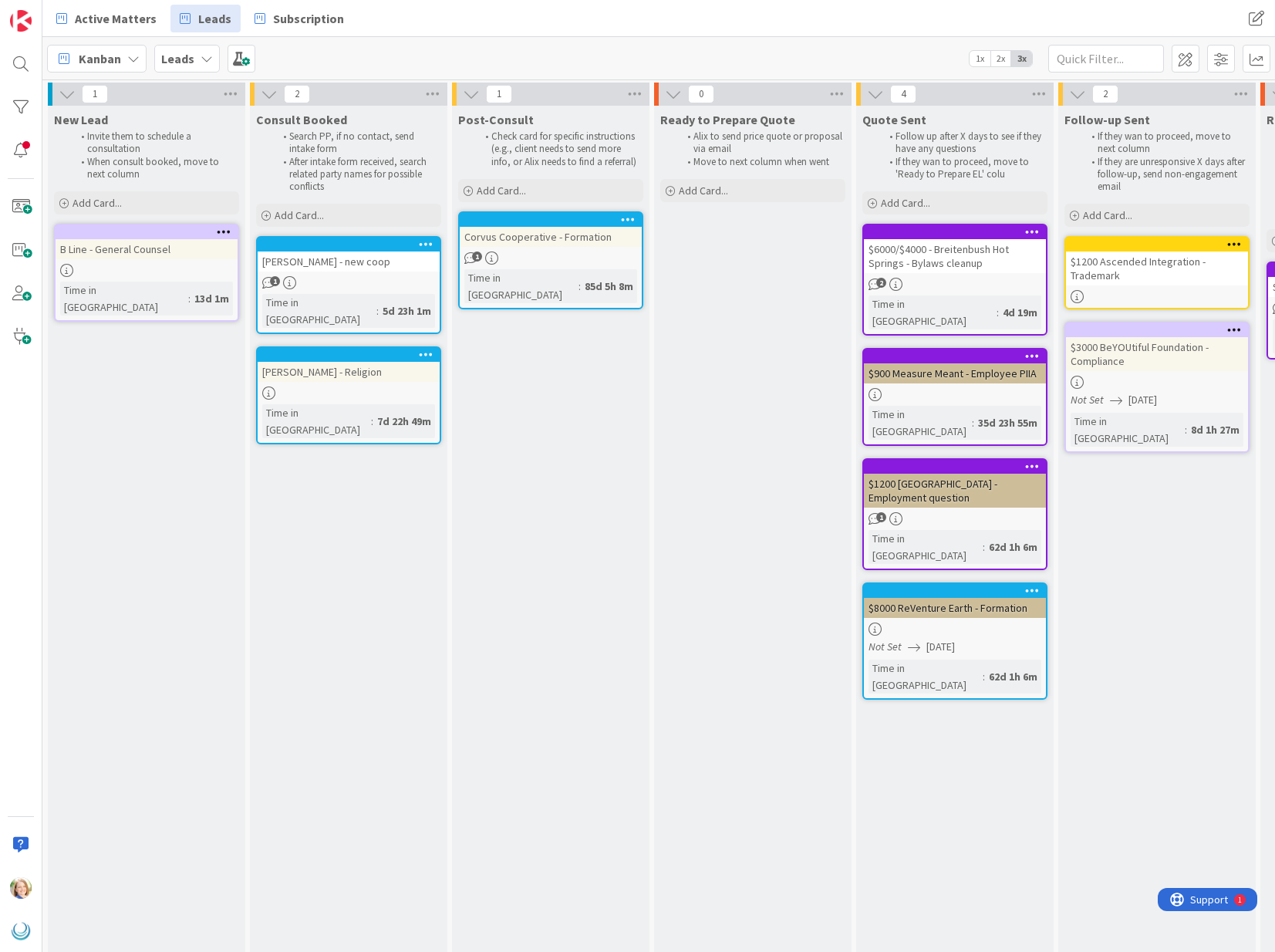
click at [563, 213] on div at bounding box center [550, 220] width 182 height 14
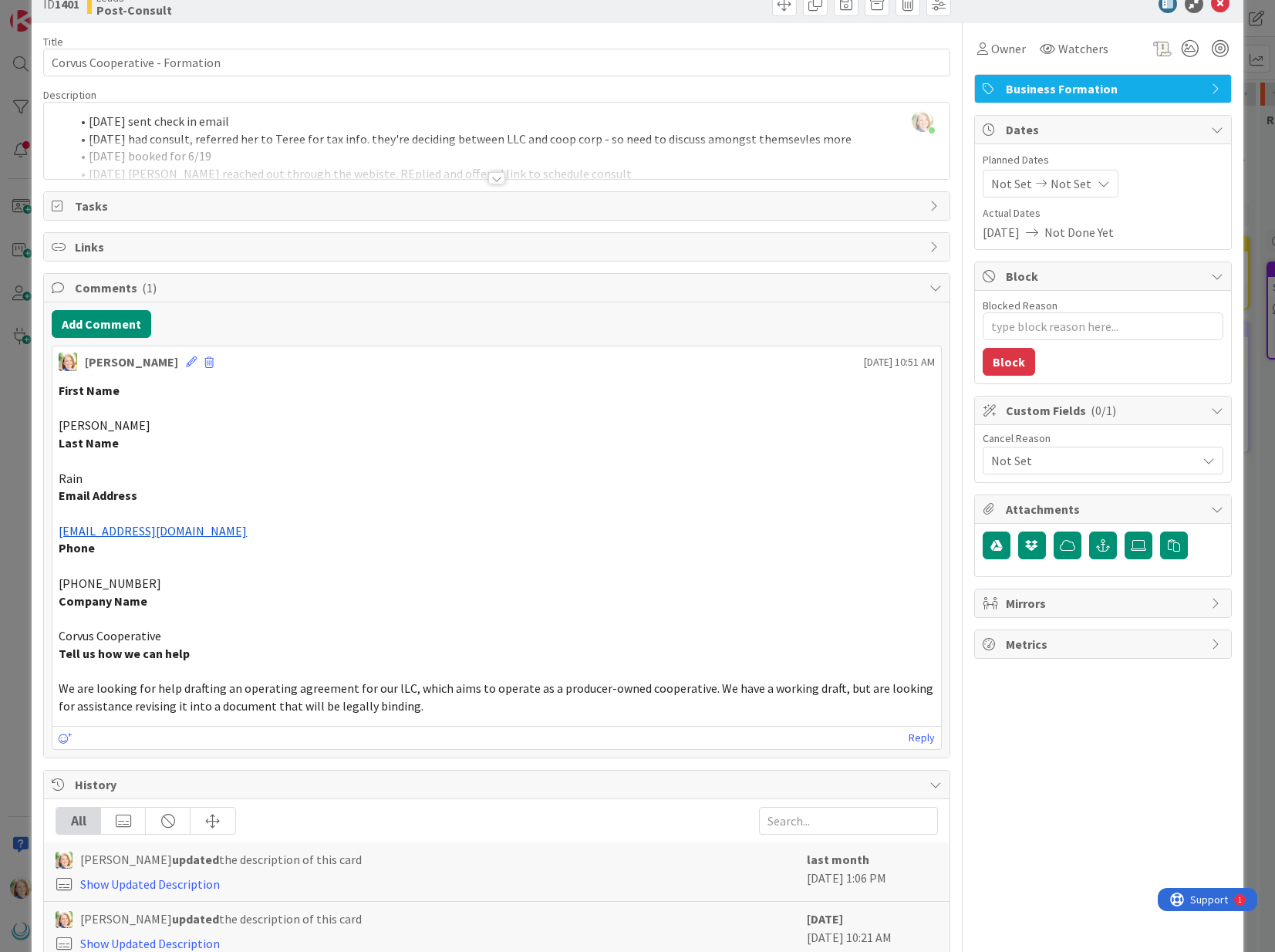
scroll to position [41, 0]
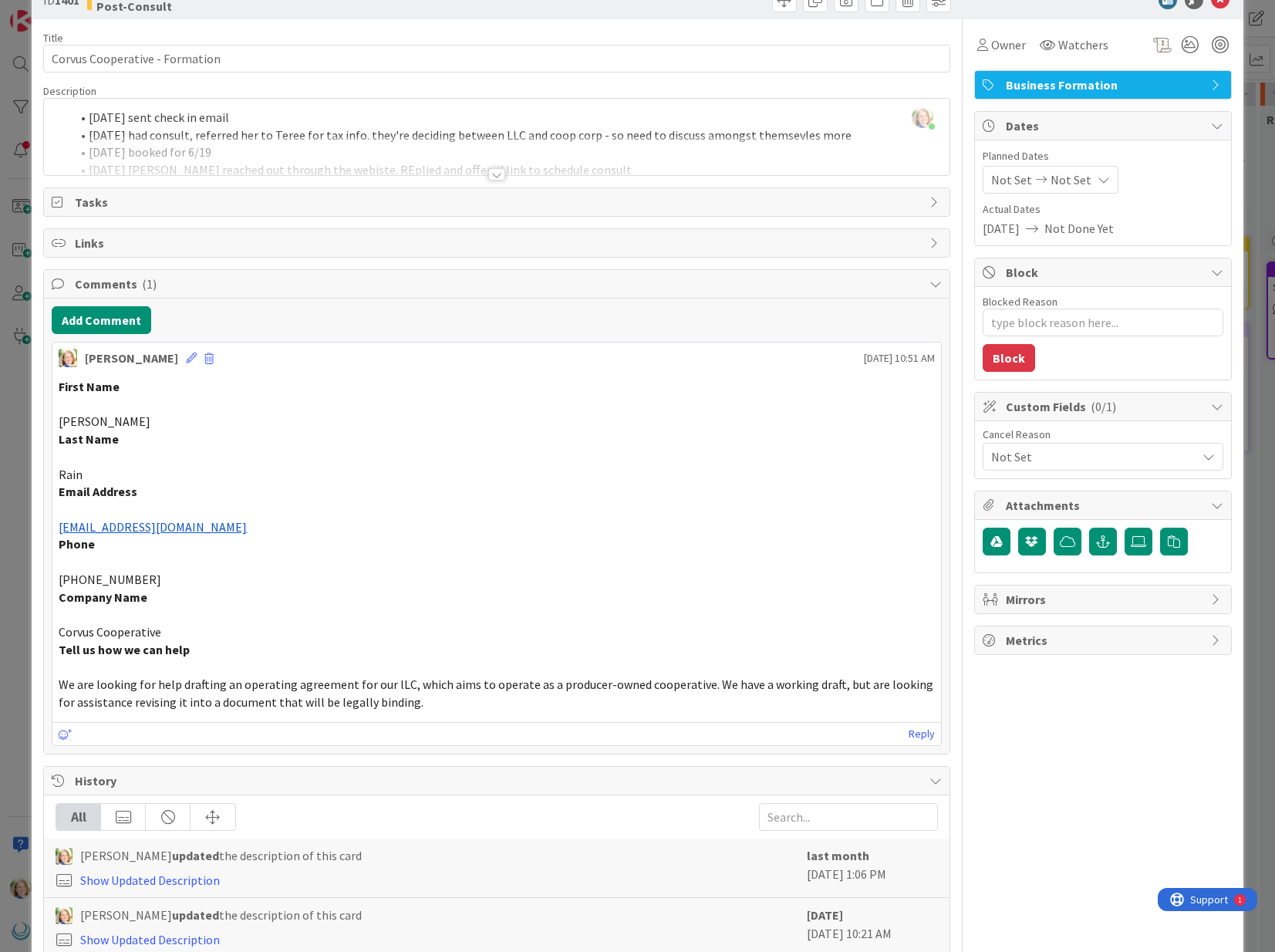
click at [1083, 454] on span "Not Set" at bounding box center [1094, 457] width 205 height 18
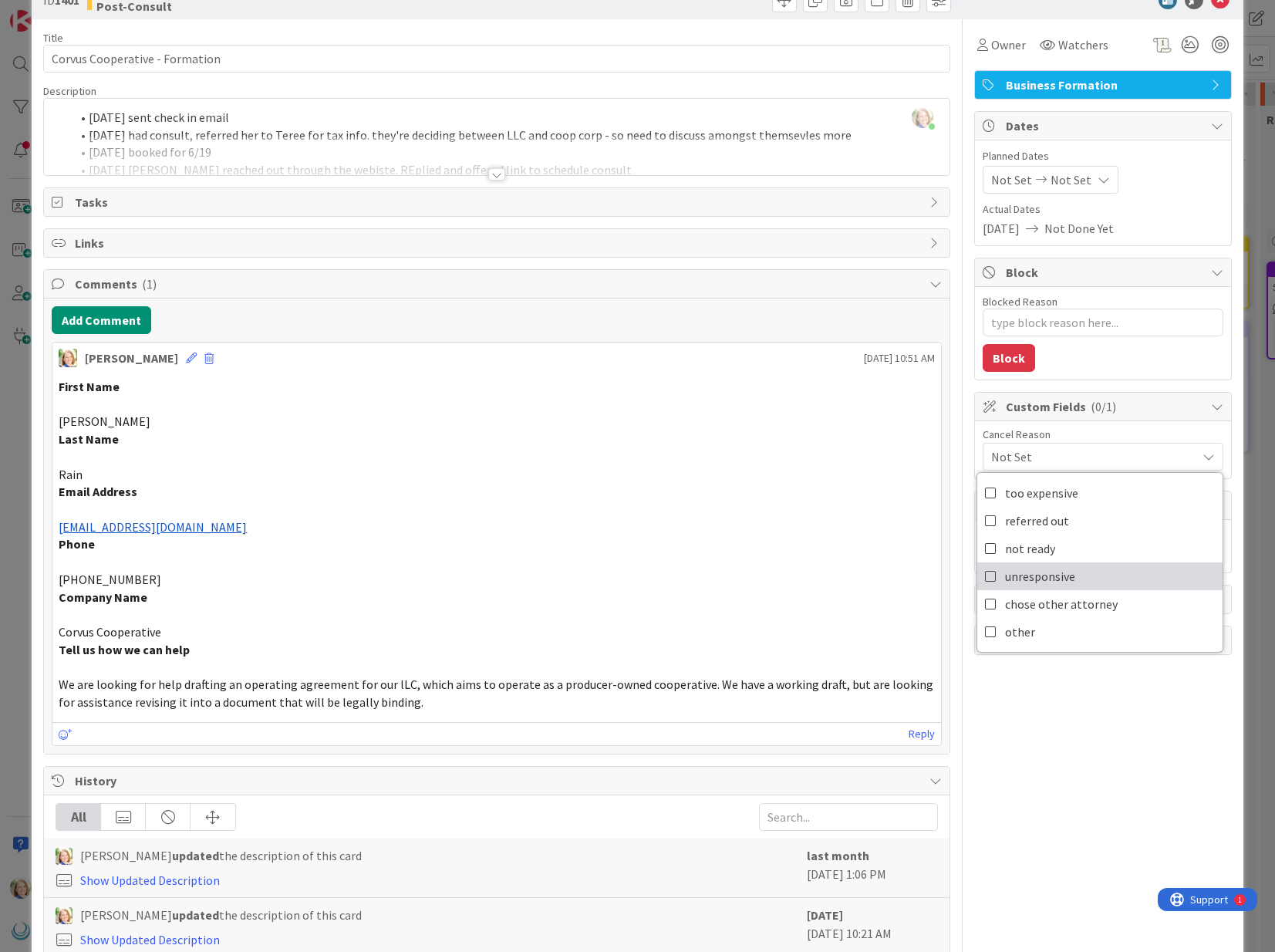
click at [1040, 585] on span "unresponsive" at bounding box center [1040, 576] width 70 height 23
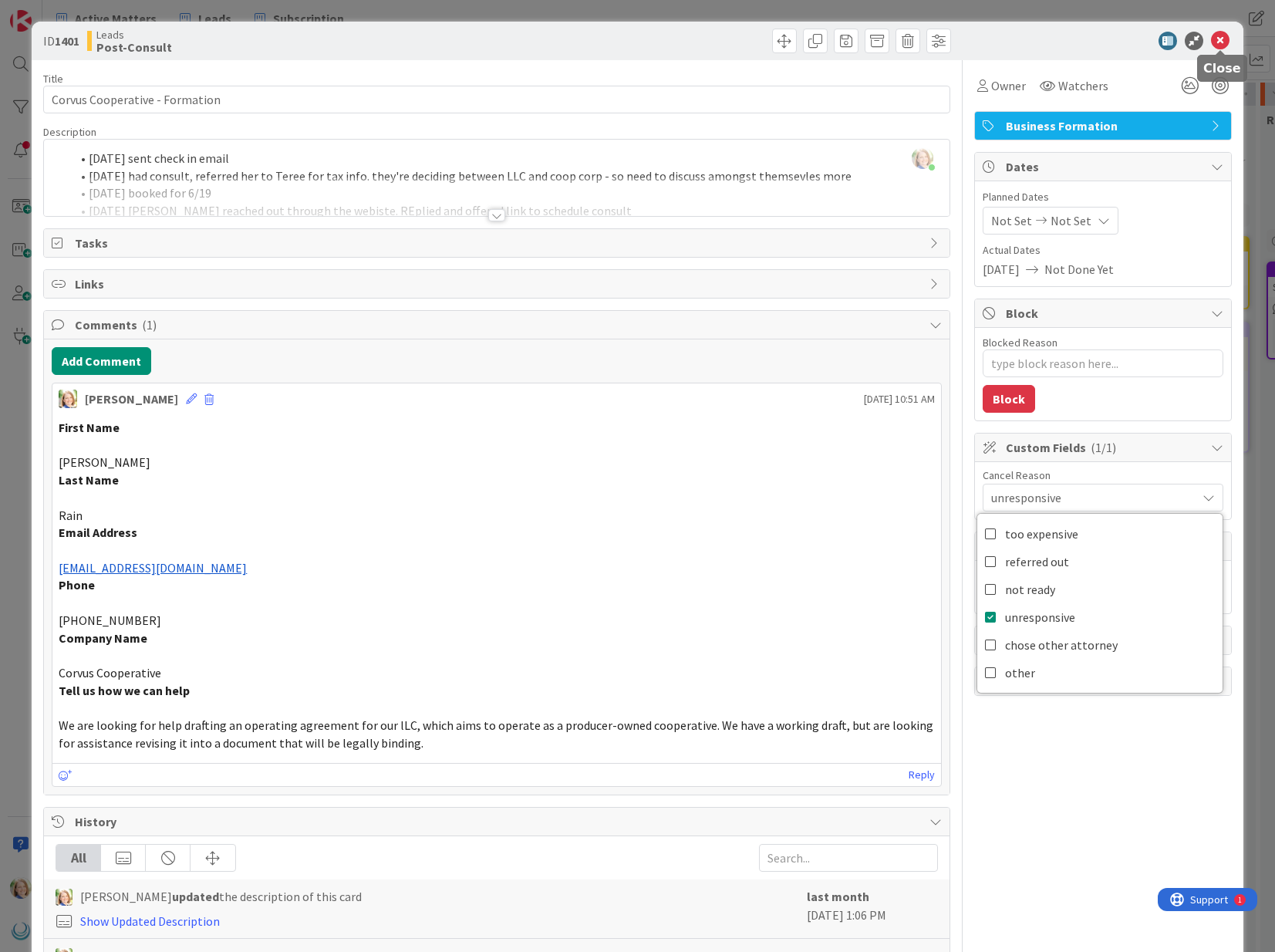
click at [1219, 43] on icon at bounding box center [1221, 41] width 18 height 18
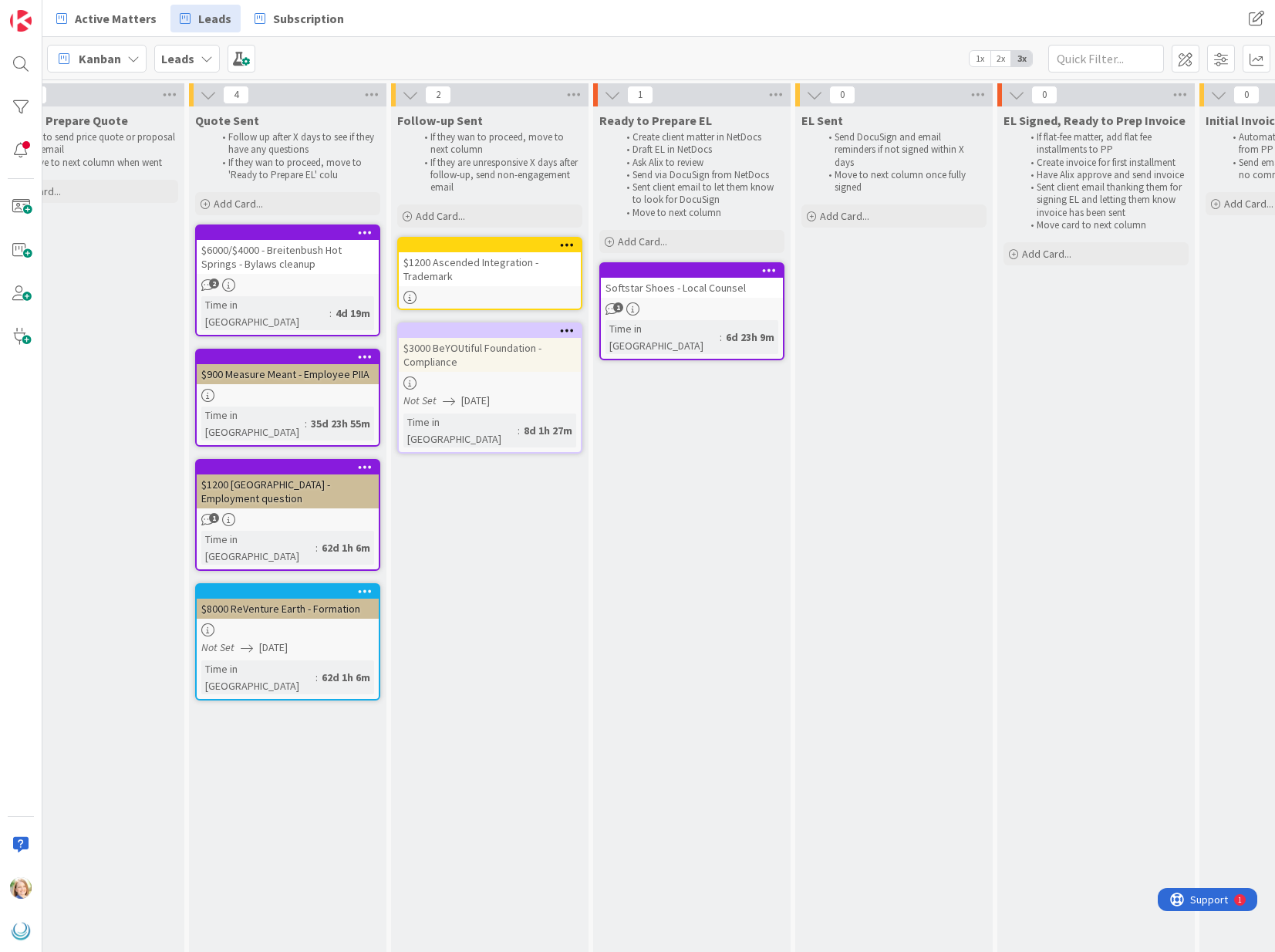
scroll to position [0, 675]
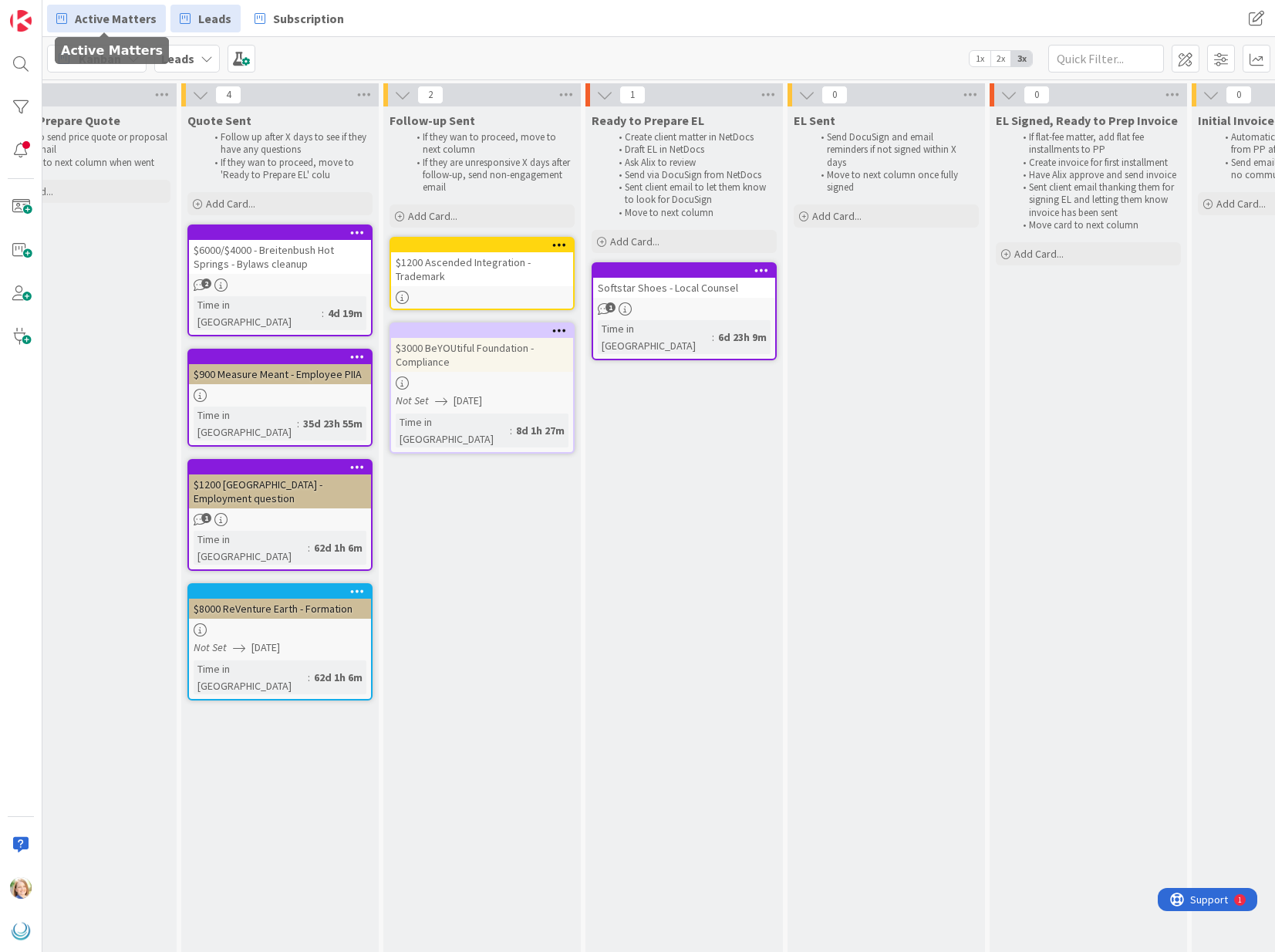
click at [121, 21] on span "Active Matters" at bounding box center [115, 18] width 82 height 18
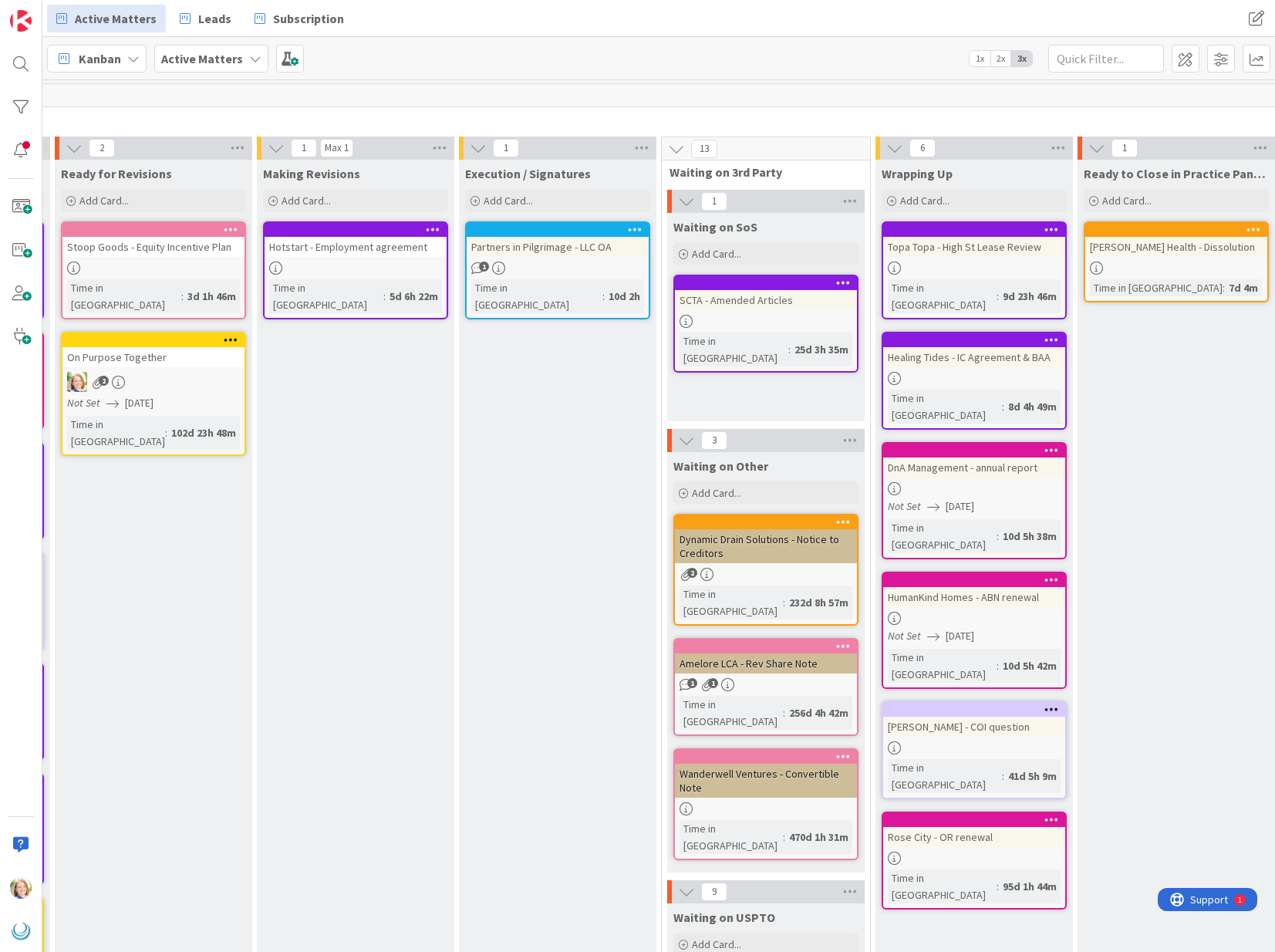
scroll to position [0, 1508]
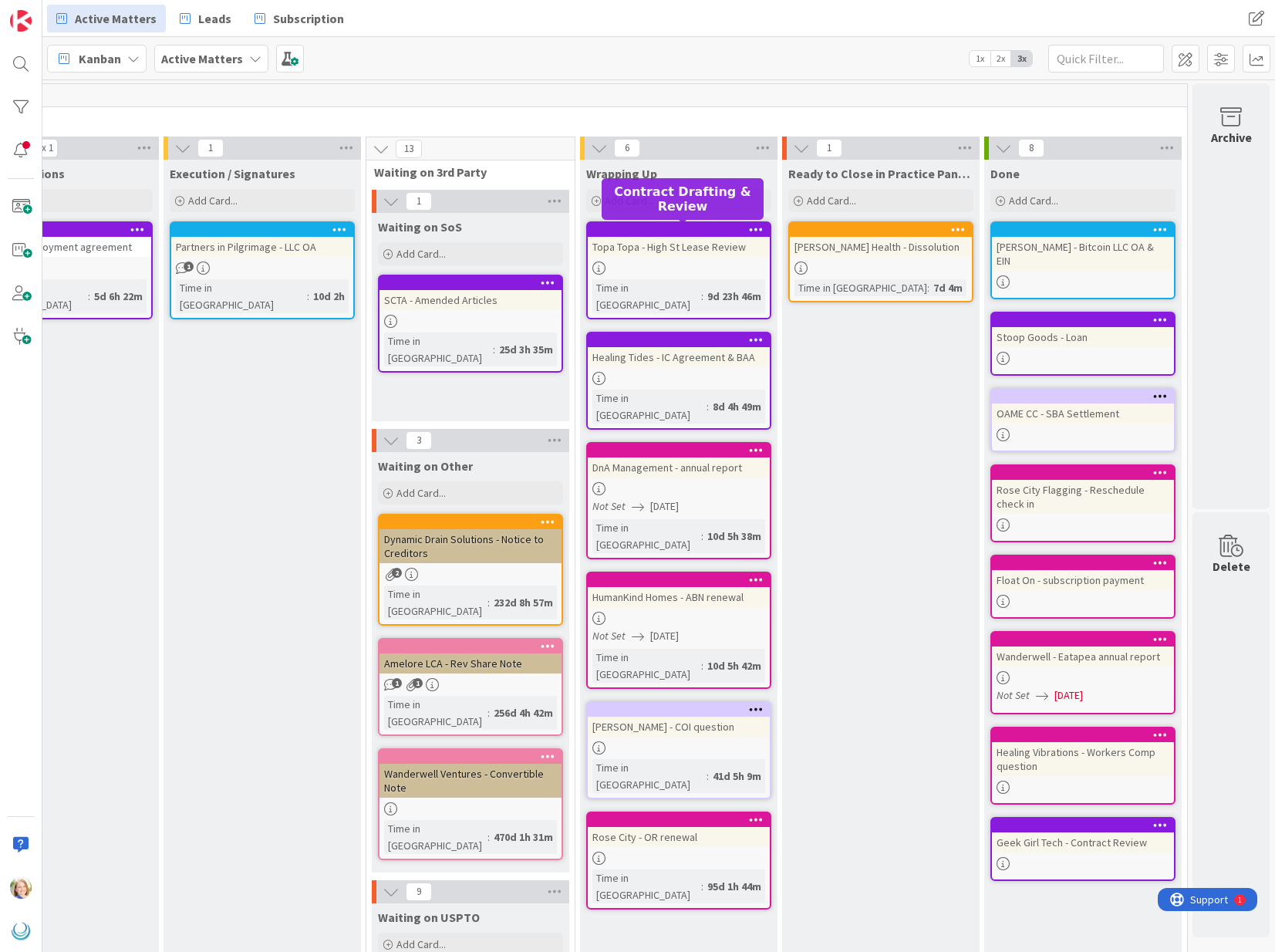
click at [674, 227] on div at bounding box center [682, 230] width 175 height 11
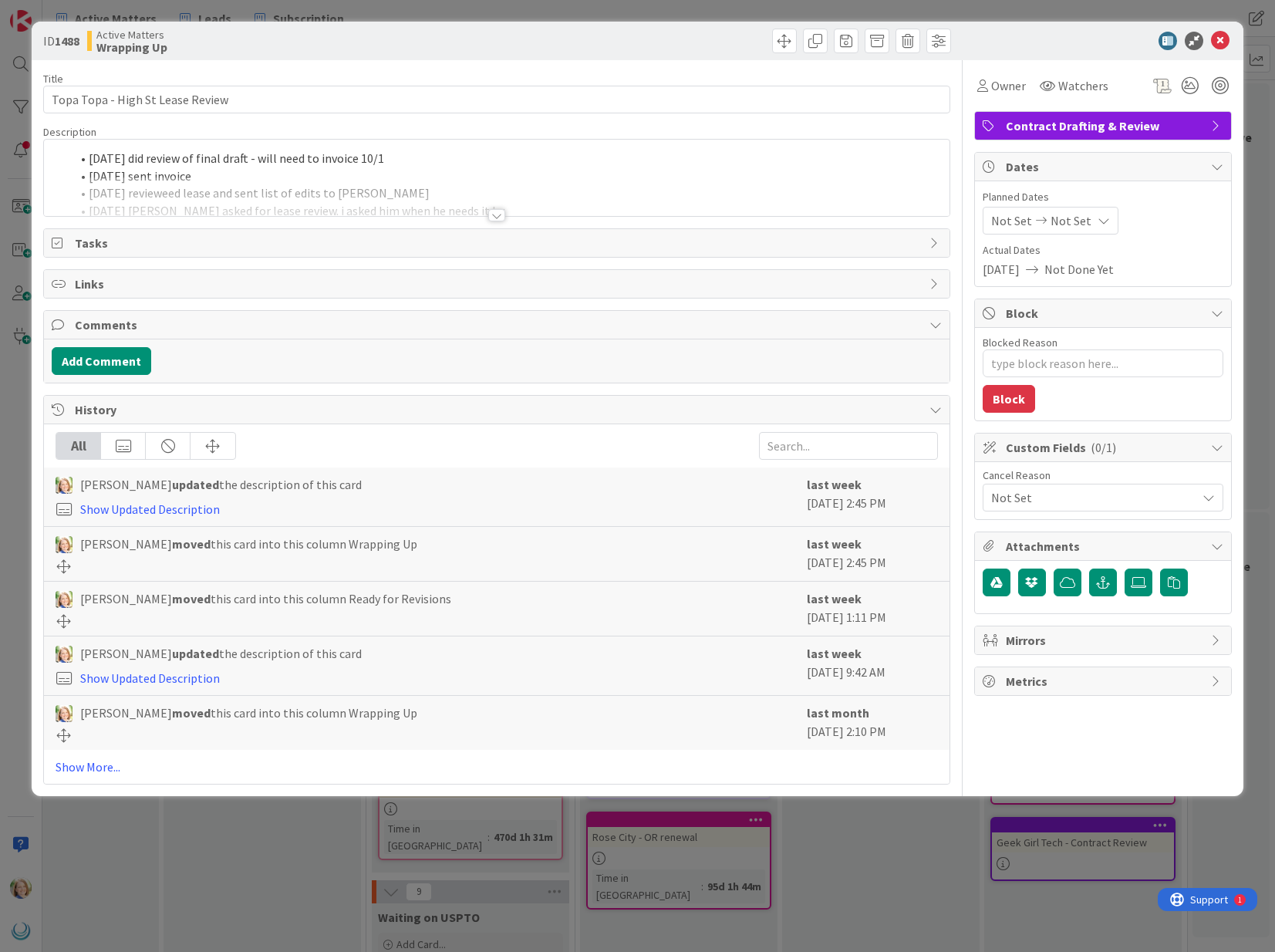
click at [89, 161] on div "[DATE] did review of final draft - will need to invoice 10/1 [DATE] sent invoic…" at bounding box center [497, 177] width 905 height 77
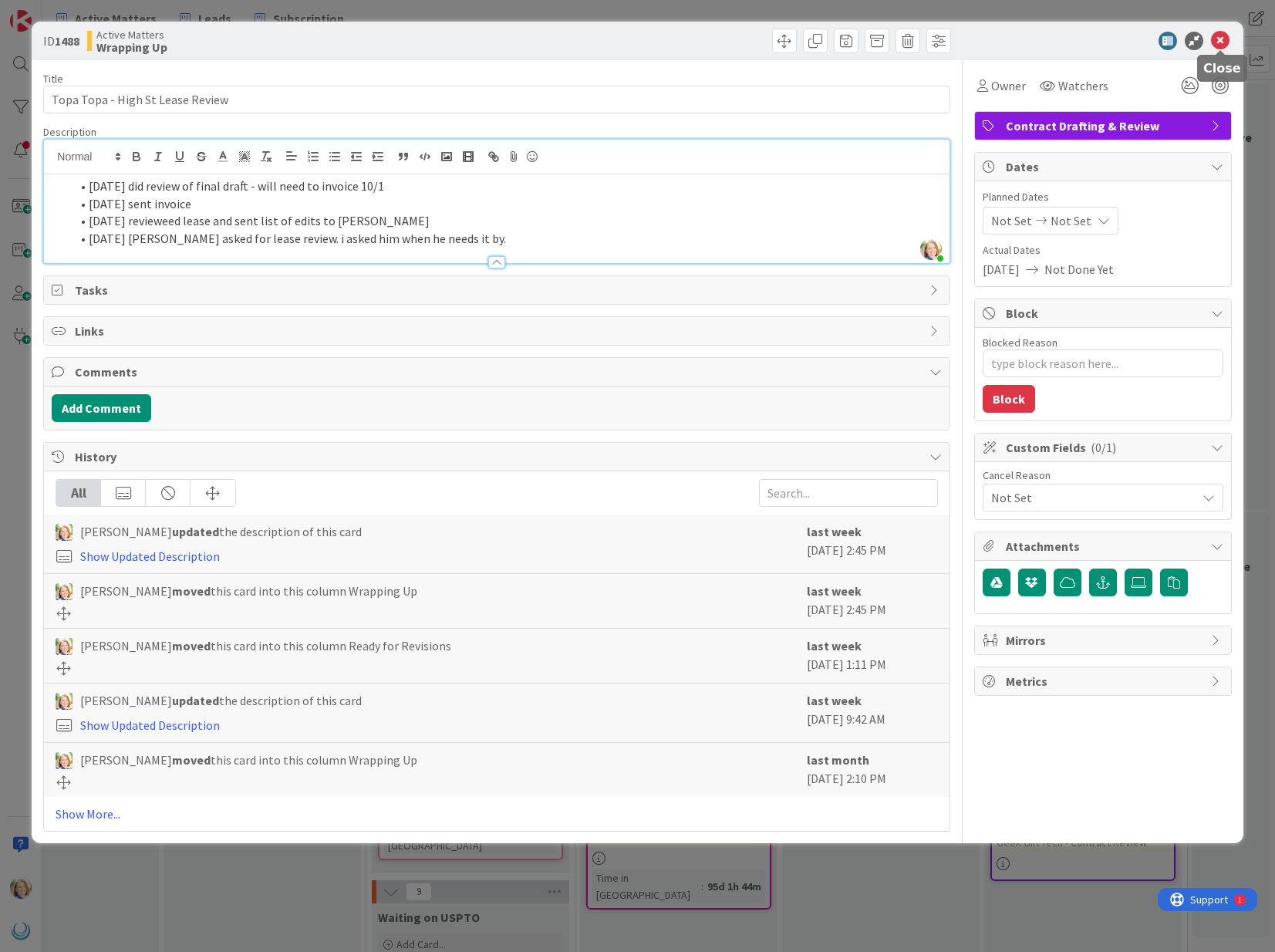
click at [1219, 34] on icon at bounding box center [1221, 41] width 18 height 18
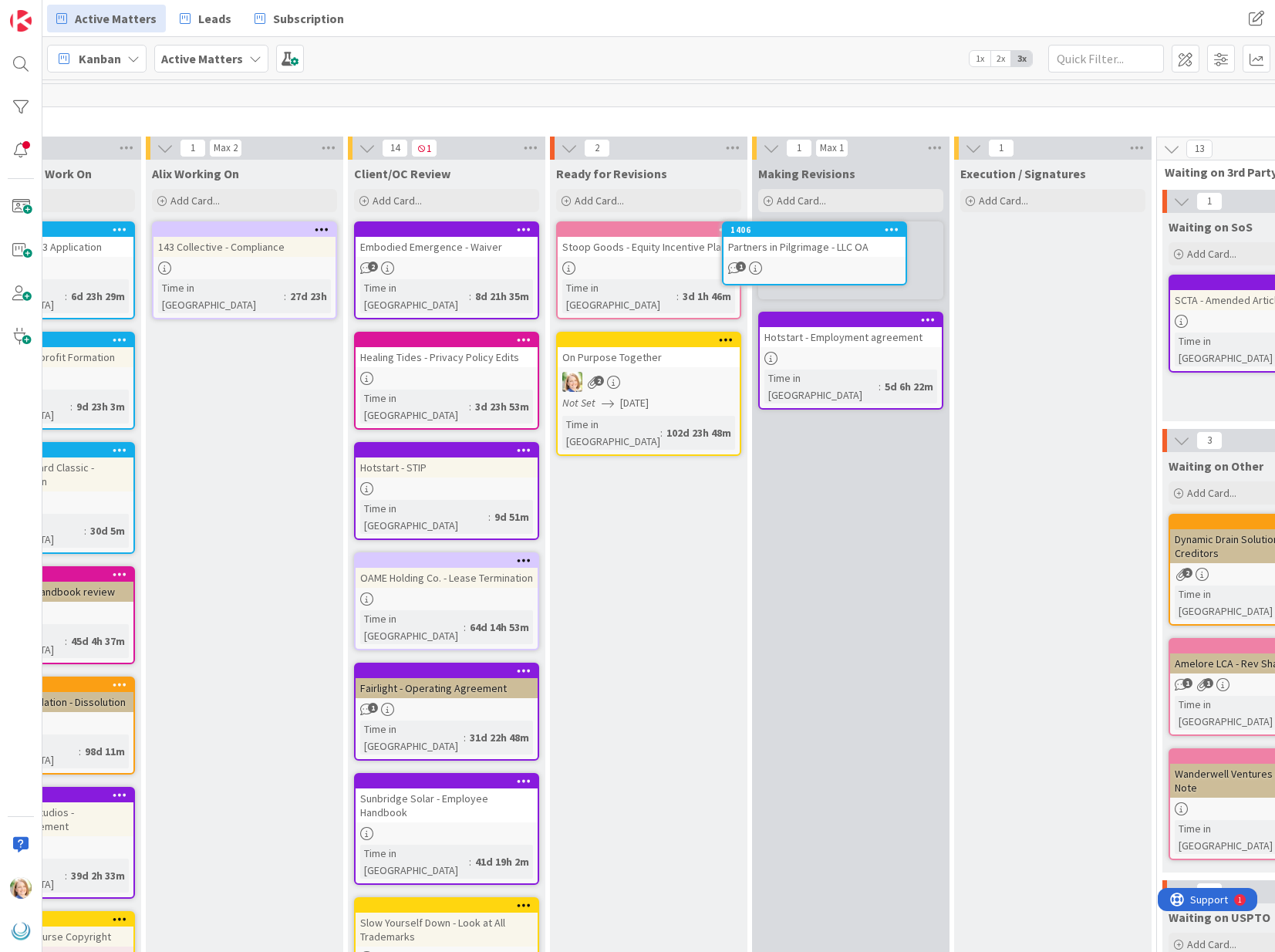
scroll to position [0, 716]
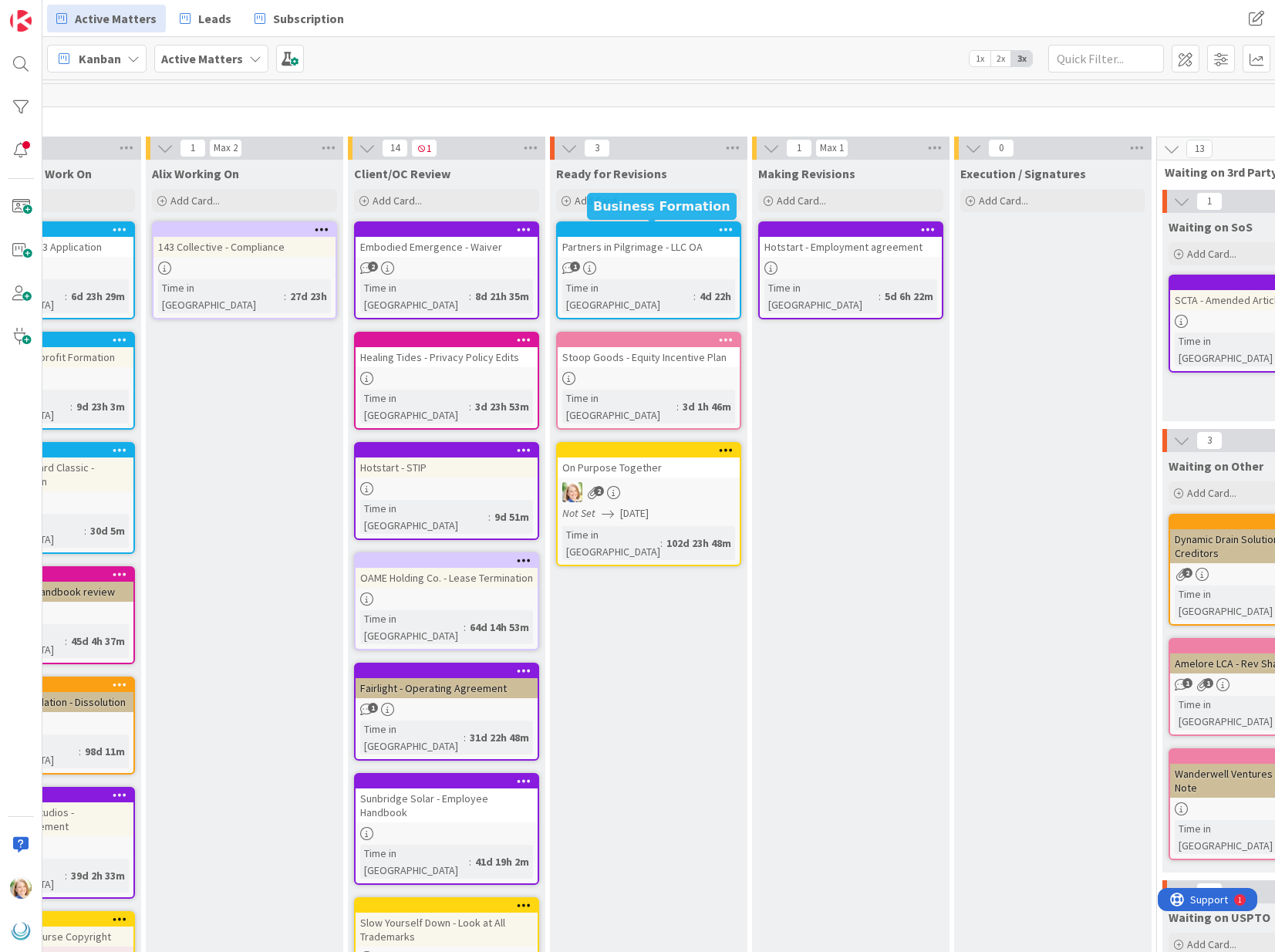
click at [603, 225] on div at bounding box center [653, 230] width 175 height 11
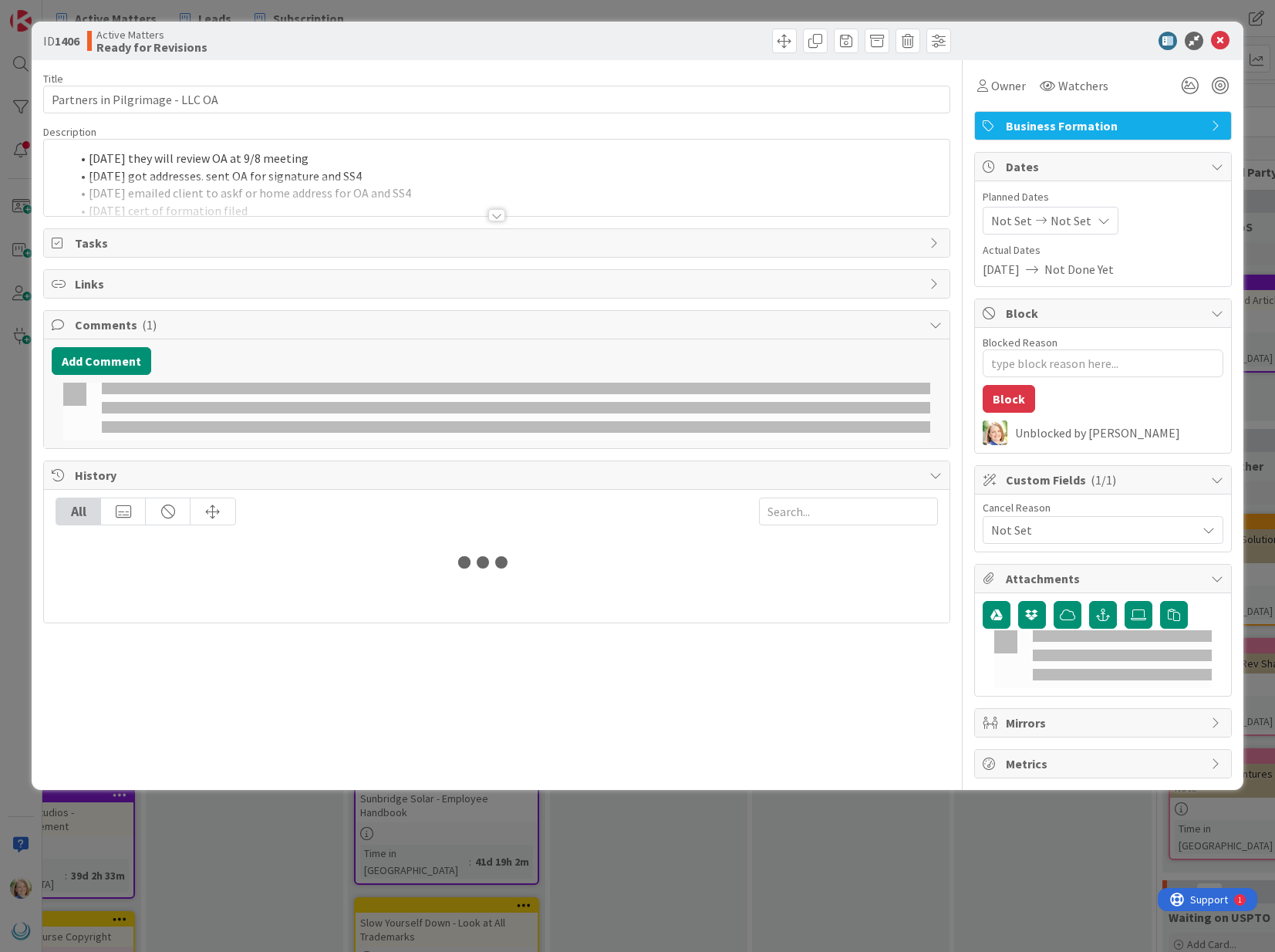
type textarea "x"
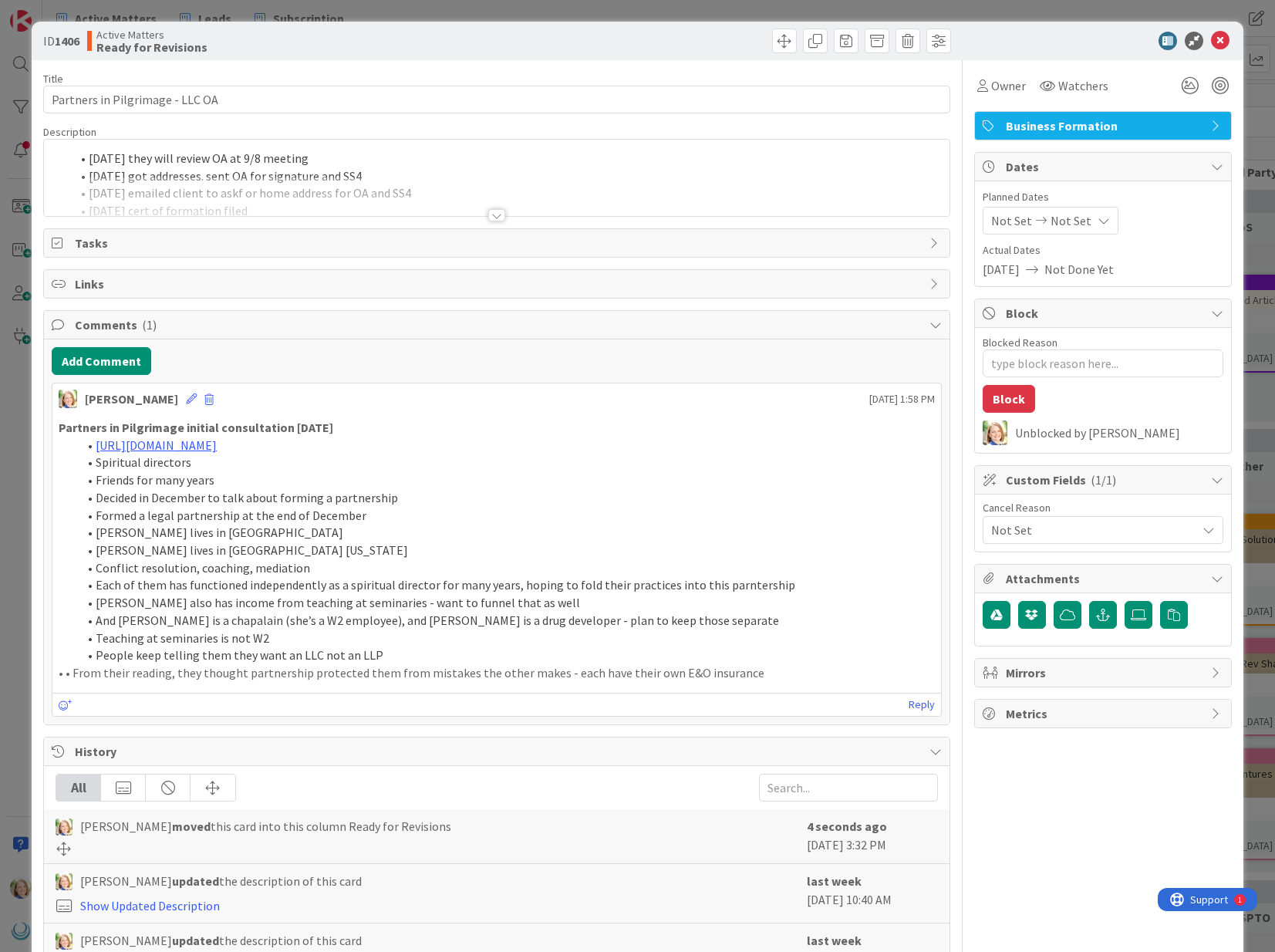
click at [86, 165] on div "[DATE] they will review OA at 9/8 meeting [DATE] got addresses. sent OA for sig…" at bounding box center [497, 177] width 905 height 77
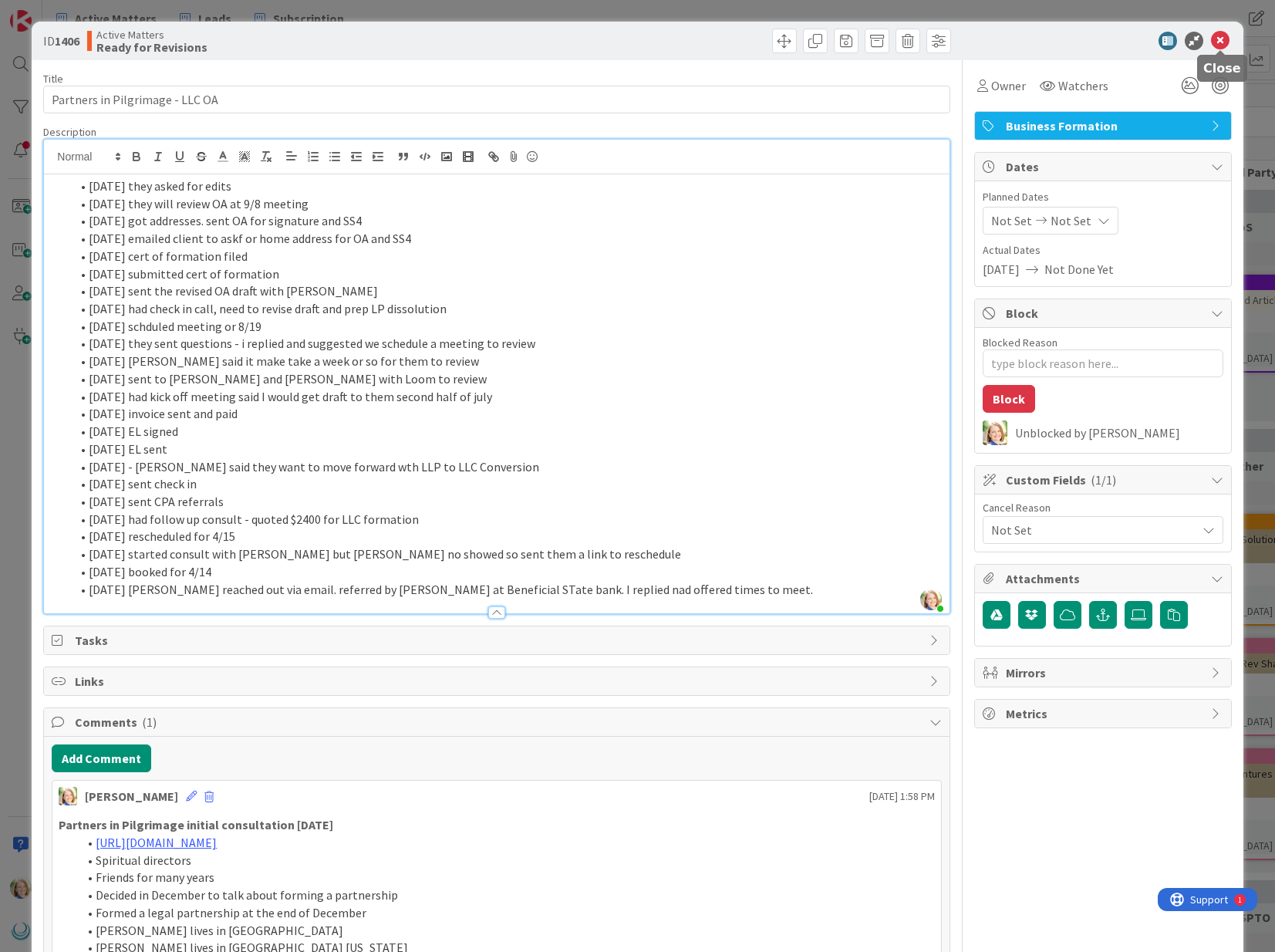
click at [1221, 43] on icon at bounding box center [1221, 41] width 18 height 18
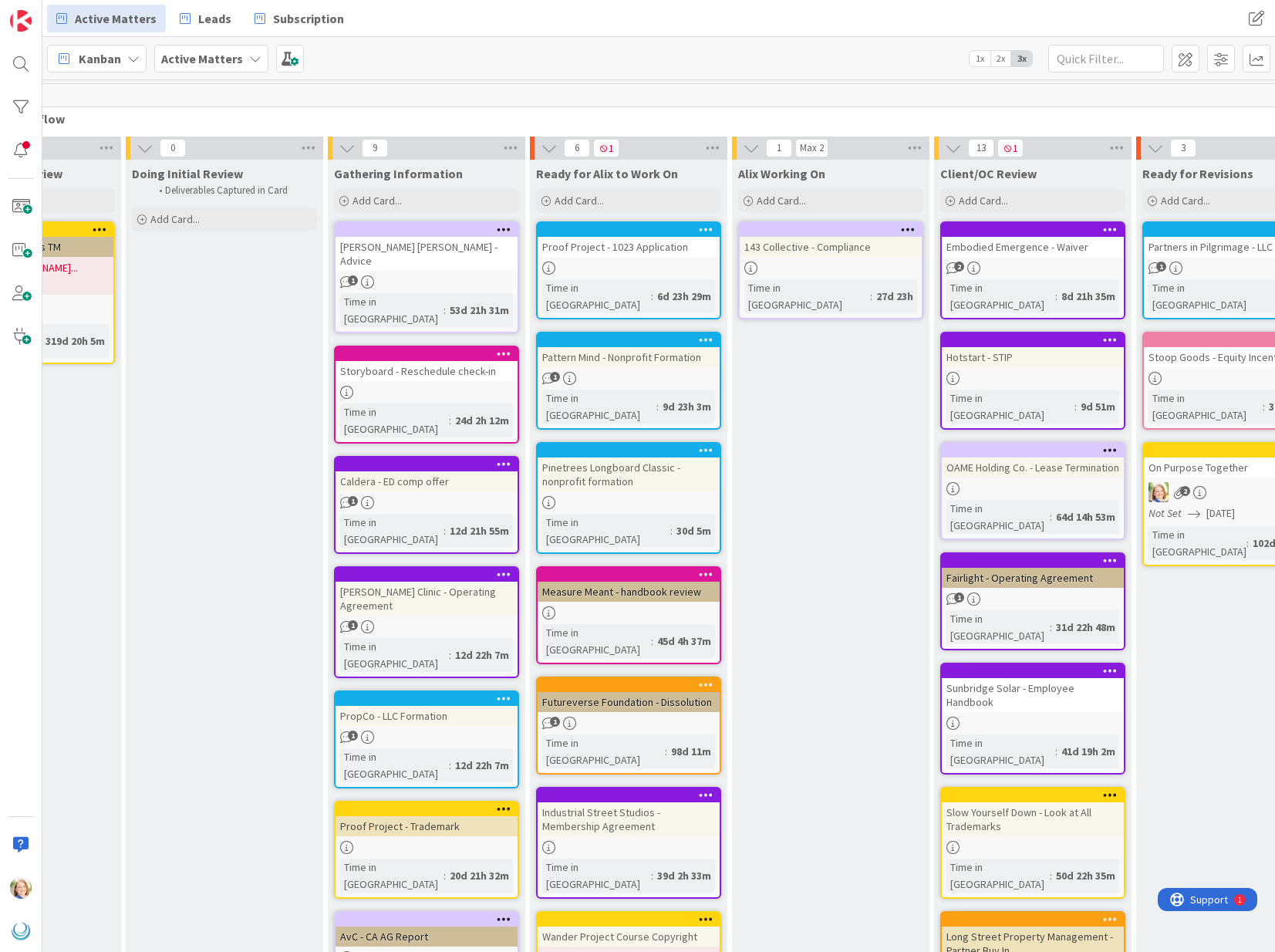
scroll to position [0, 131]
drag, startPoint x: 622, startPoint y: 321, endPoint x: 1024, endPoint y: 15, distance: 505.2
click at [612, 790] on div at bounding box center [631, 796] width 175 height 11
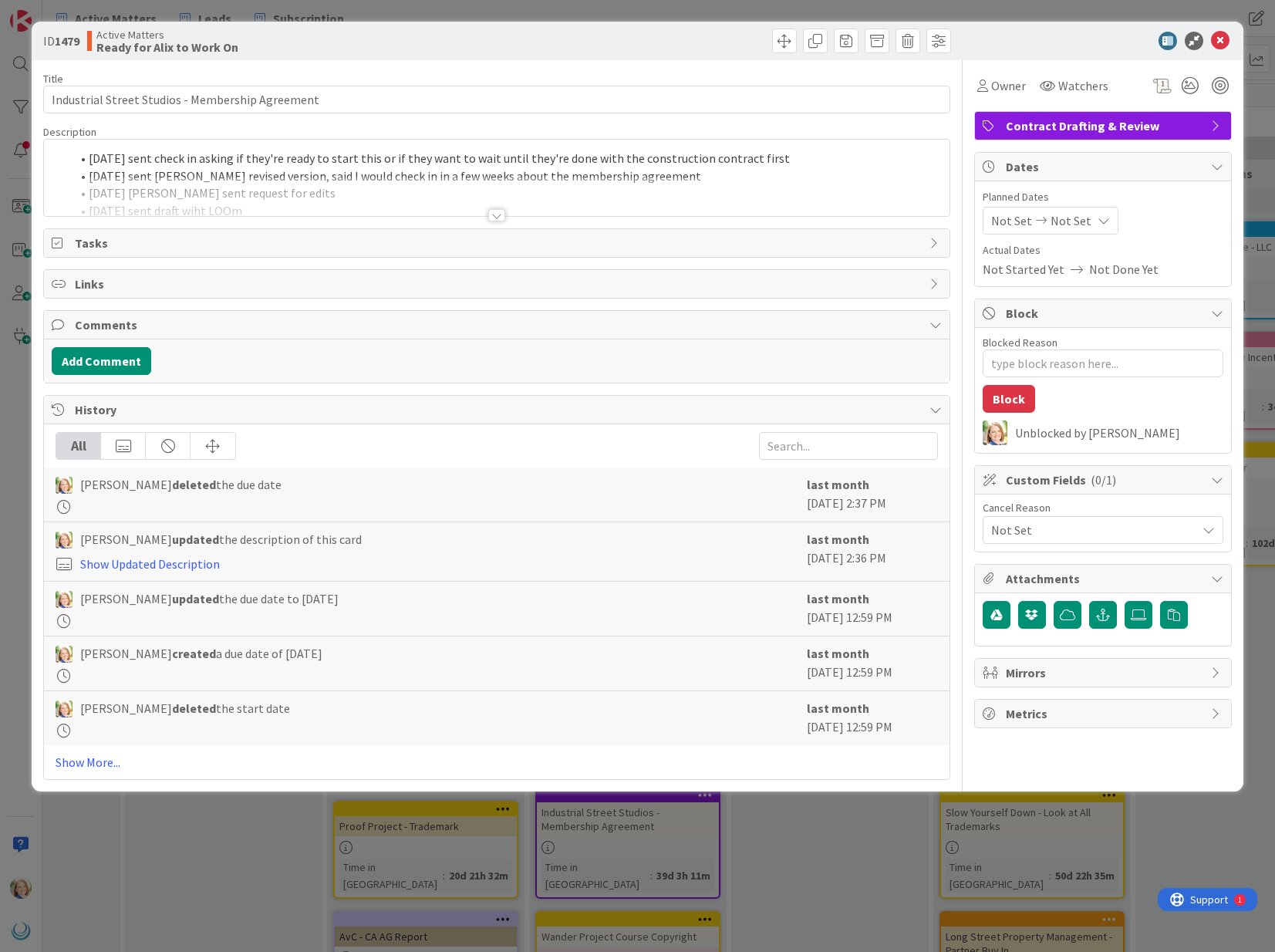
type textarea "x"
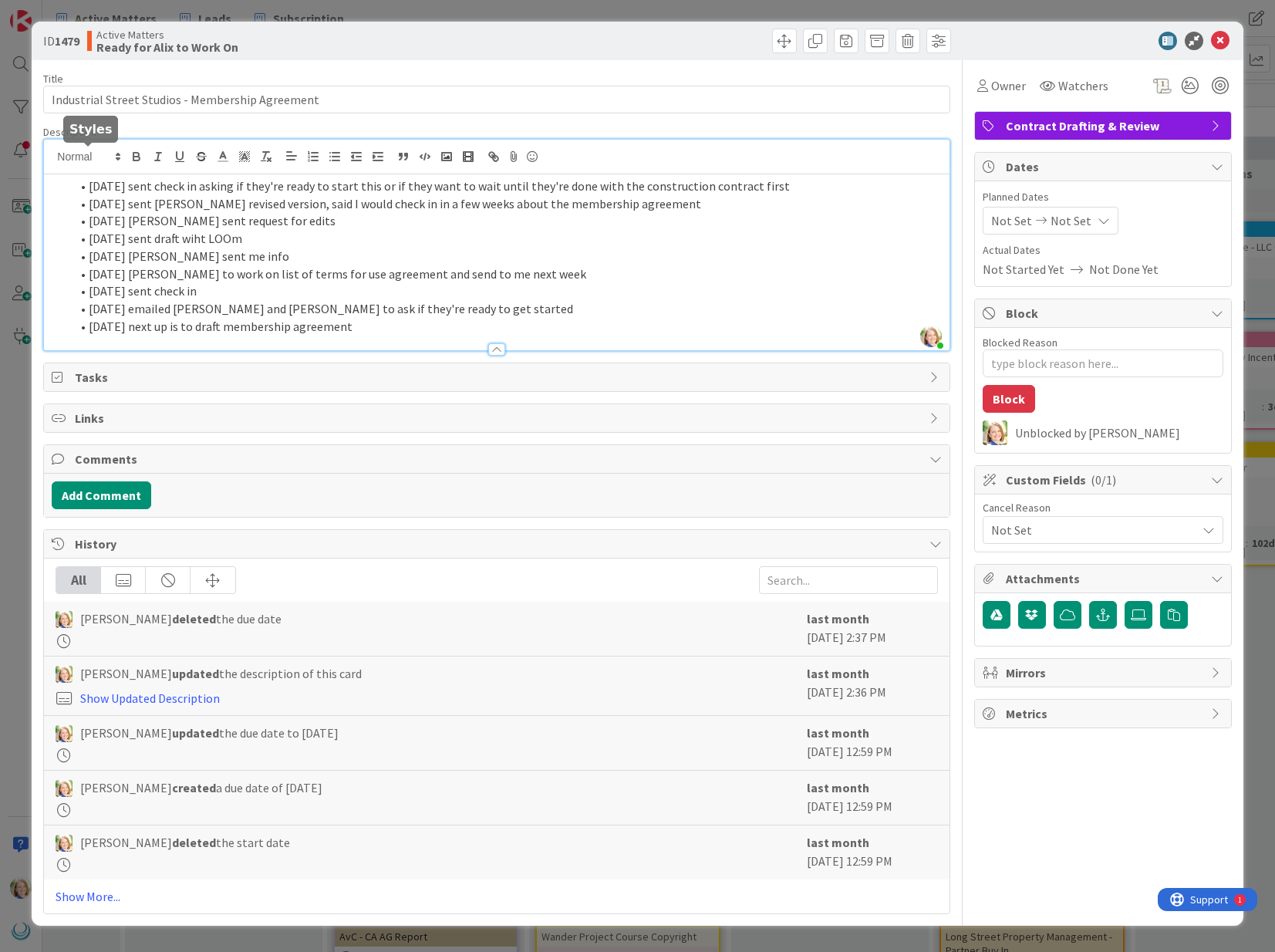
click at [90, 160] on div "[PERSON_NAME] just joined [DATE] sent check in asking if they're ready to start…" at bounding box center [497, 245] width 905 height 211
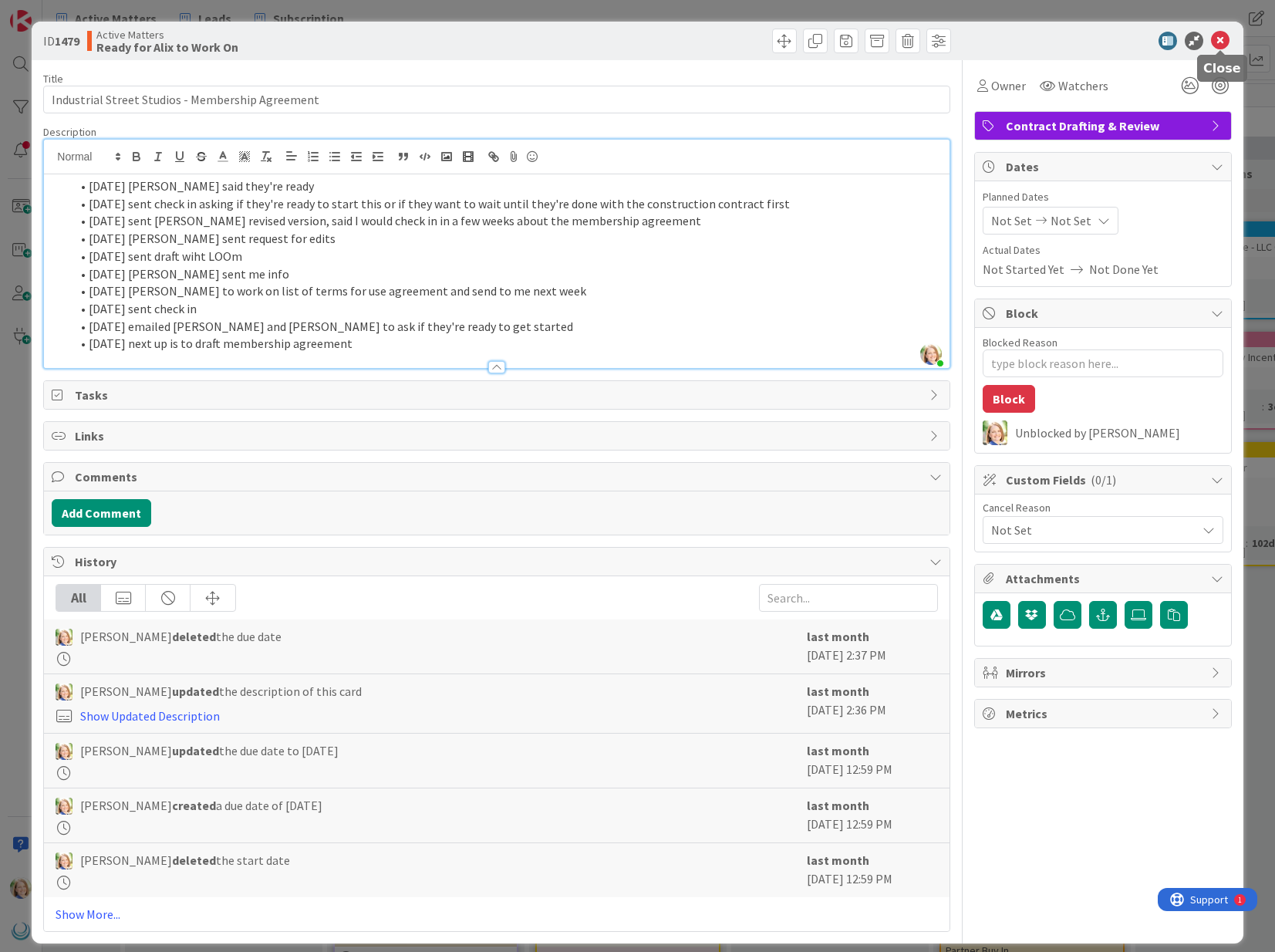
click at [1221, 42] on icon at bounding box center [1221, 41] width 18 height 18
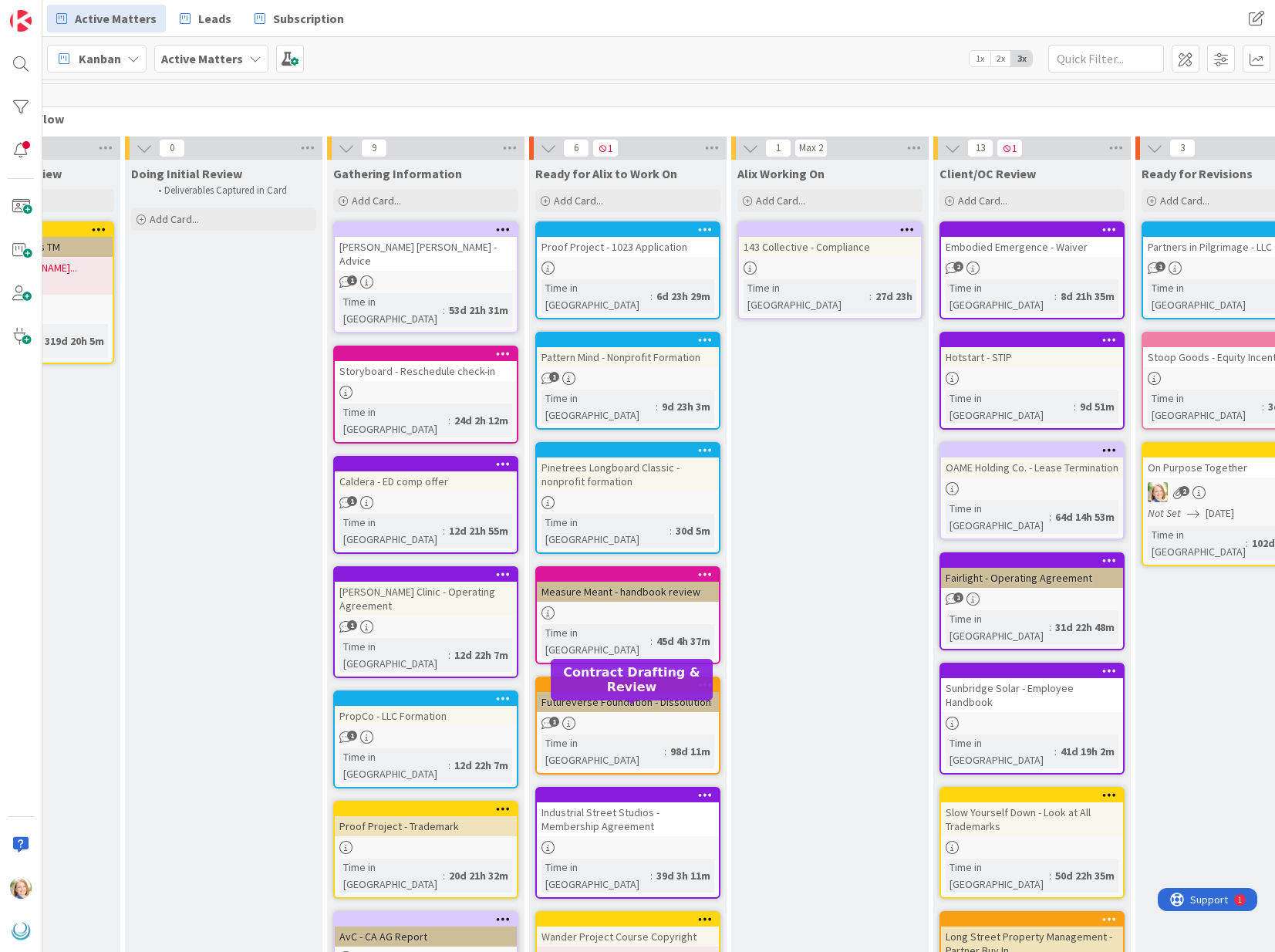
click at [641, 790] on div at bounding box center [631, 796] width 175 height 11
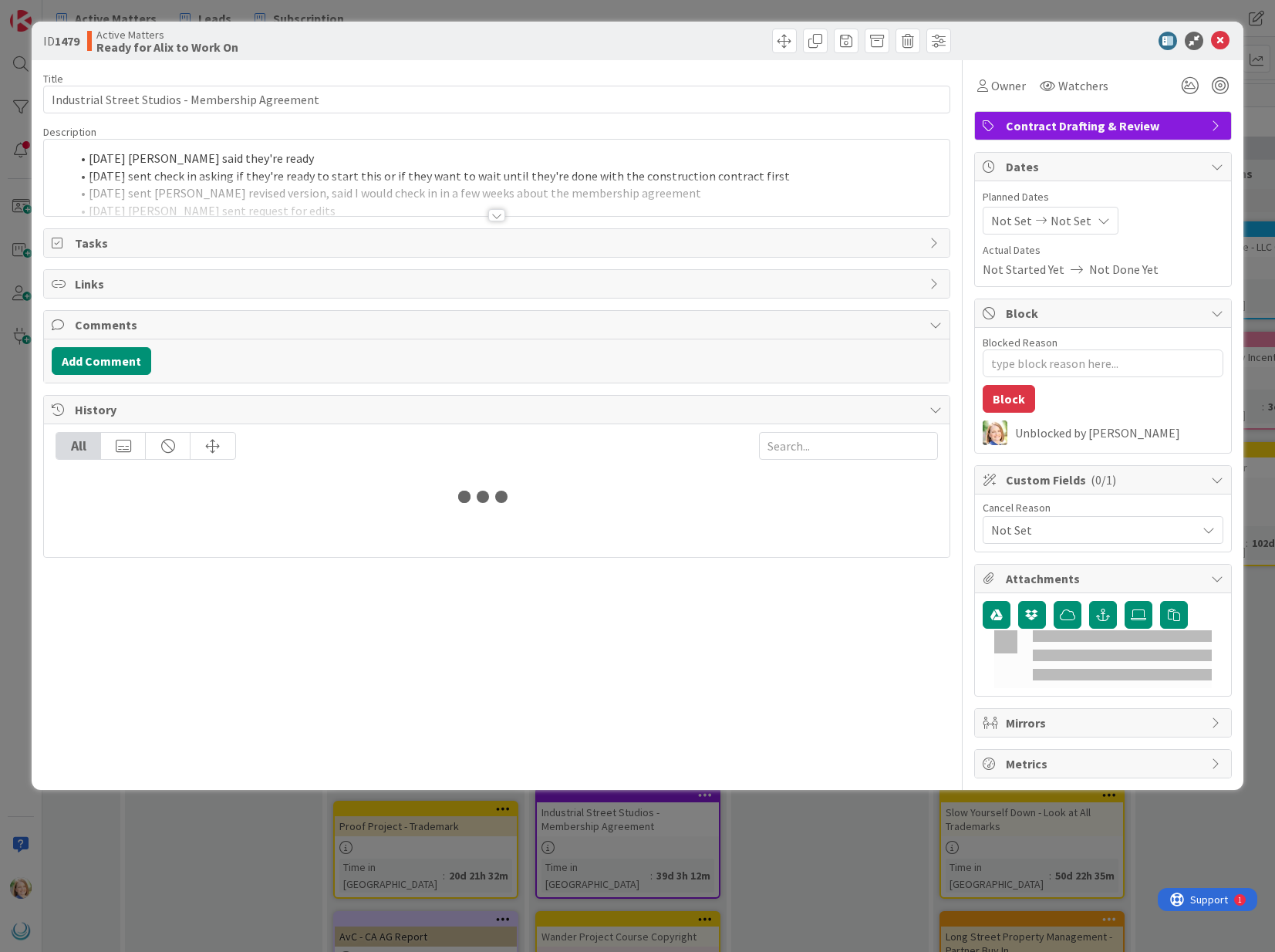
type textarea "x"
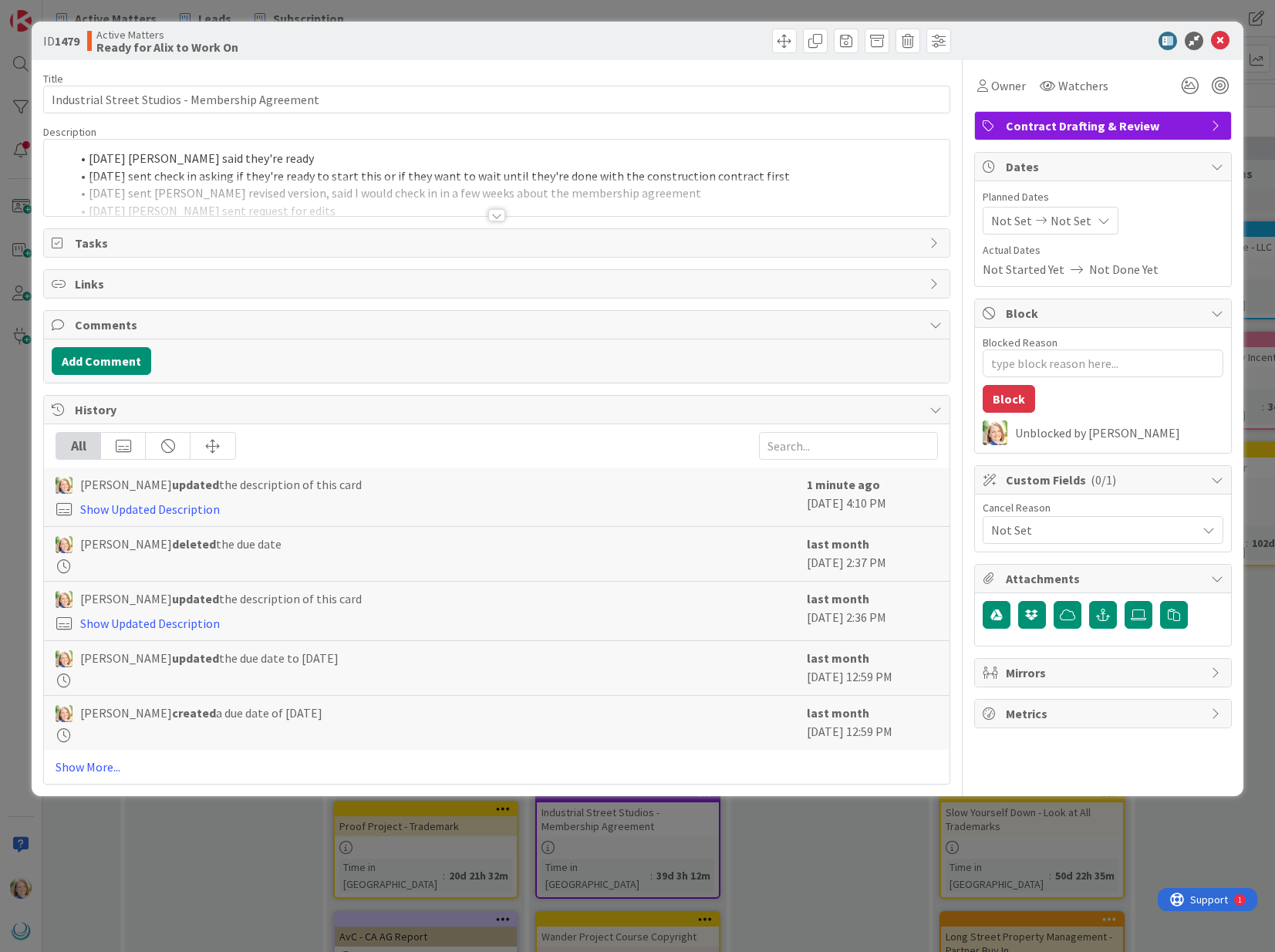
click at [1072, 220] on span "Not Set" at bounding box center [1071, 221] width 41 height 18
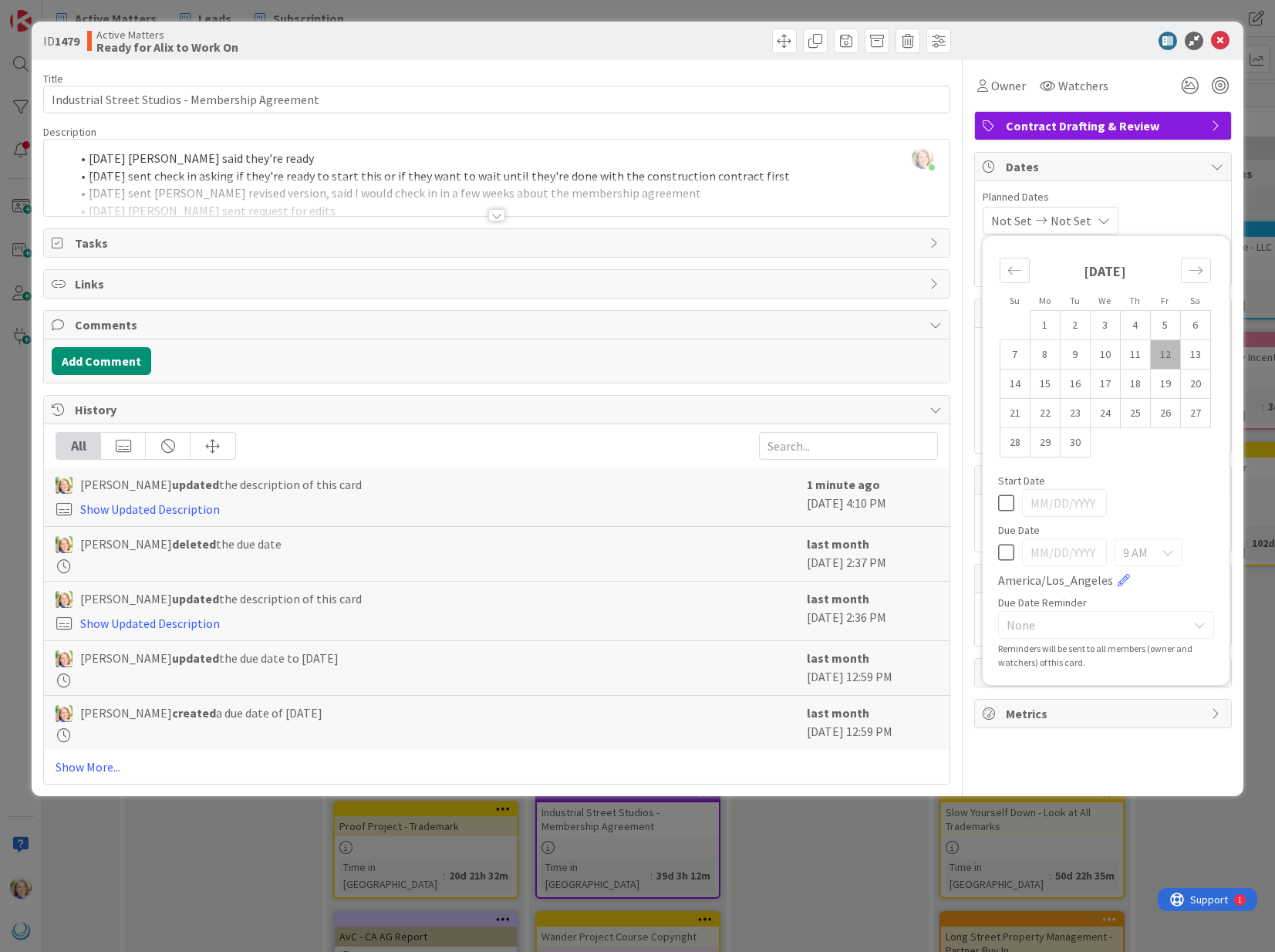
click at [1006, 549] on icon at bounding box center [1006, 552] width 17 height 18
type input "[DATE]"
click at [1065, 556] on input "[DATE]" at bounding box center [1065, 552] width 85 height 28
type textarea "x"
click at [1053, 552] on input "[DATE]" at bounding box center [1065, 552] width 85 height 28
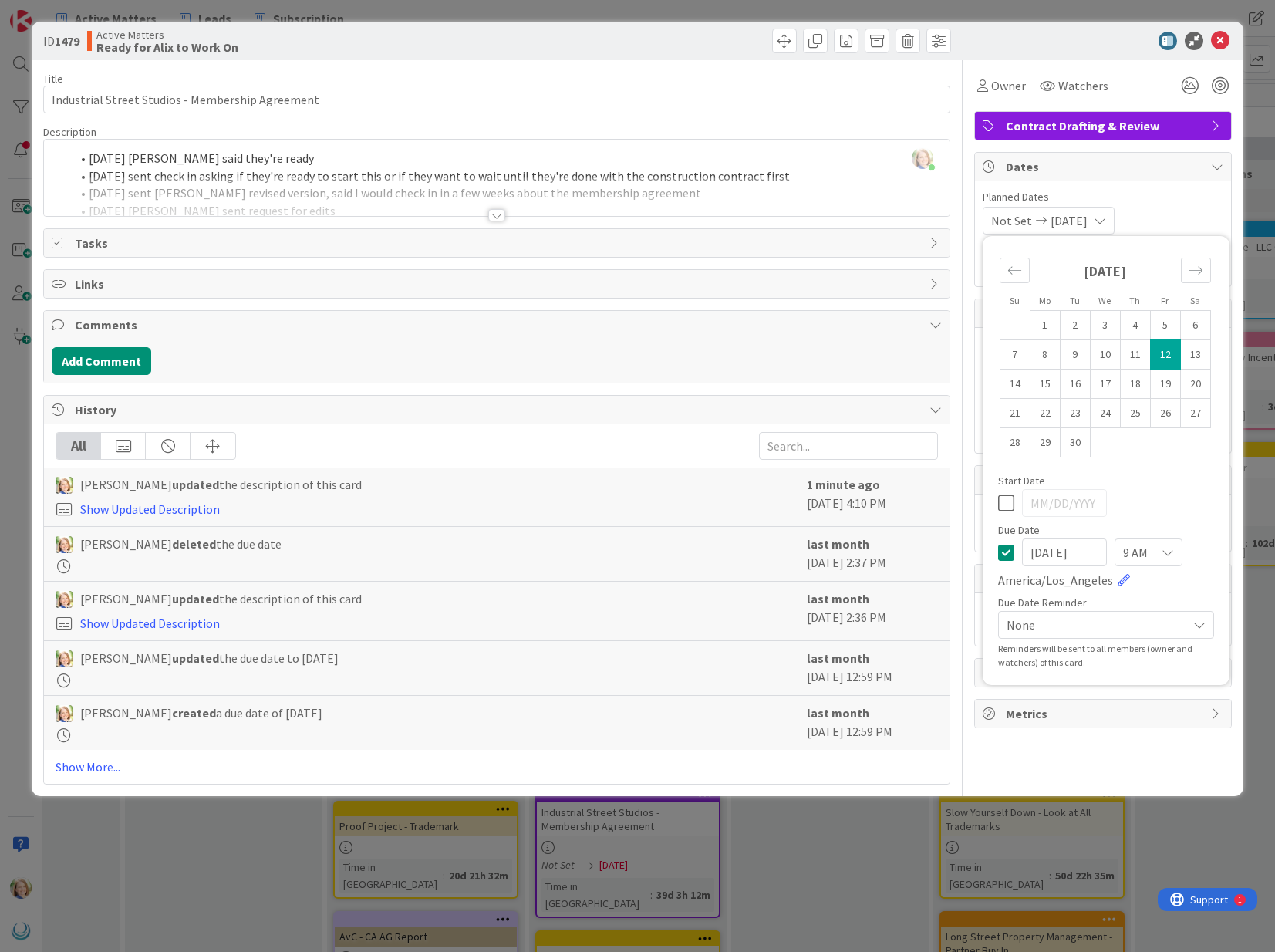
type input "[DATE]"
type textarea "x"
type input "[DATE]"
click at [1218, 44] on icon at bounding box center [1221, 41] width 18 height 18
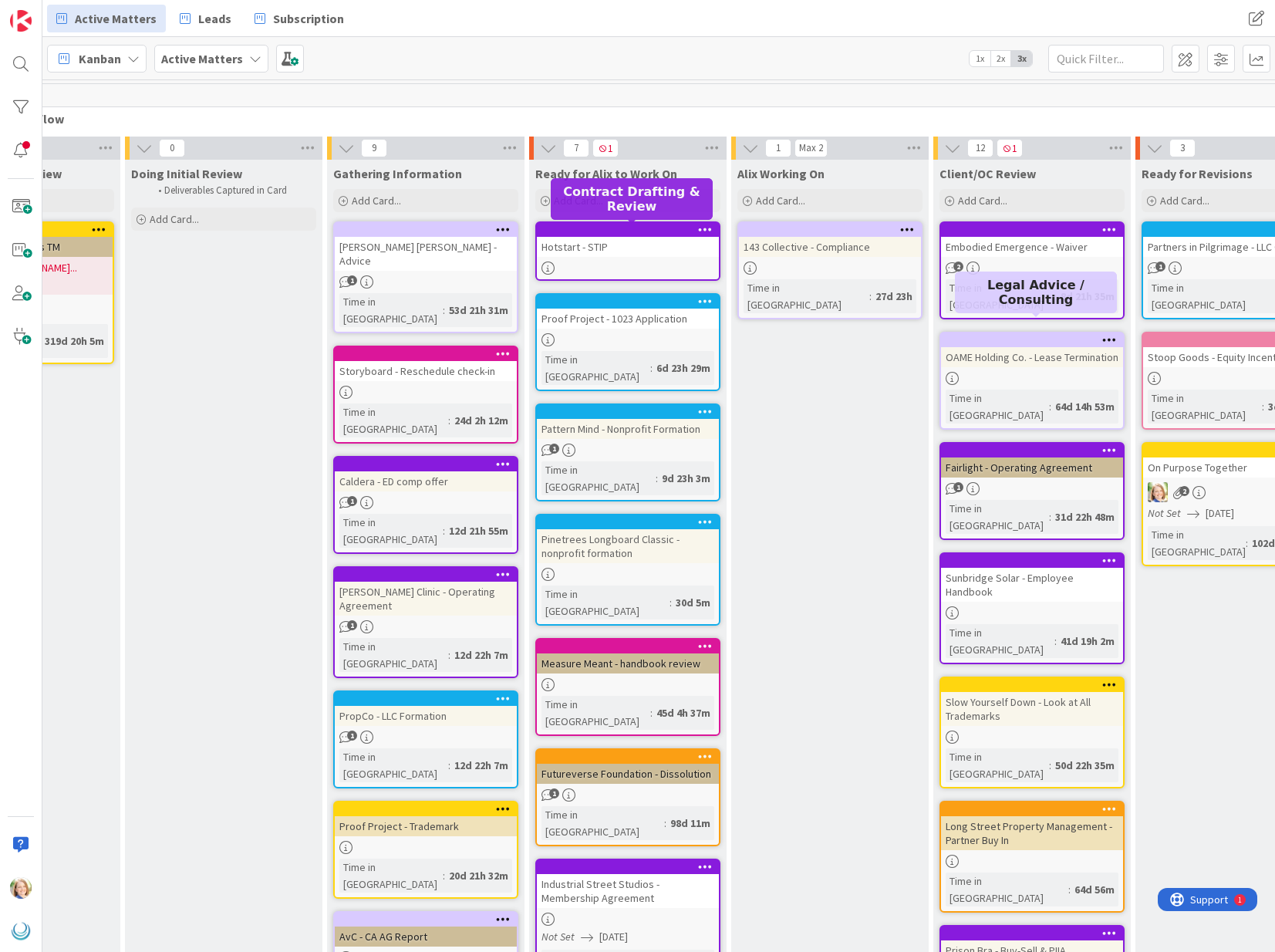
click at [619, 231] on div at bounding box center [631, 230] width 175 height 11
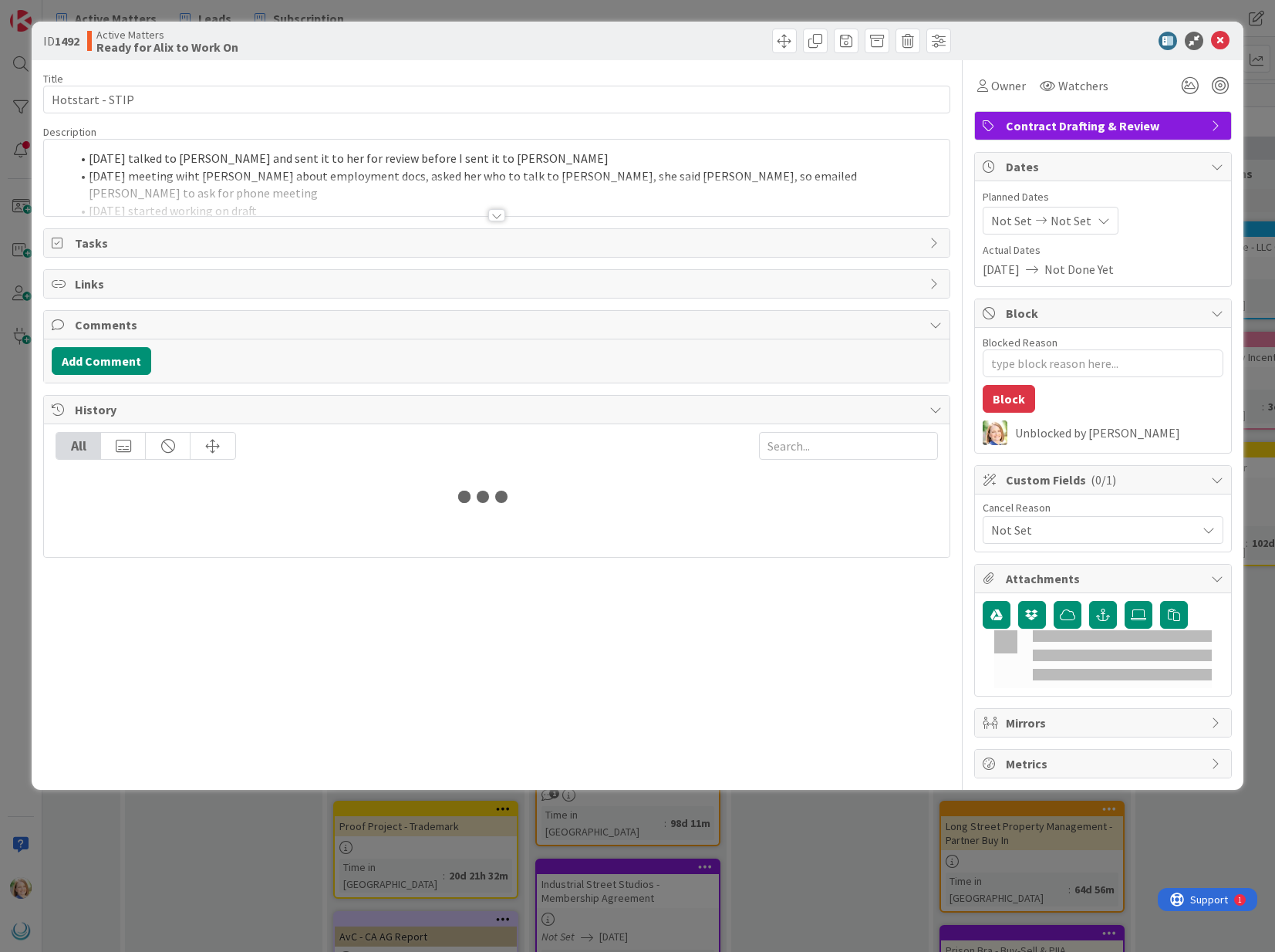
type textarea "x"
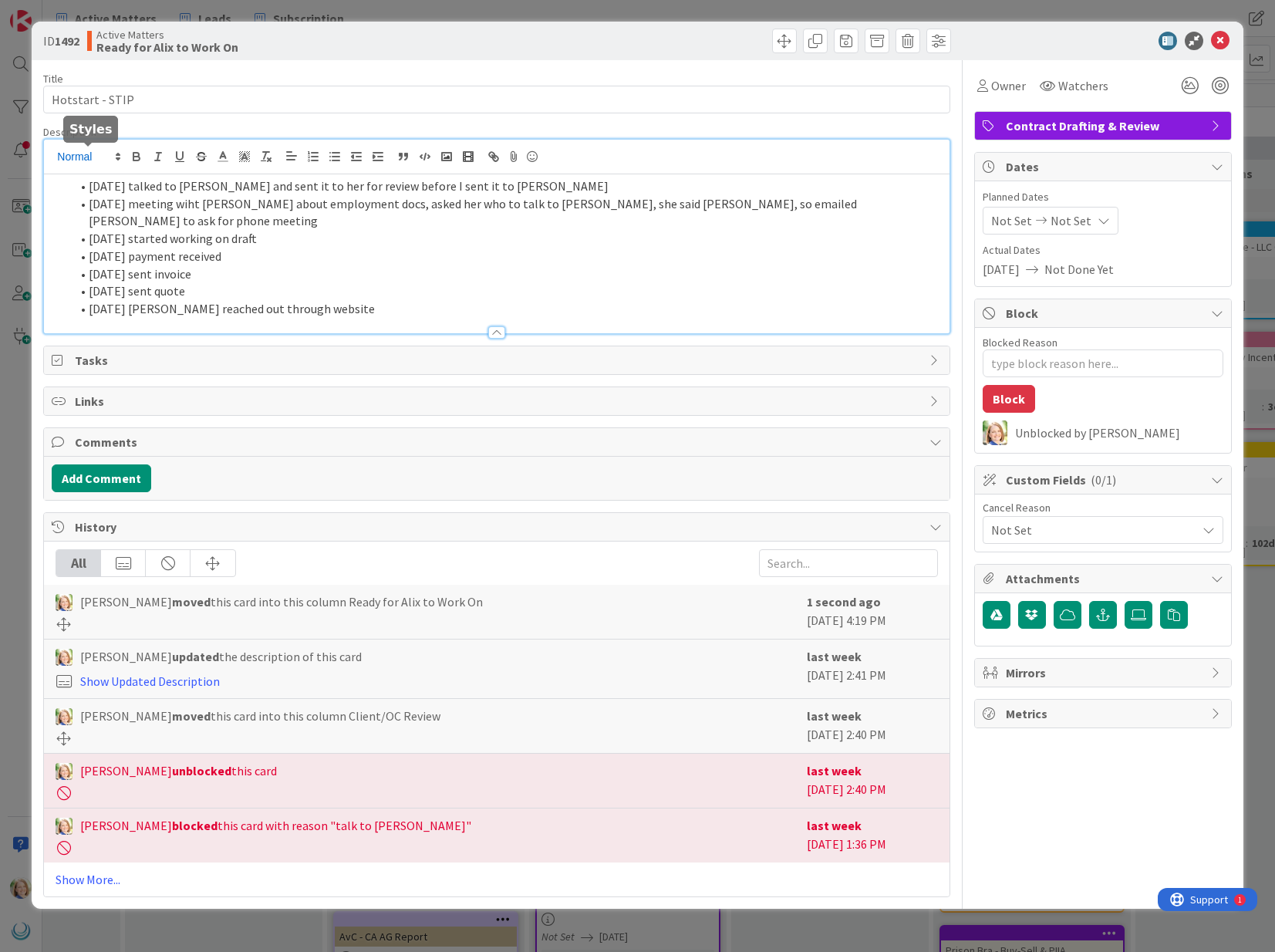
click at [91, 161] on div "[DATE] talked to [PERSON_NAME] and sent it to her for review before I sent it t…" at bounding box center [497, 236] width 905 height 194
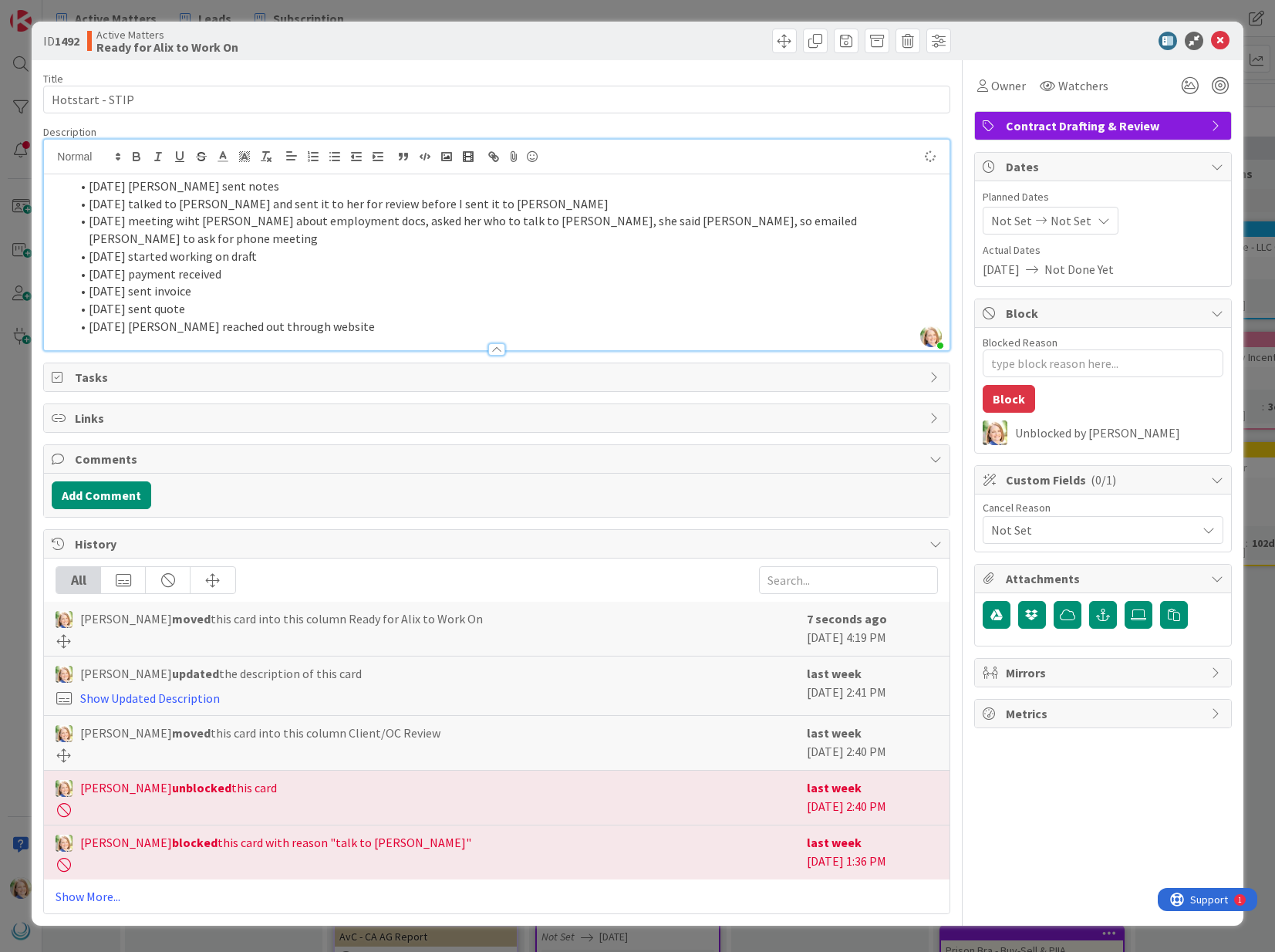
type textarea "x"
click at [1217, 42] on icon at bounding box center [1221, 41] width 18 height 18
